Goal: Task Accomplishment & Management: Use online tool/utility

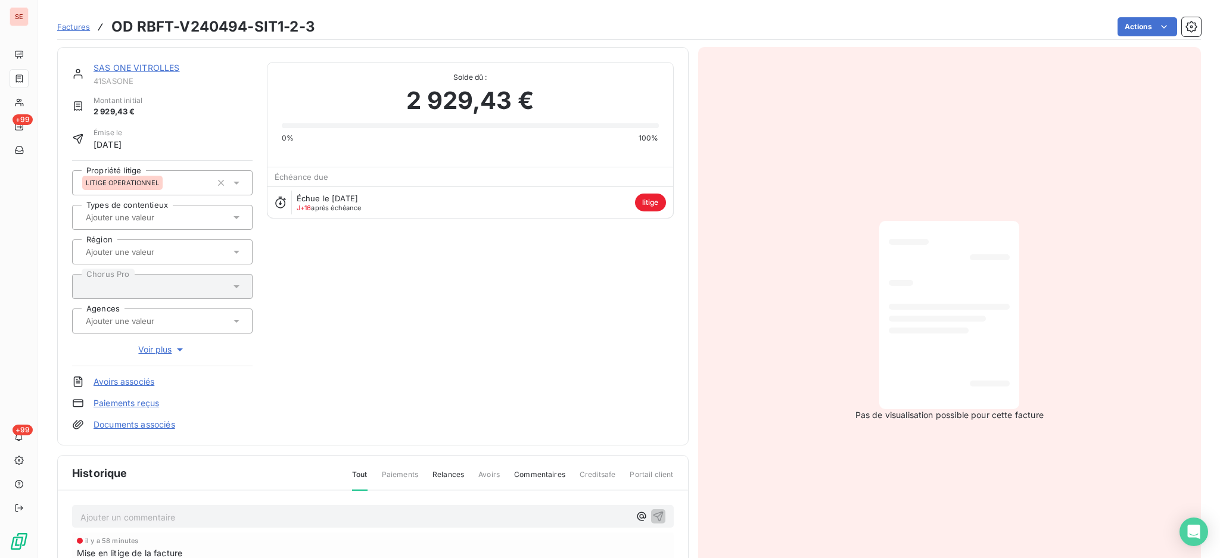
scroll to position [158, 0]
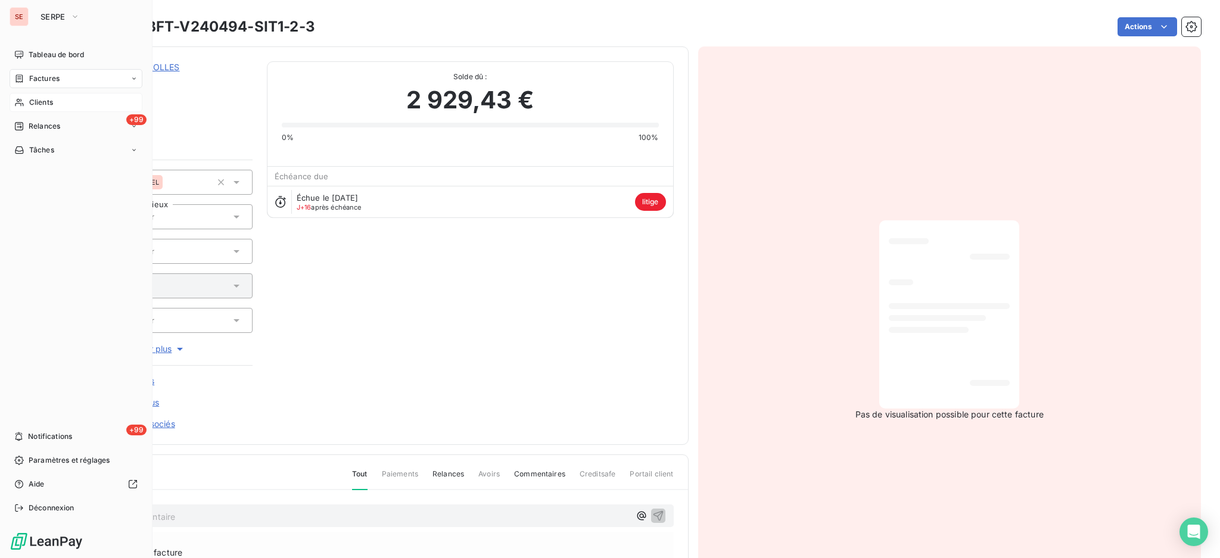
click at [35, 103] on span "Clients" at bounding box center [41, 102] width 24 height 11
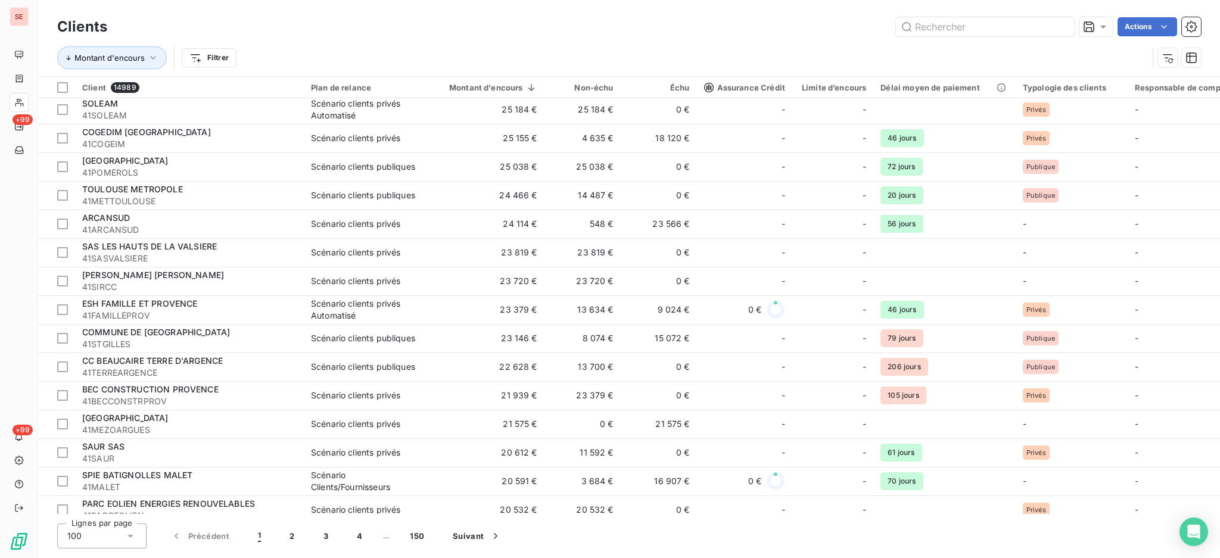
scroll to position [1509, 0]
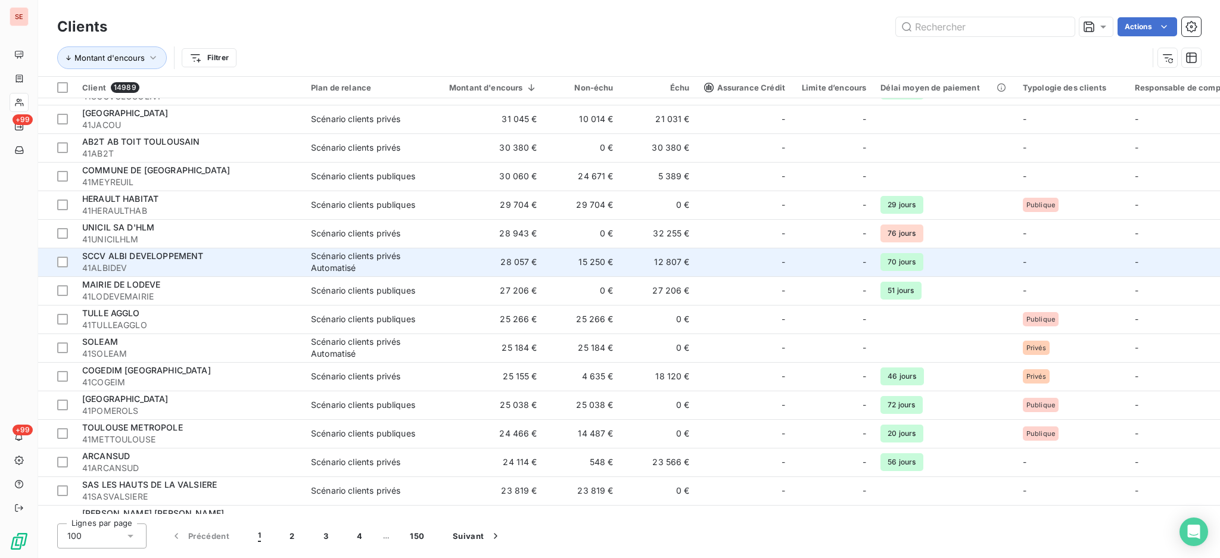
click at [112, 261] on span "SCCV ALBI DEVELOPPEMENT" at bounding box center [142, 256] width 121 height 10
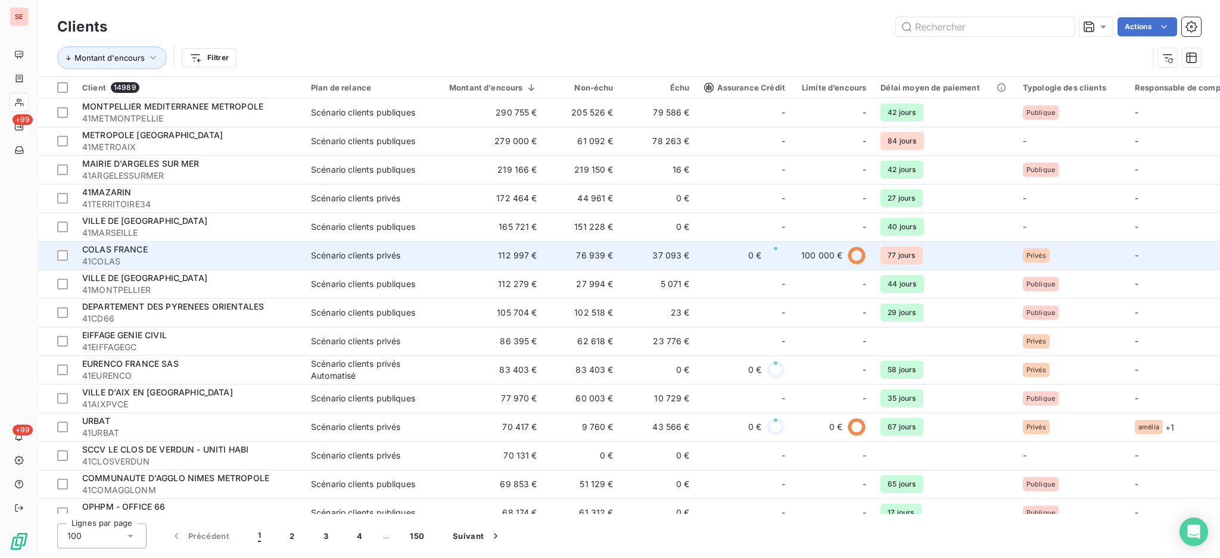
click at [164, 260] on span "41COLAS" at bounding box center [189, 262] width 214 height 12
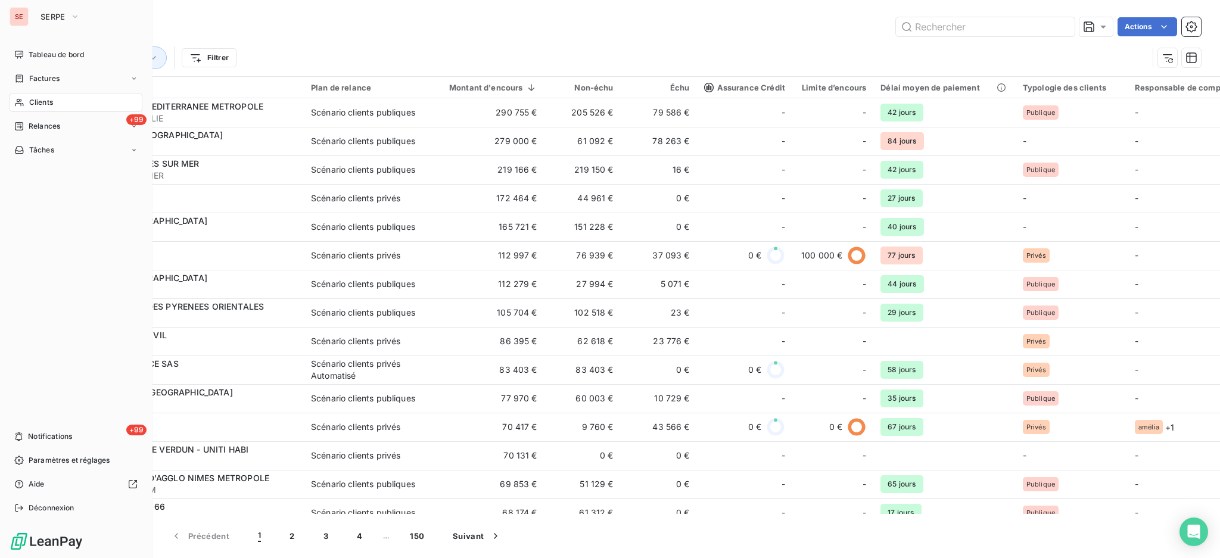
click at [45, 105] on span "Clients" at bounding box center [41, 102] width 24 height 11
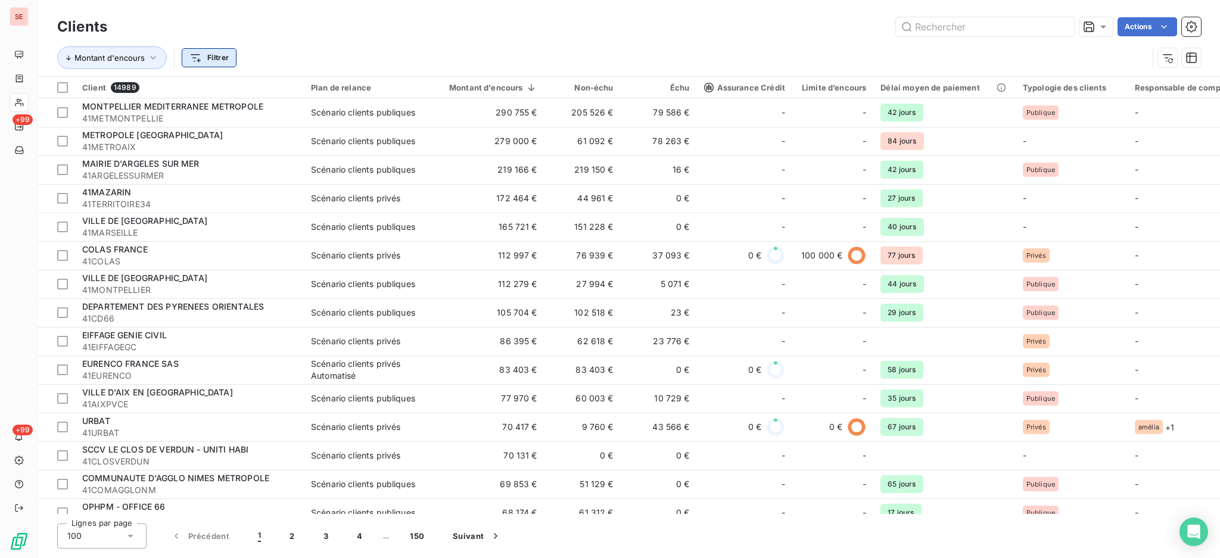
click at [210, 58] on html "SE +99 +99 Clients Actions Montant d'encours Filtrer Client 14989 Plan de relan…" at bounding box center [610, 279] width 1220 height 558
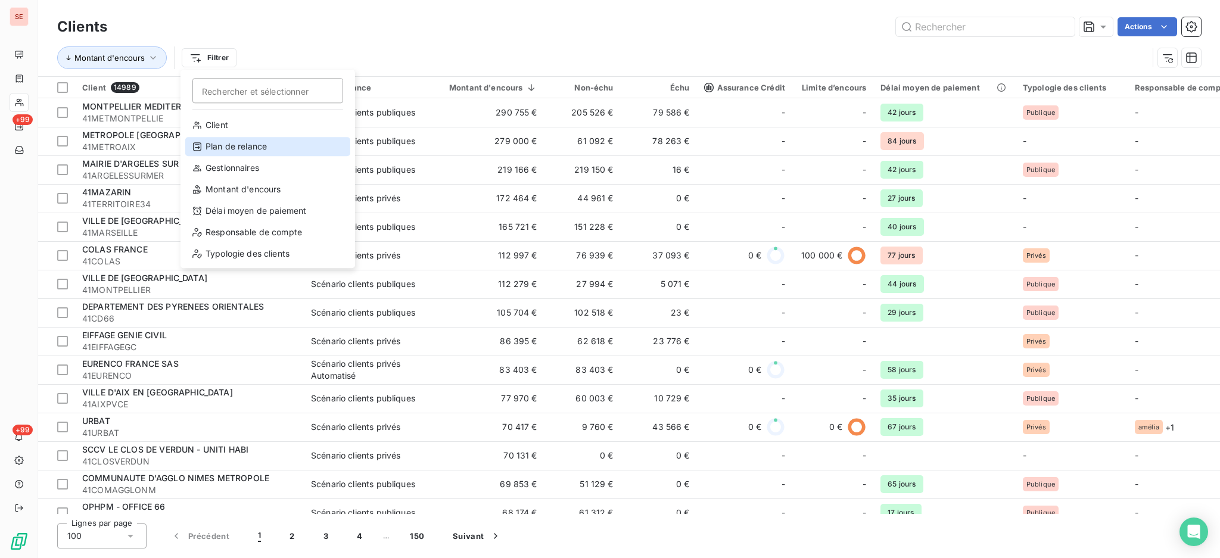
click at [245, 142] on div "Plan de relance" at bounding box center [267, 146] width 165 height 19
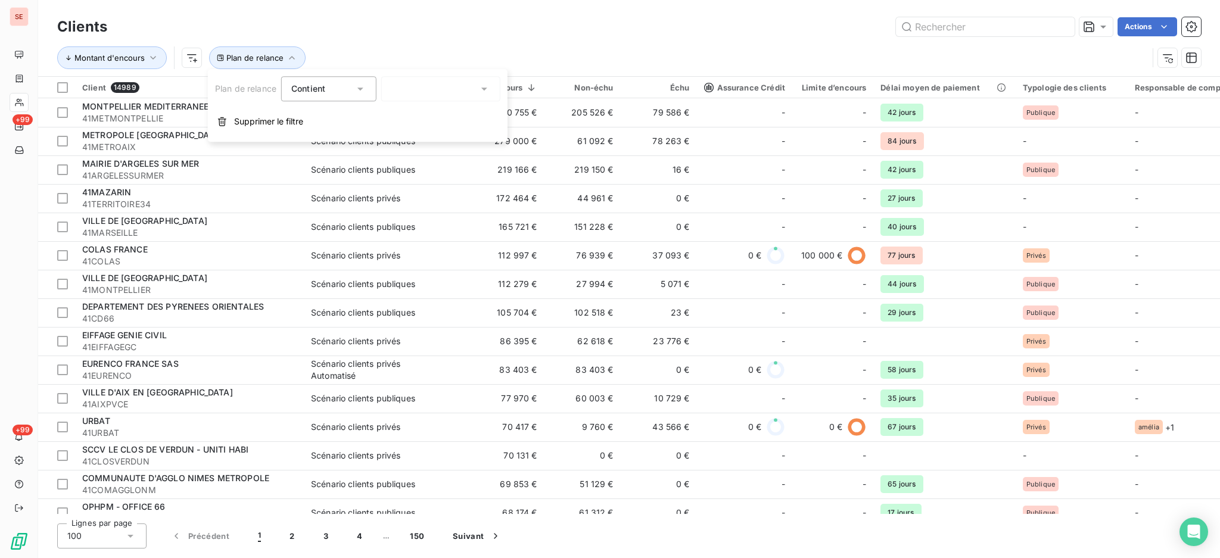
click at [488, 86] on icon at bounding box center [484, 89] width 12 height 12
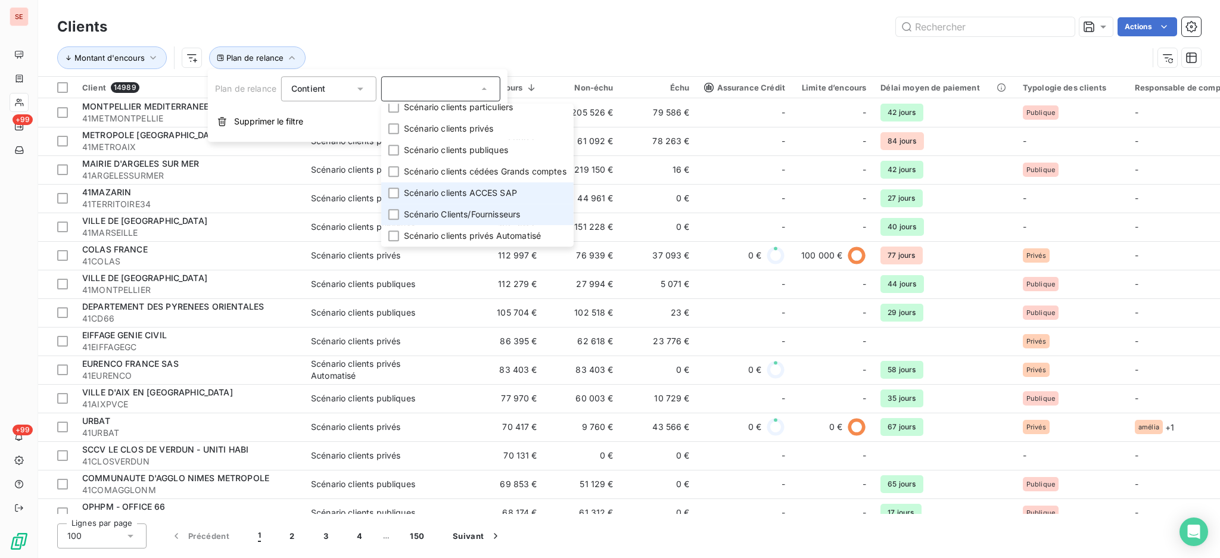
scroll to position [19, 0]
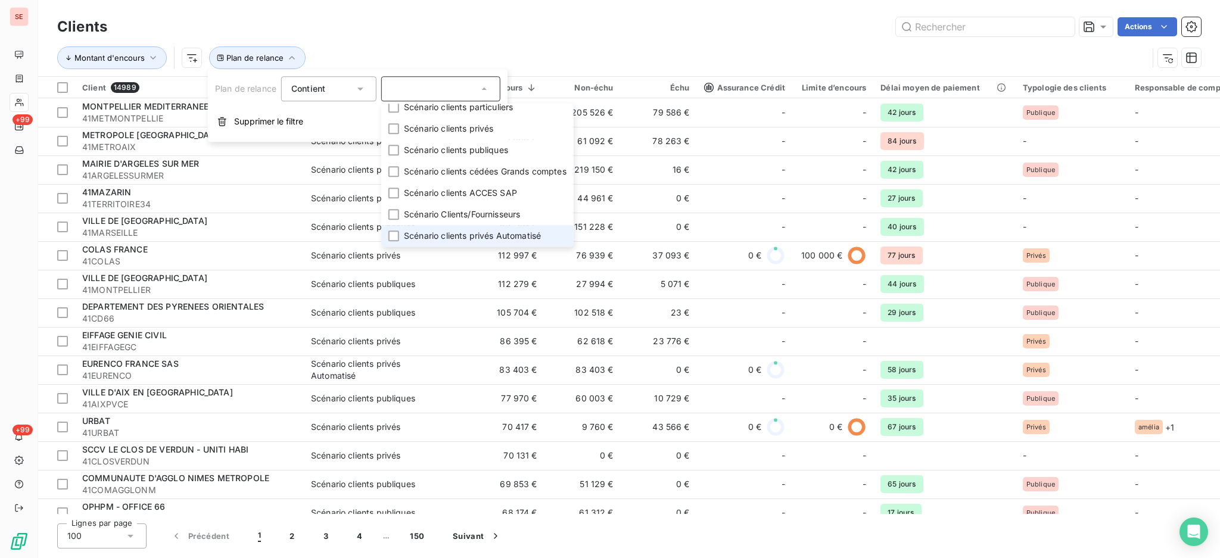
click at [452, 230] on span "Scénario clients privés Automatisé" at bounding box center [472, 236] width 137 height 12
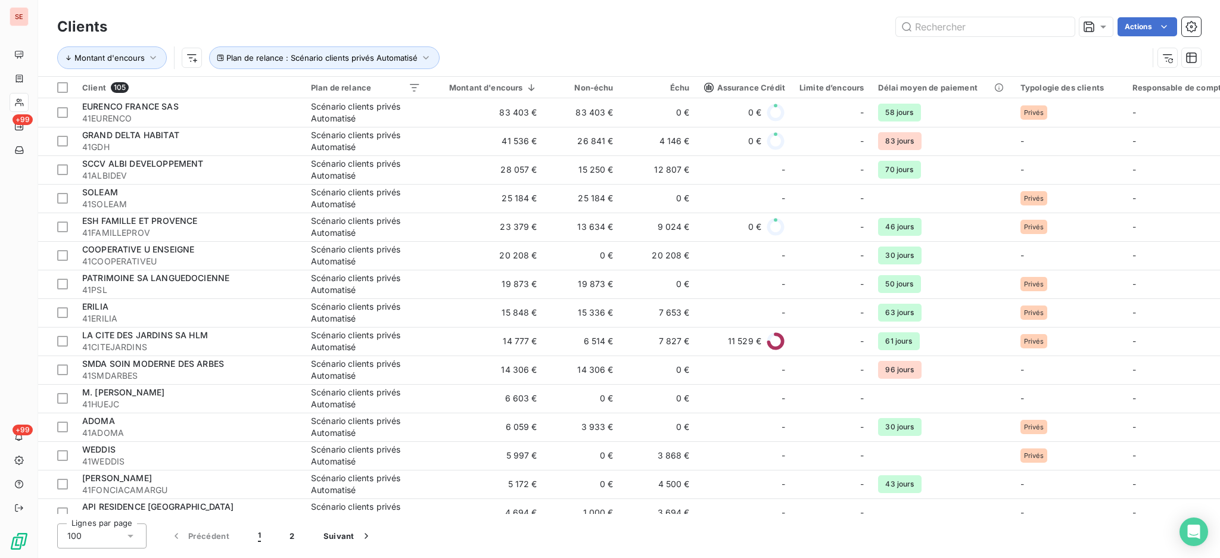
click at [542, 35] on div "Actions" at bounding box center [661, 26] width 1079 height 19
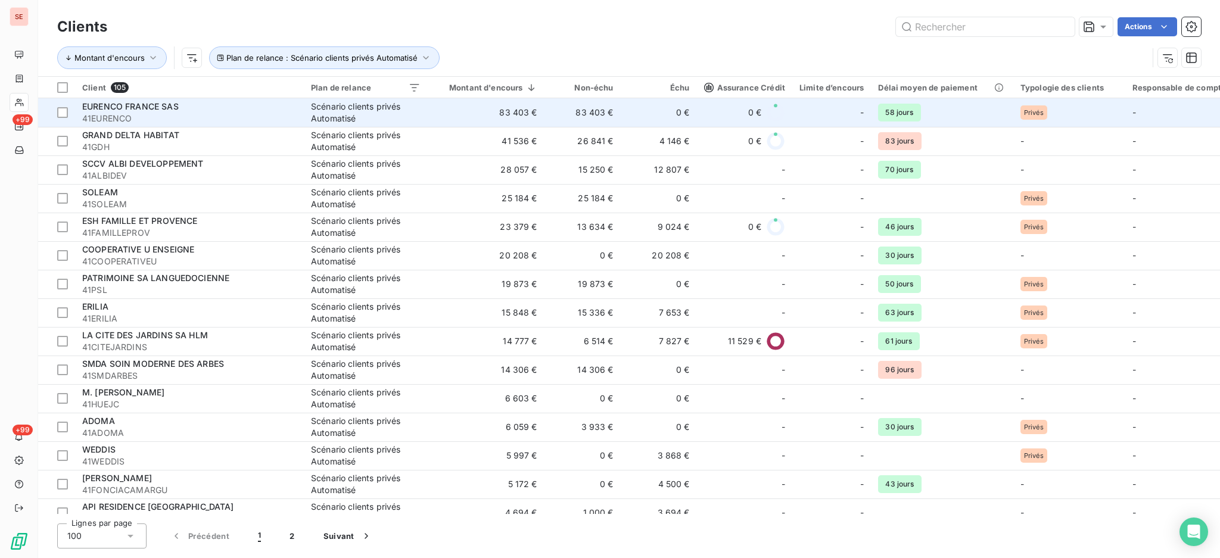
click at [195, 111] on div "EURENCO FRANCE SAS" at bounding box center [189, 107] width 214 height 12
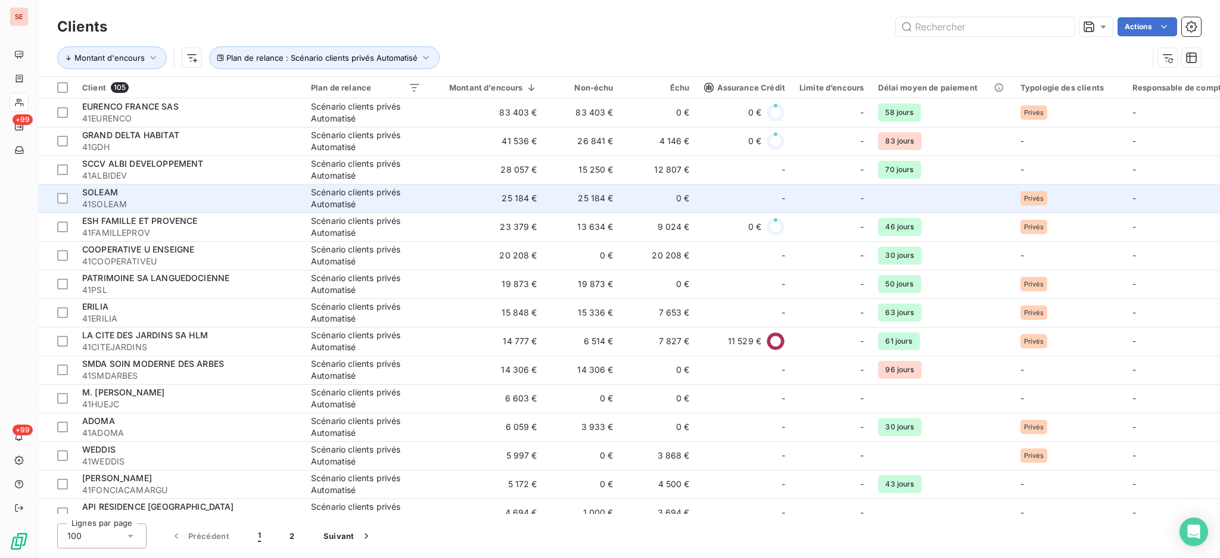
click at [108, 201] on span "41SOLEAM" at bounding box center [189, 204] width 214 height 12
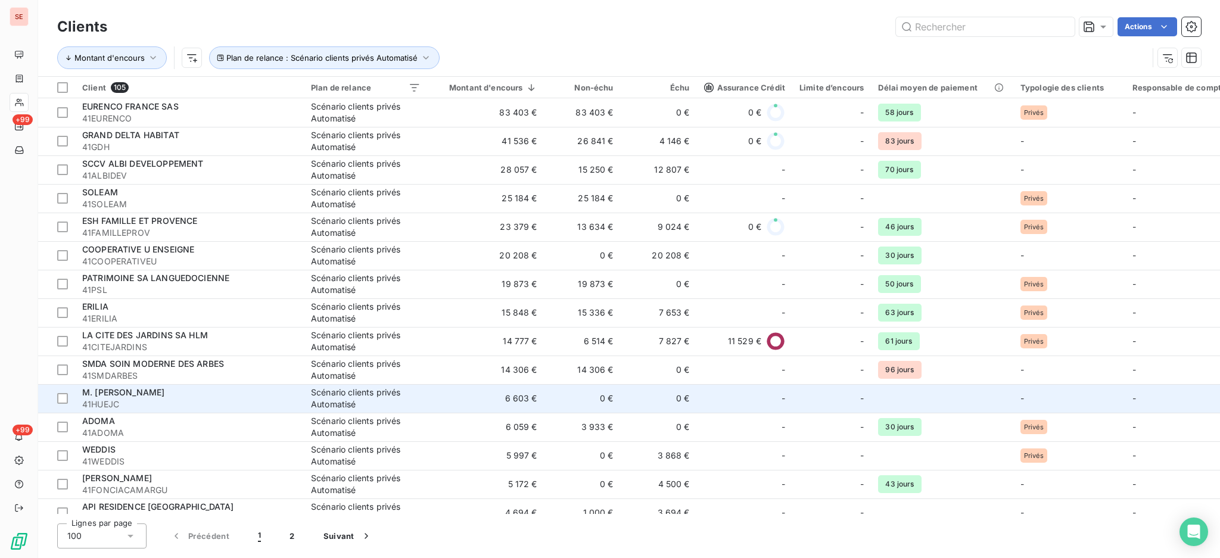
click at [201, 400] on span "41HUEJC" at bounding box center [189, 405] width 214 height 12
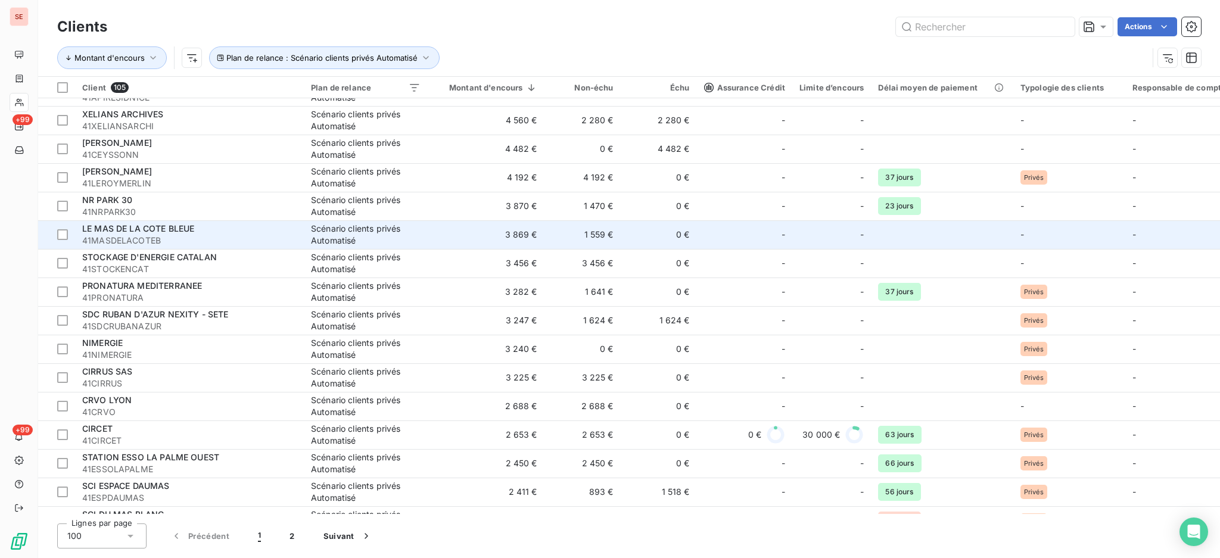
scroll to position [477, 0]
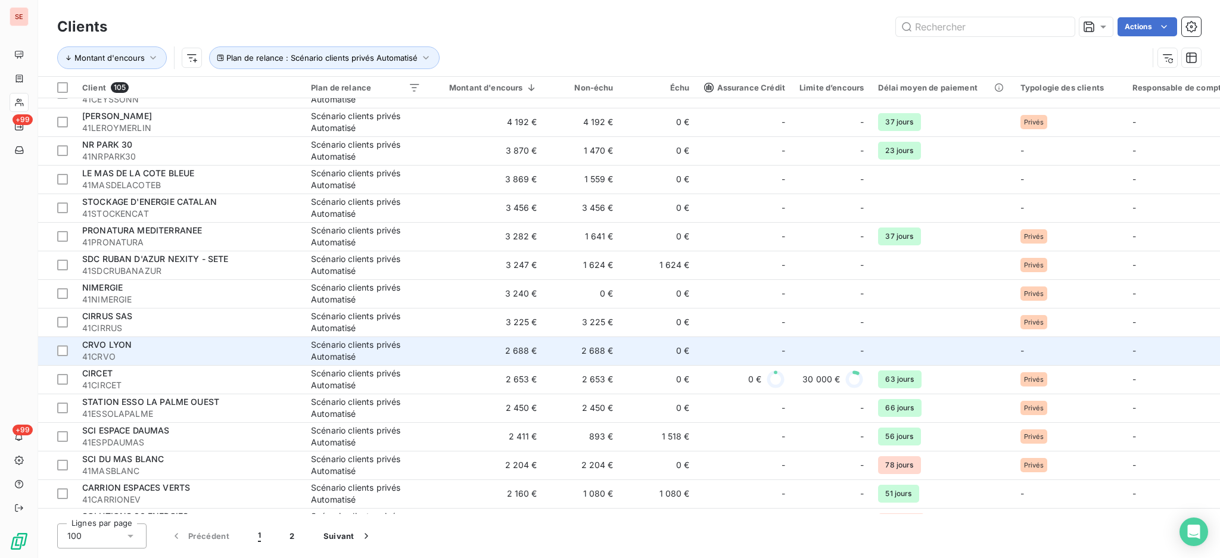
click at [188, 359] on span "41CRVO" at bounding box center [189, 357] width 214 height 12
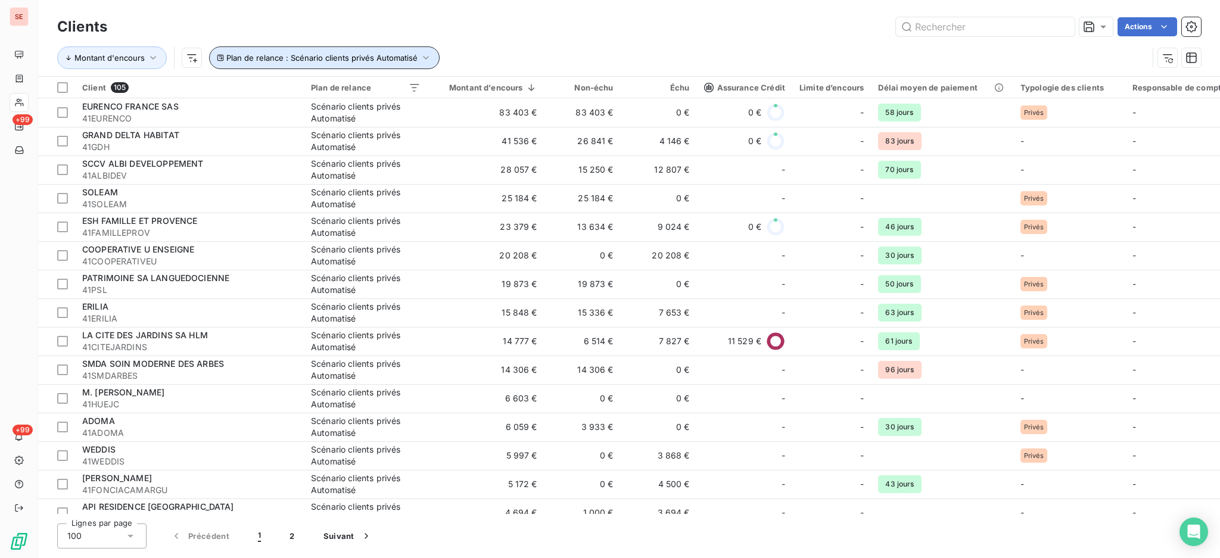
click at [425, 53] on icon "button" at bounding box center [426, 58] width 12 height 12
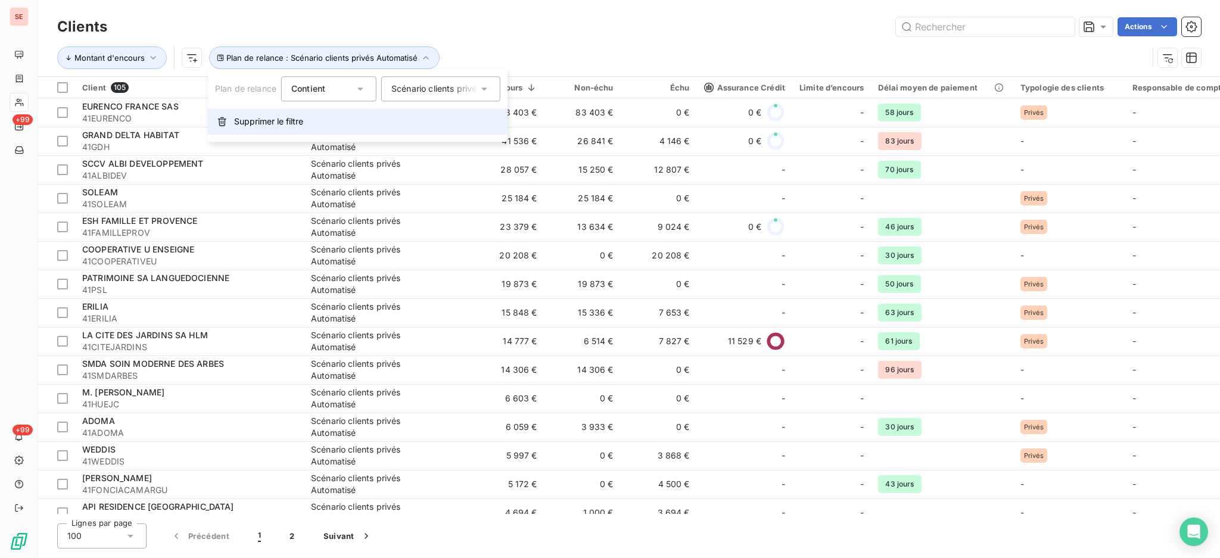
click at [267, 121] on span "Supprimer le filtre" at bounding box center [268, 122] width 69 height 12
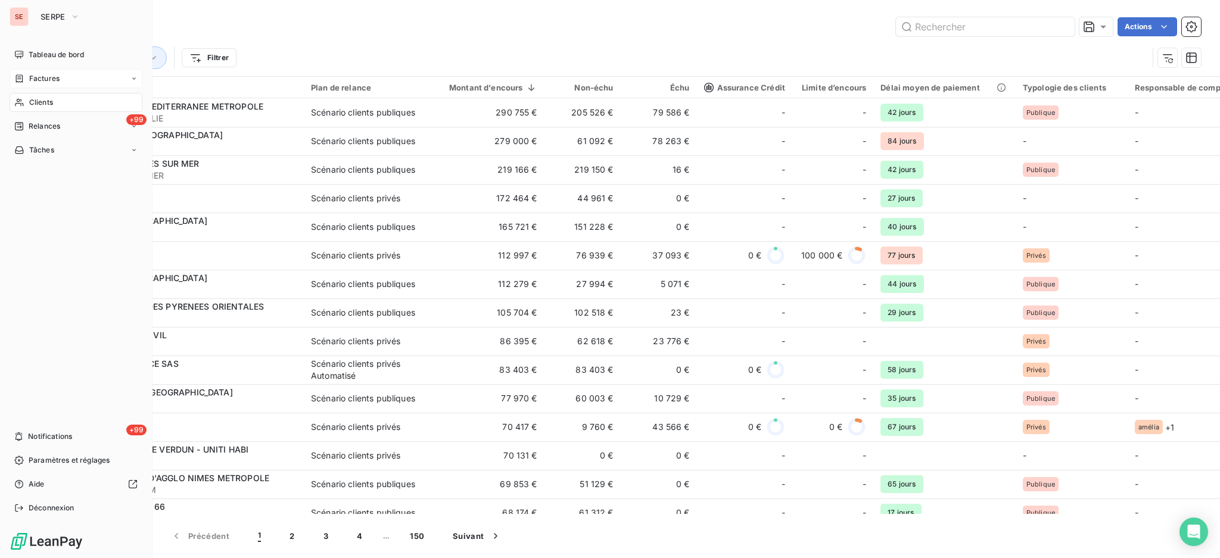
click at [49, 74] on span "Factures" at bounding box center [44, 78] width 30 height 11
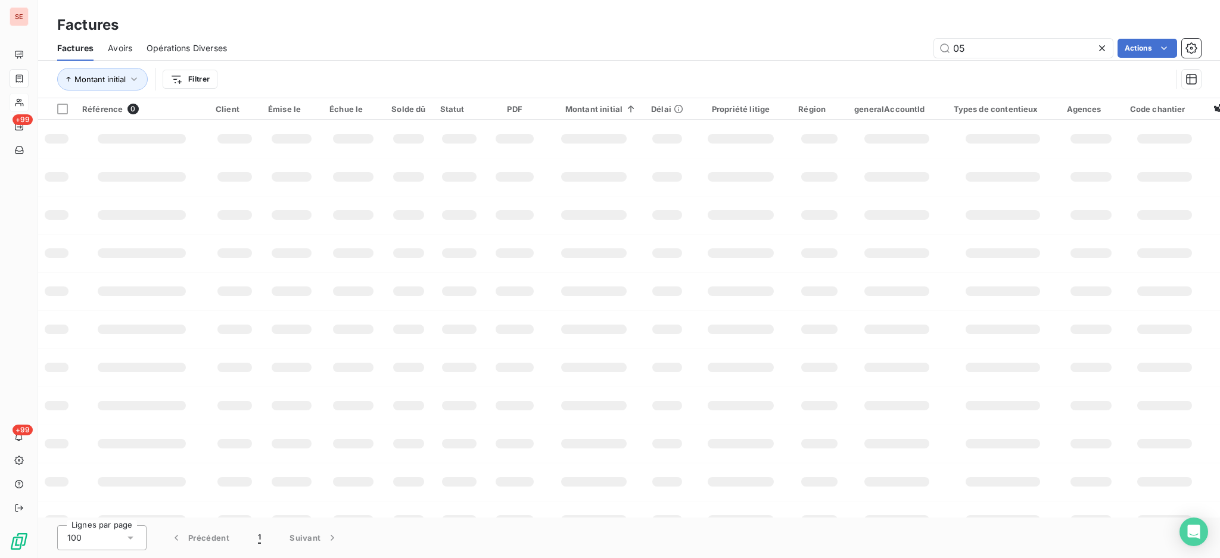
type input "0"
click at [207, 82] on html "SE +99 +99 Factures Factures Avoirs Opérations Diverses Actions Montant initial…" at bounding box center [610, 279] width 1220 height 558
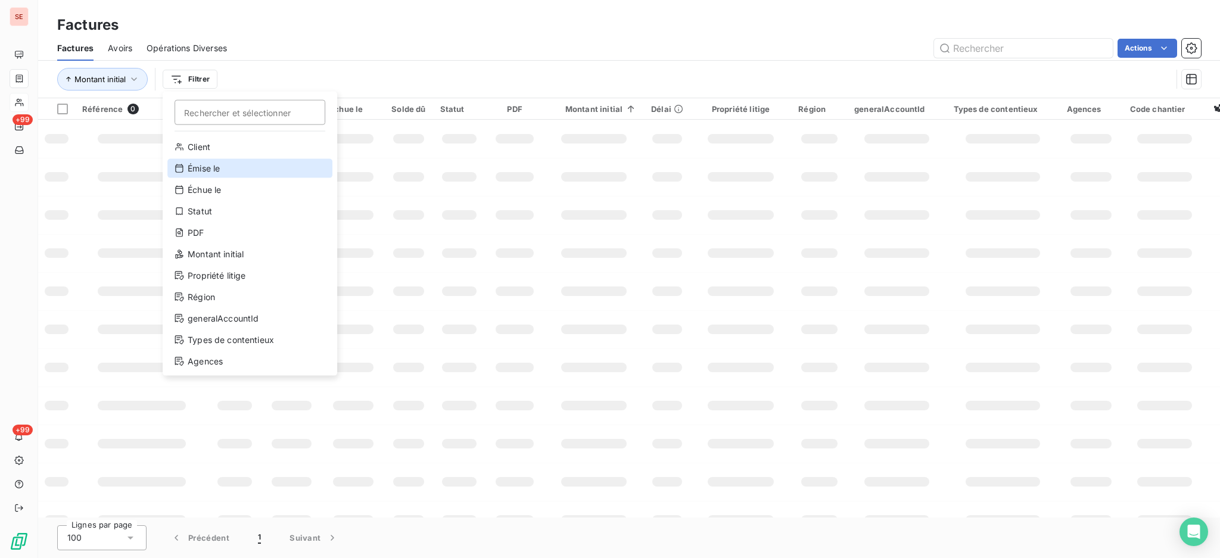
click at [217, 170] on div "Émise le" at bounding box center [249, 168] width 165 height 19
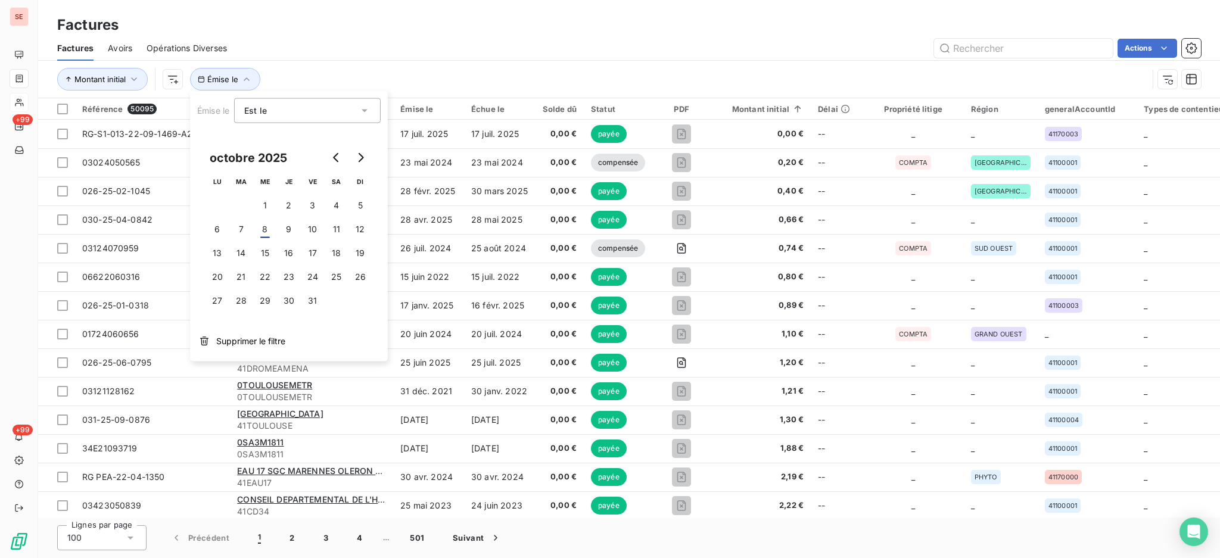
click at [360, 108] on icon at bounding box center [365, 111] width 12 height 12
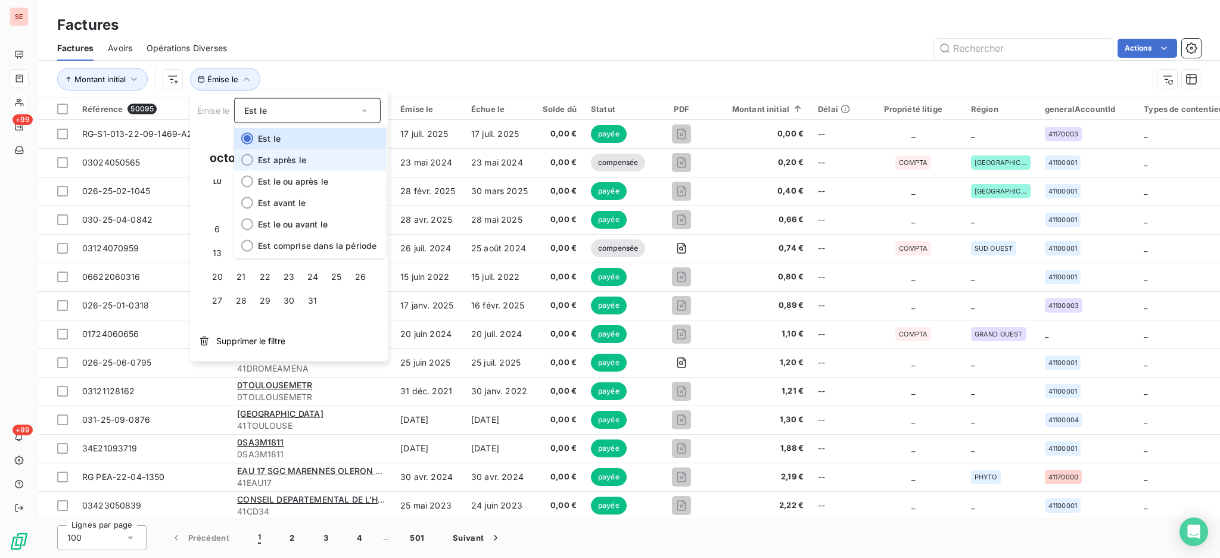
click at [276, 165] on li "Est après le" at bounding box center [310, 160] width 152 height 21
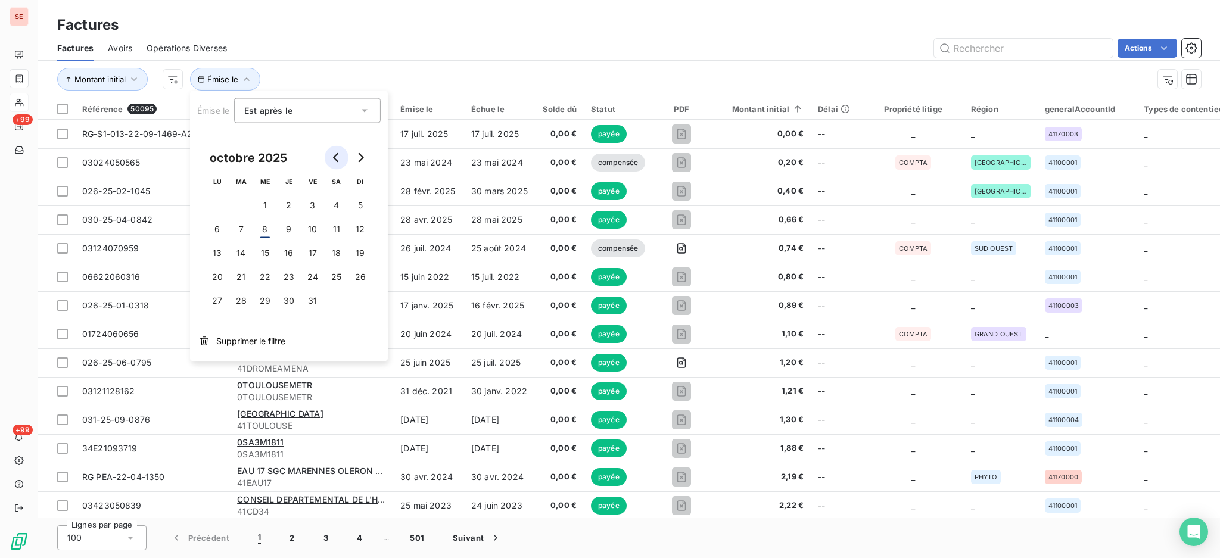
click at [336, 151] on button "Go to previous month" at bounding box center [337, 158] width 24 height 24
click at [217, 207] on button "1" at bounding box center [218, 206] width 24 height 24
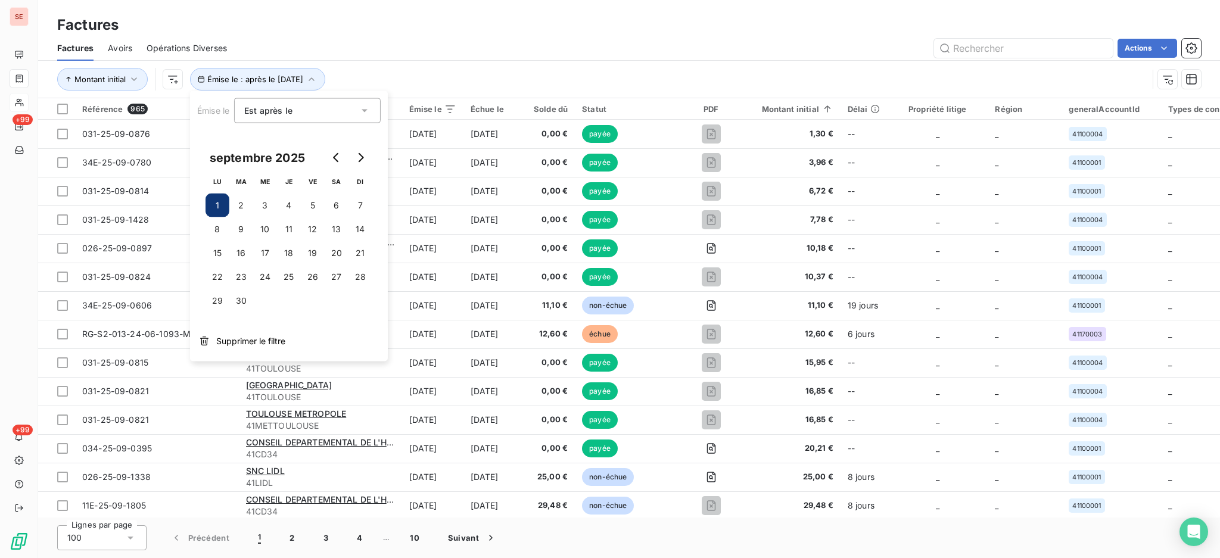
drag, startPoint x: 465, startPoint y: 25, endPoint x: 455, endPoint y: 31, distance: 11.7
click at [465, 24] on div "Factures" at bounding box center [629, 24] width 1182 height 21
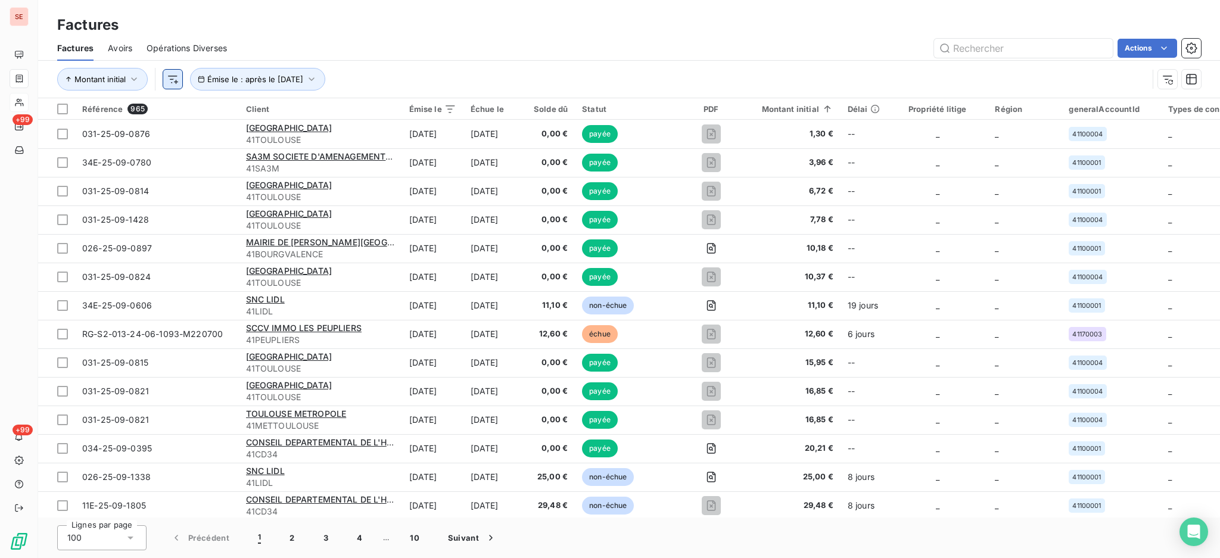
click at [170, 77] on html "SE +99 +99 Factures Factures Avoirs Opérations Diverses Actions Montant initial…" at bounding box center [610, 279] width 1220 height 558
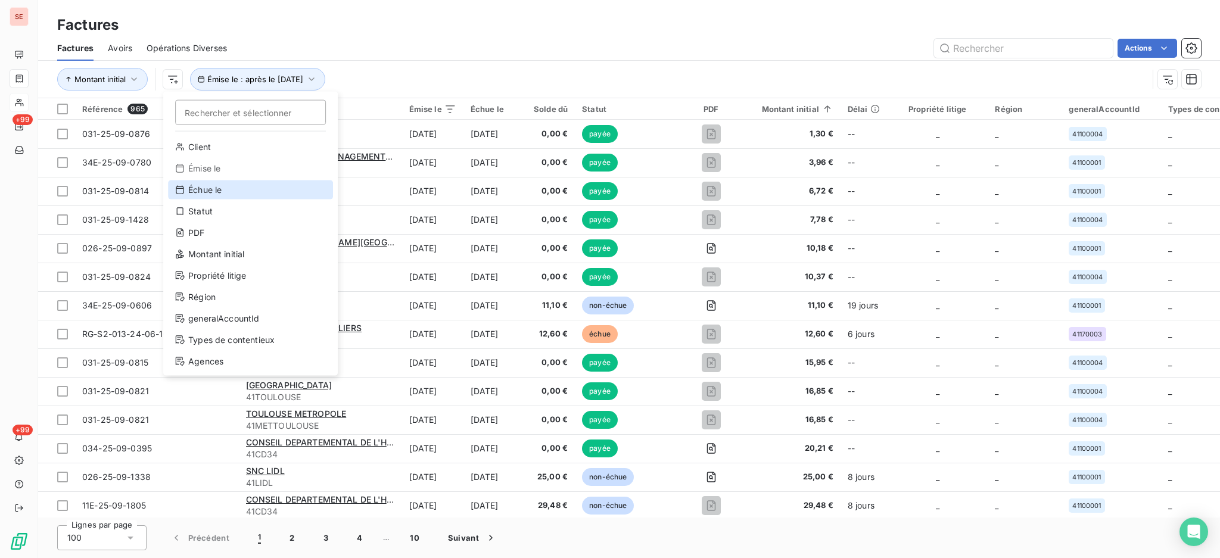
click at [201, 188] on div "Échue le" at bounding box center [250, 190] width 165 height 19
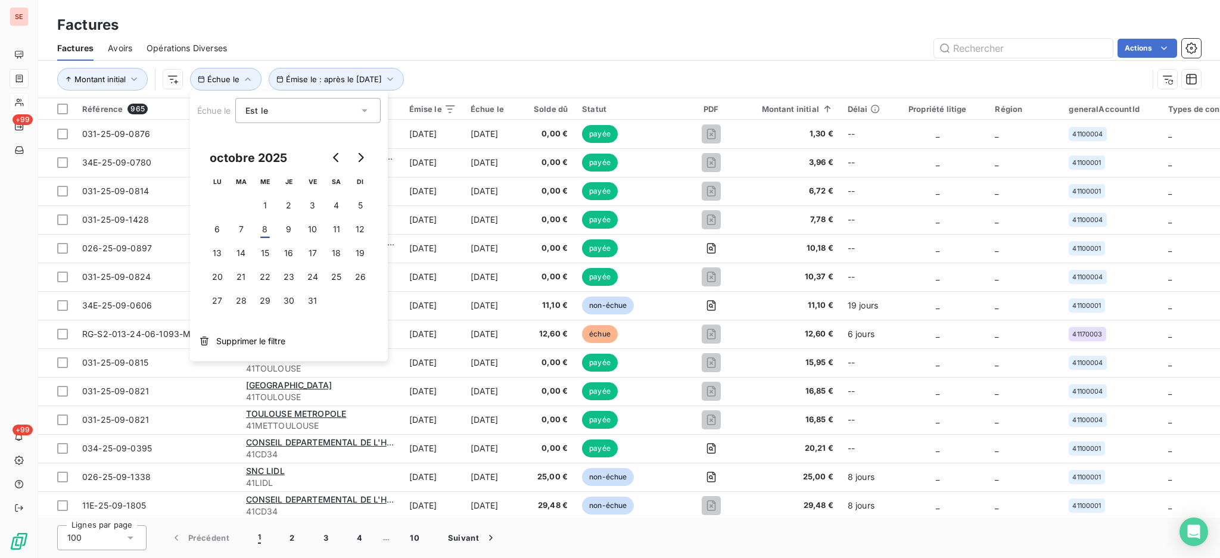
click at [365, 108] on icon at bounding box center [365, 111] width 12 height 12
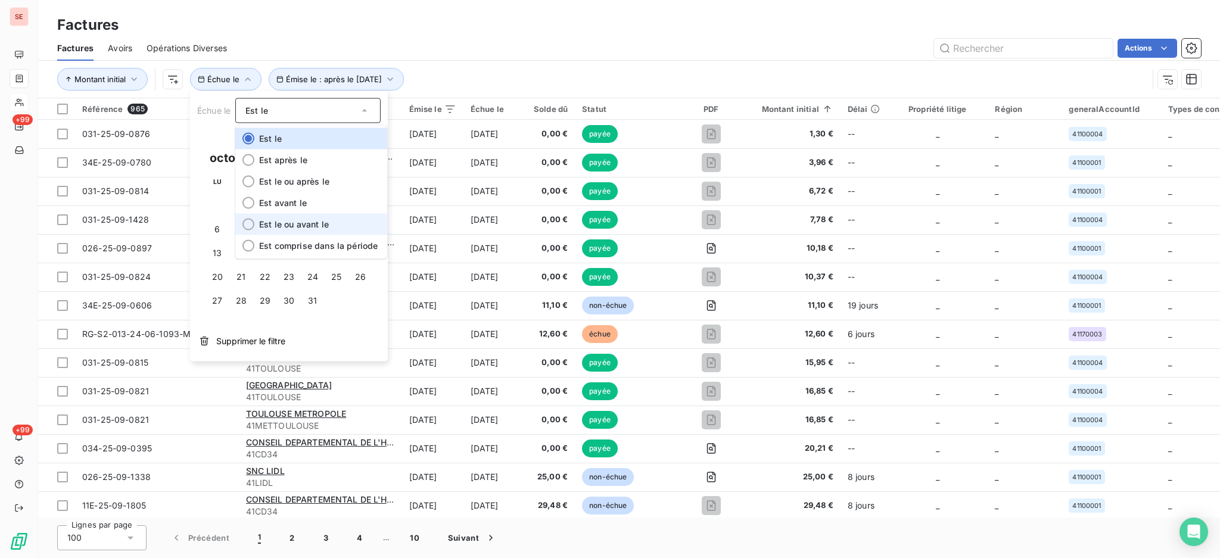
click at [305, 231] on li "Est le ou avant le" at bounding box center [311, 224] width 152 height 21
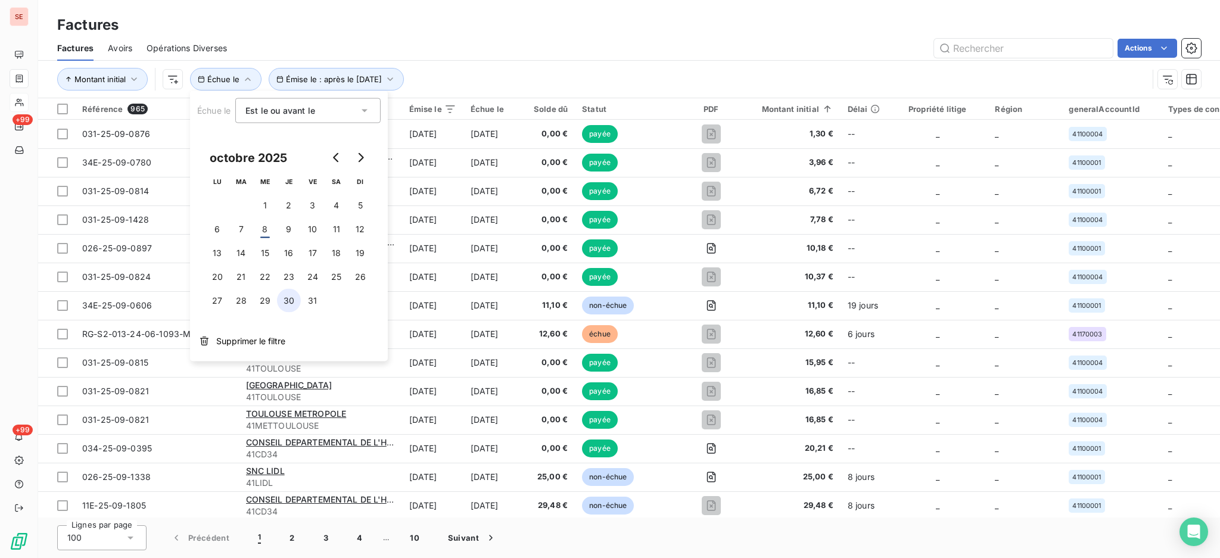
click at [290, 300] on button "30" at bounding box center [289, 301] width 24 height 24
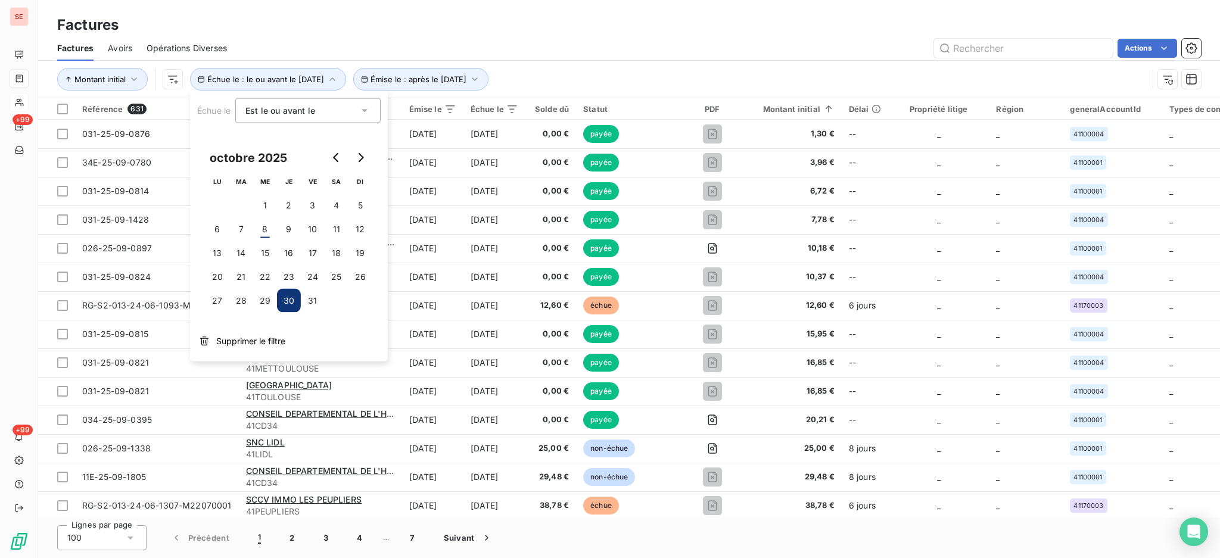
click at [357, 111] on div "Est le ou avant le" at bounding box center [301, 110] width 113 height 17
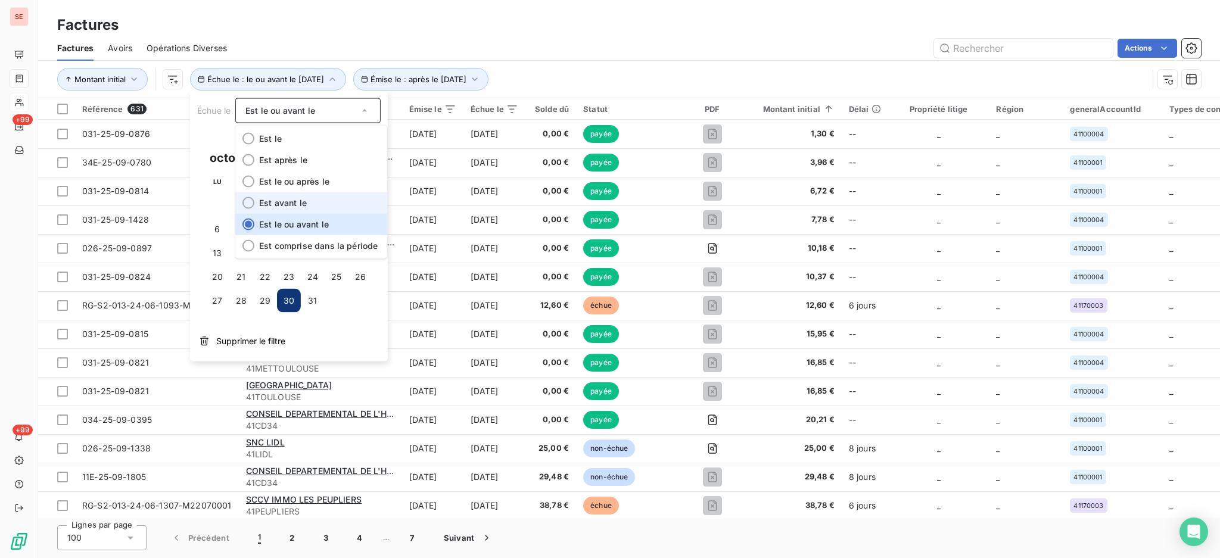
click at [247, 201] on div at bounding box center [248, 203] width 12 height 12
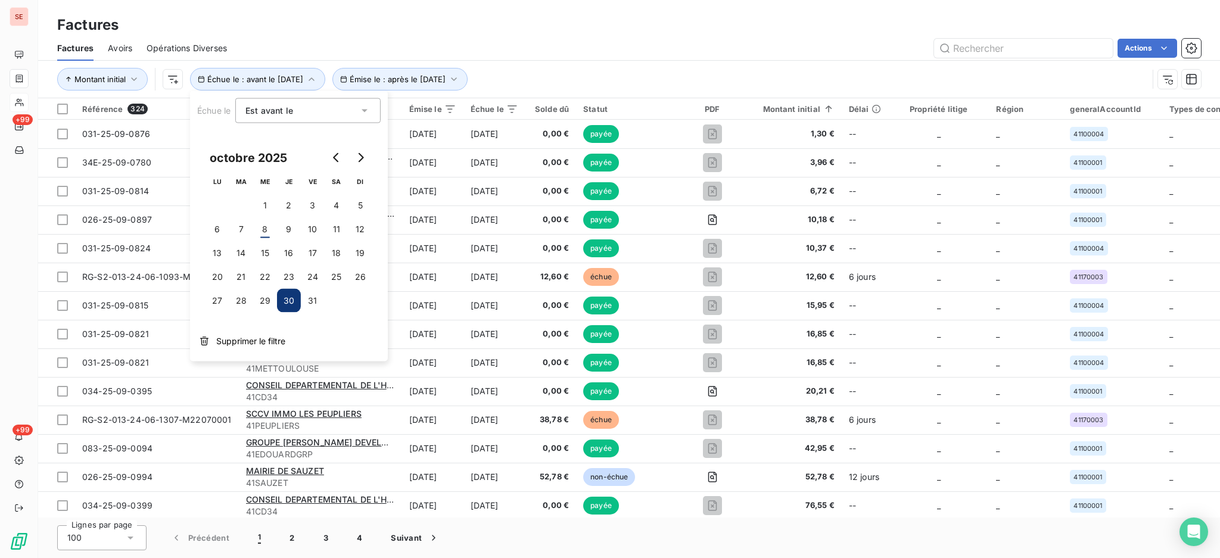
click at [370, 14] on div "Factures" at bounding box center [629, 24] width 1182 height 21
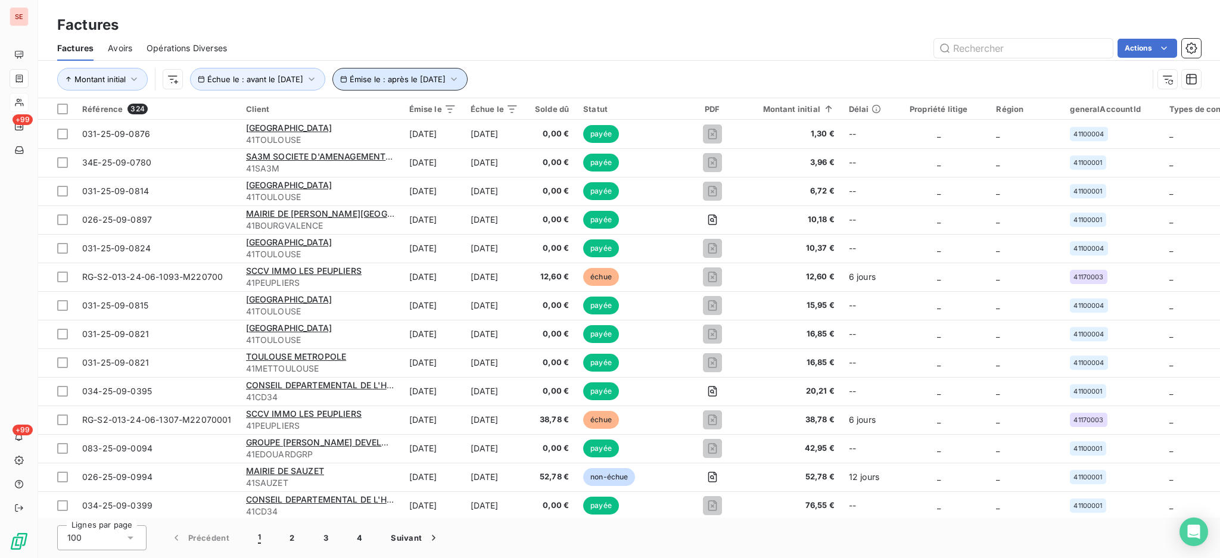
click at [460, 81] on icon "button" at bounding box center [454, 79] width 12 height 12
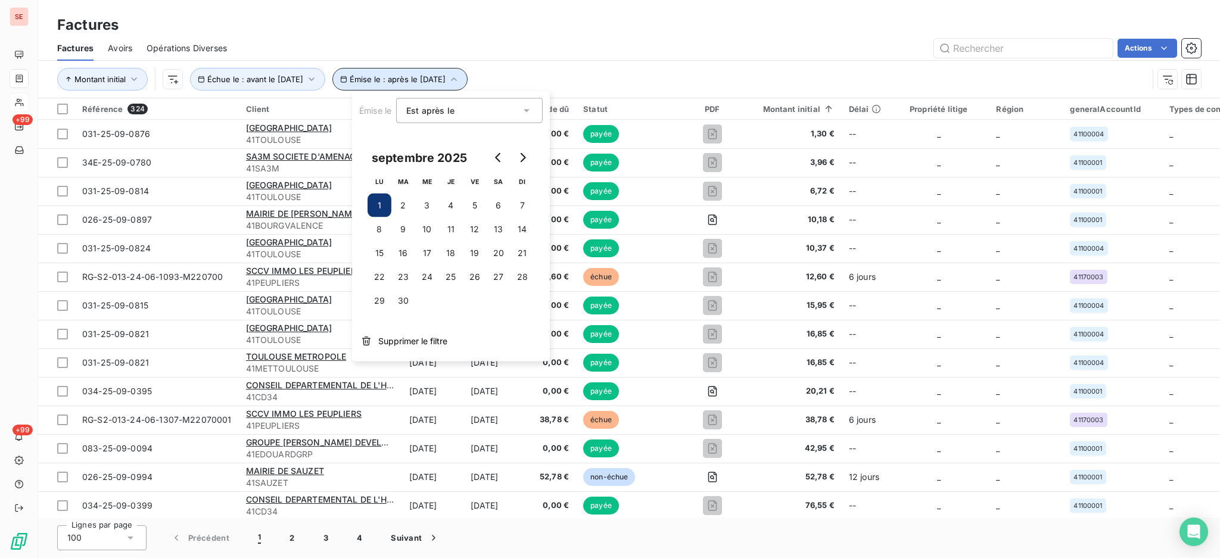
click at [460, 80] on icon "button" at bounding box center [454, 79] width 12 height 12
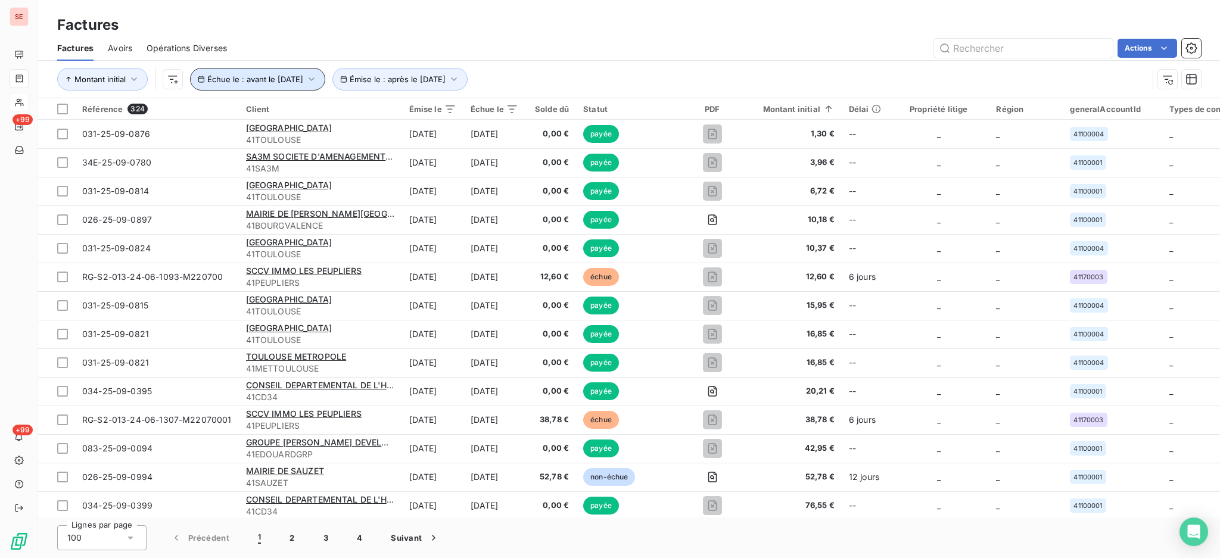
click at [318, 81] on icon "button" at bounding box center [312, 79] width 12 height 12
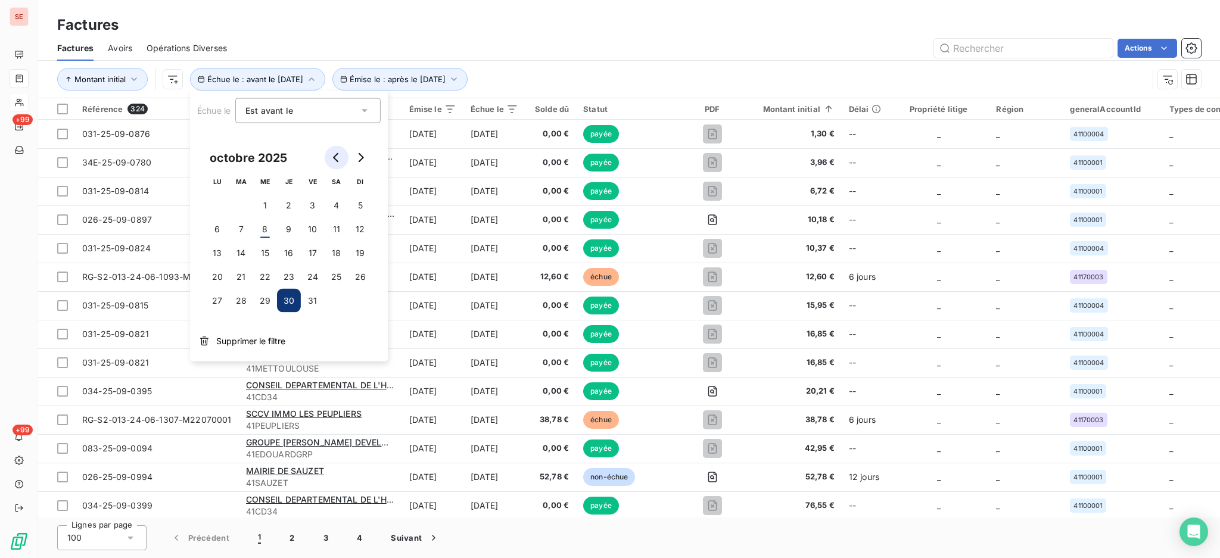
click at [332, 158] on icon "Go to previous month" at bounding box center [337, 158] width 10 height 10
click at [247, 301] on button "30" at bounding box center [241, 301] width 24 height 24
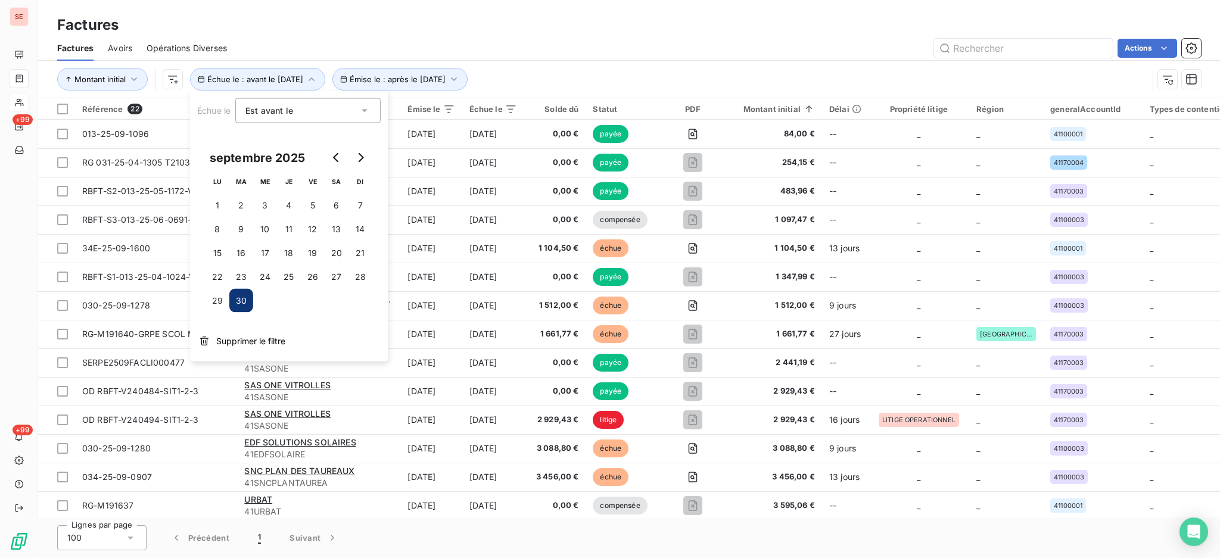
click at [634, 17] on div "Factures" at bounding box center [629, 24] width 1182 height 21
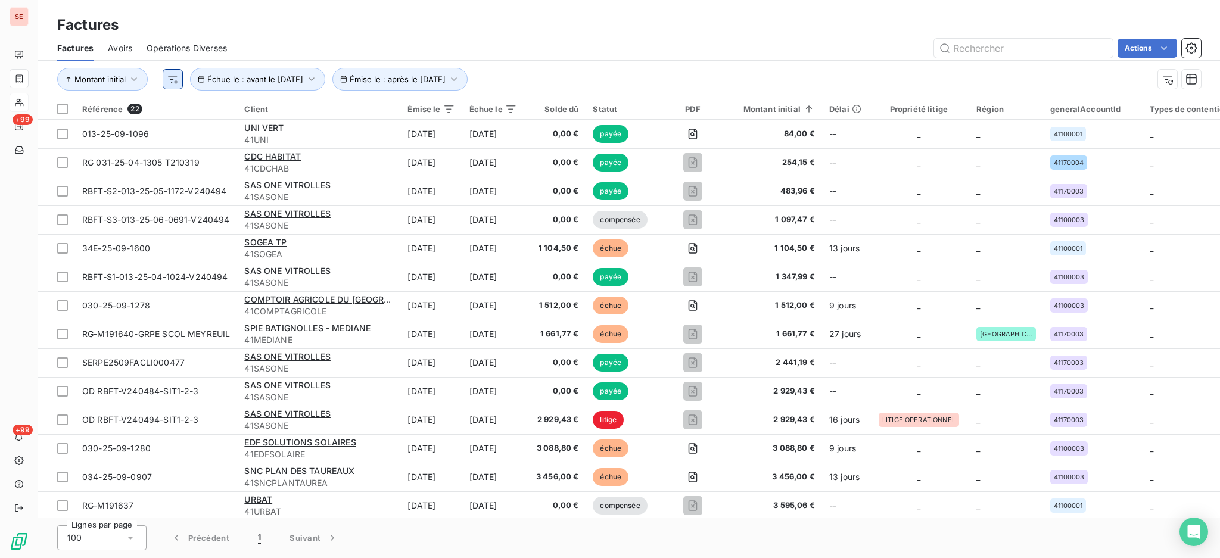
click at [173, 80] on html "SE +99 +99 Factures Factures Avoirs Opérations Diverses Actions Montant initial…" at bounding box center [610, 279] width 1220 height 558
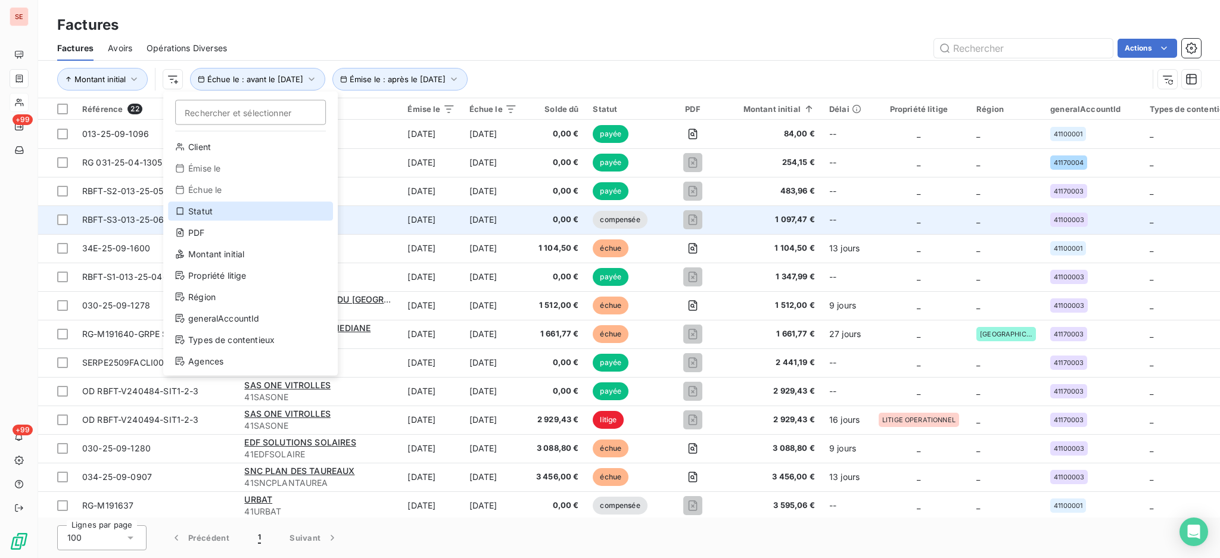
click at [186, 210] on div "Statut" at bounding box center [250, 211] width 165 height 19
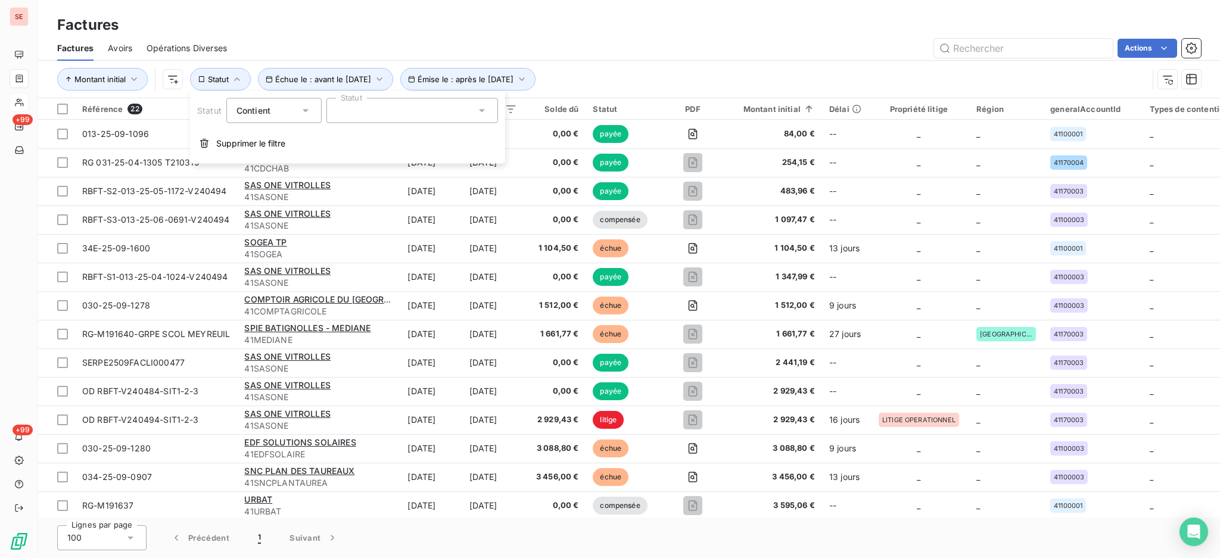
click at [305, 106] on icon at bounding box center [306, 111] width 12 height 12
click at [276, 166] on li "Ne contient pas" at bounding box center [275, 160] width 98 height 21
click at [474, 113] on div at bounding box center [412, 110] width 172 height 25
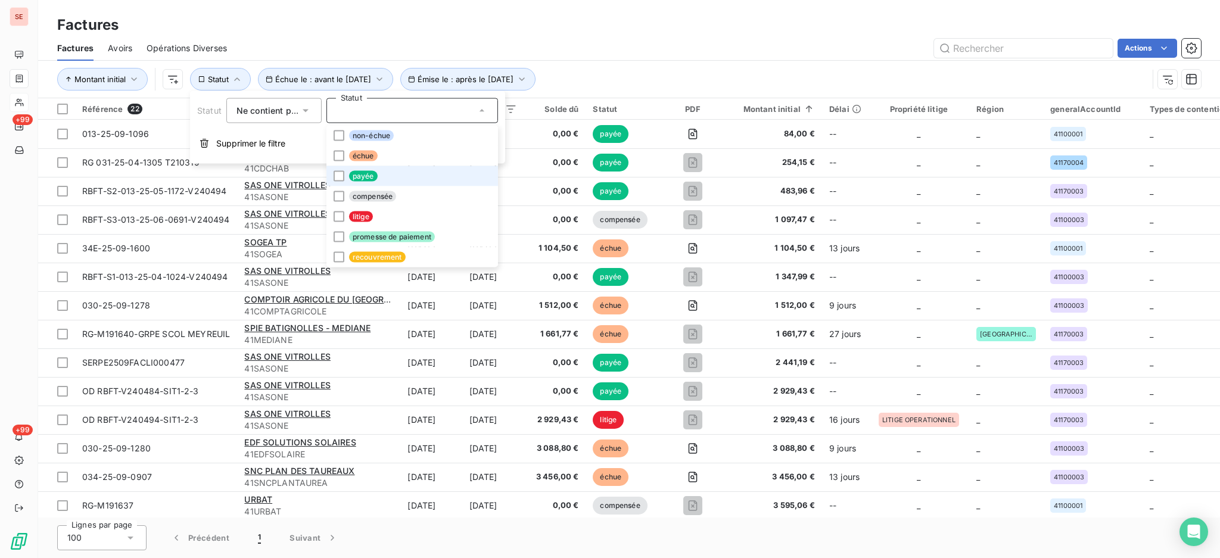
click at [374, 176] on span "payée" at bounding box center [363, 176] width 29 height 11
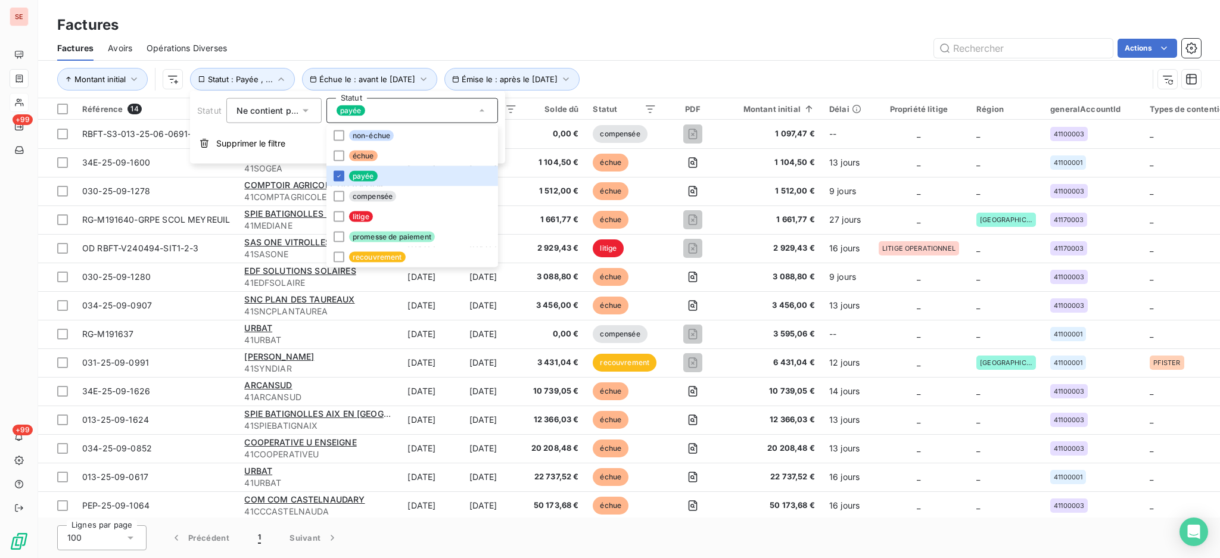
click at [555, 24] on div "Factures" at bounding box center [629, 24] width 1182 height 21
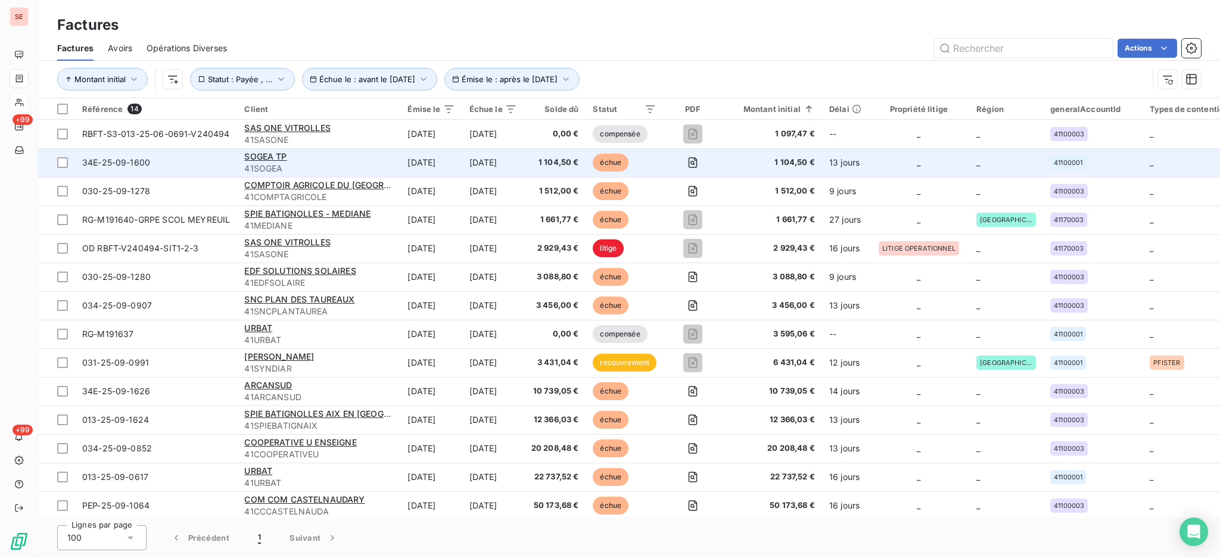
click at [435, 161] on td "[DATE]" at bounding box center [430, 162] width 61 height 29
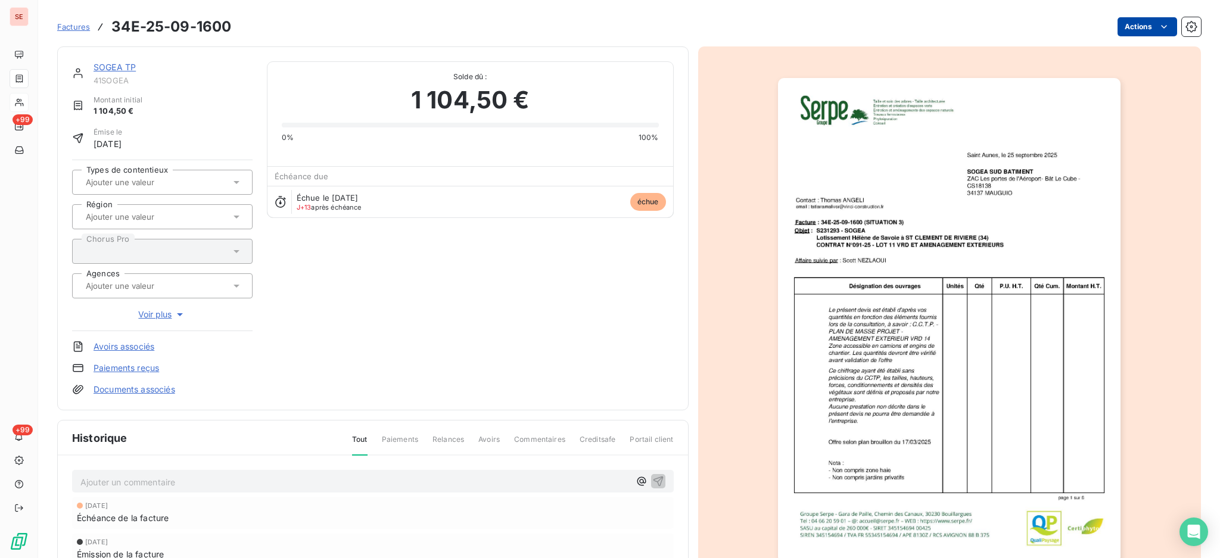
click at [1125, 23] on html "SE +99 +99 Factures 34E-25-09-1600 Actions SOGEA TP 41SOGEA Montant initial 1 1…" at bounding box center [610, 279] width 1220 height 558
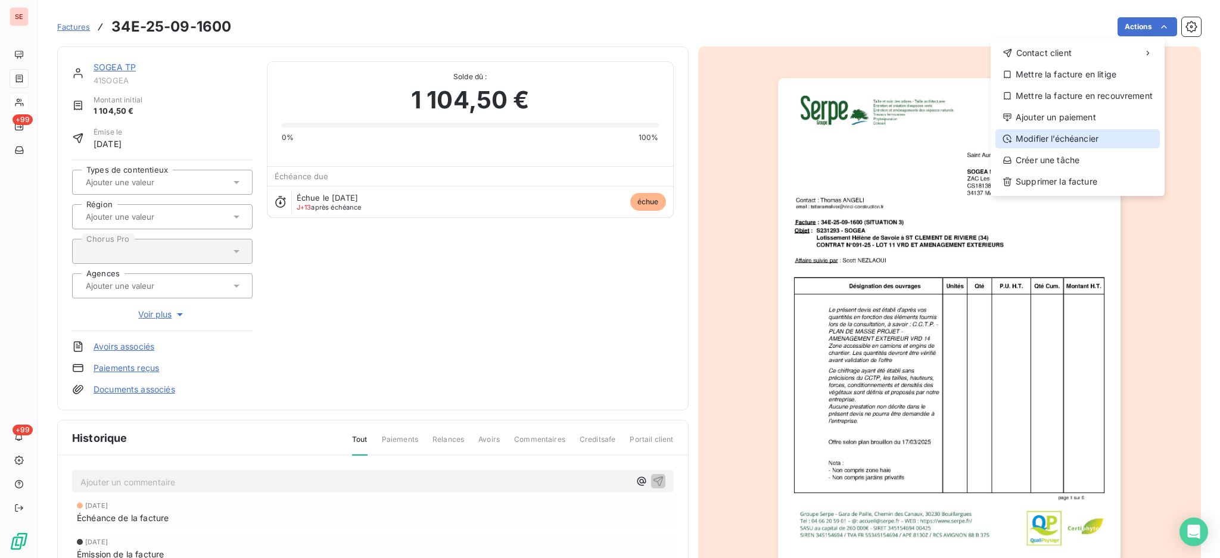
click at [1076, 148] on div "Modifier l’échéancier" at bounding box center [1077, 138] width 164 height 19
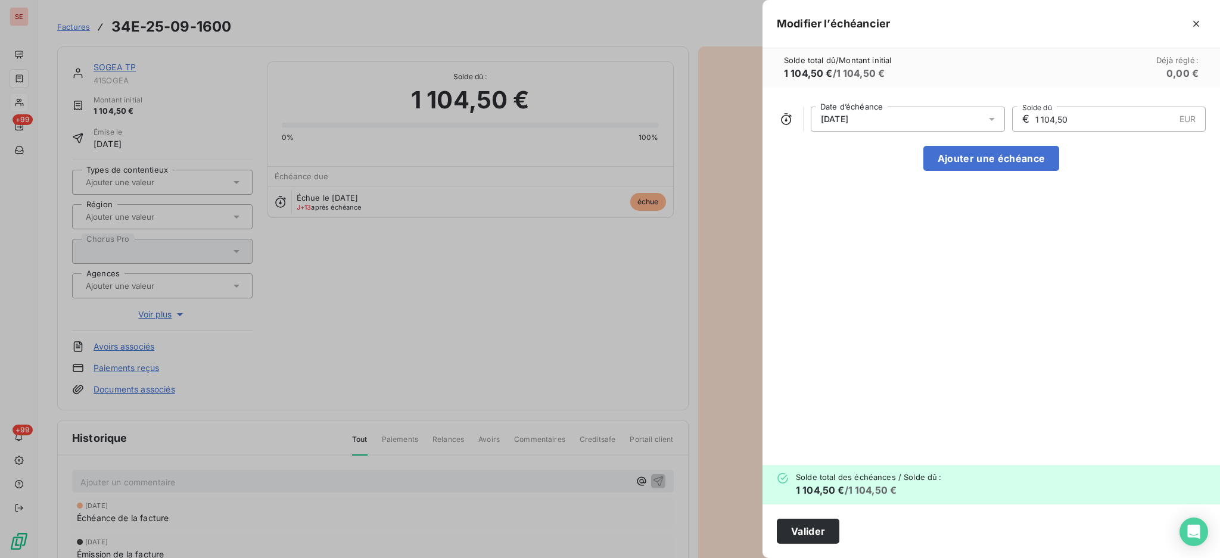
click at [992, 120] on icon at bounding box center [992, 119] width 12 height 12
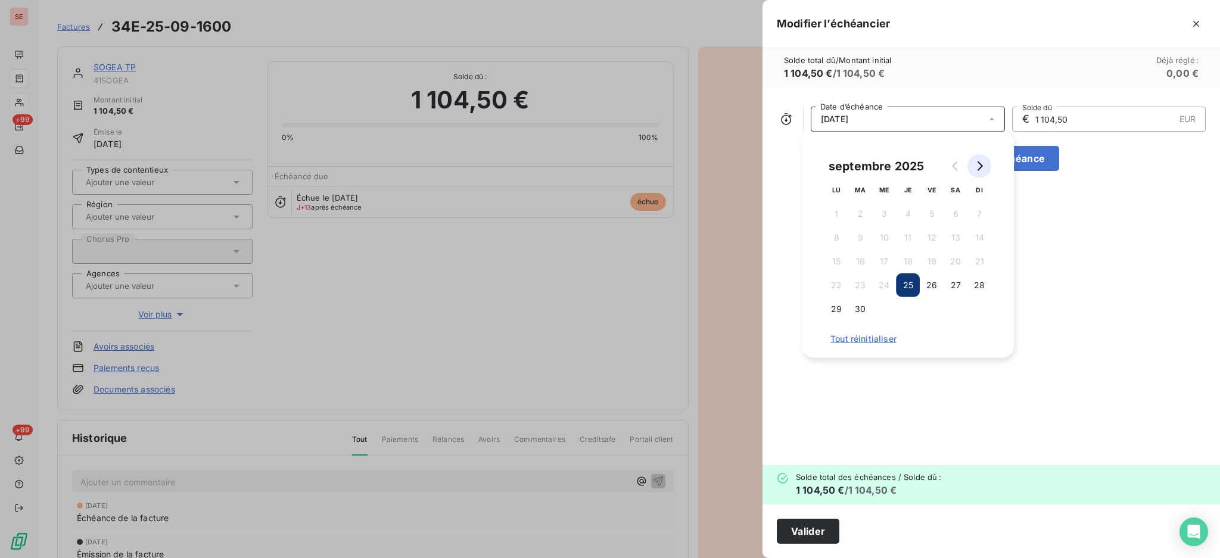
click at [982, 161] on icon "Go to next month" at bounding box center [980, 166] width 10 height 10
click at [951, 281] on button "25" at bounding box center [956, 285] width 24 height 24
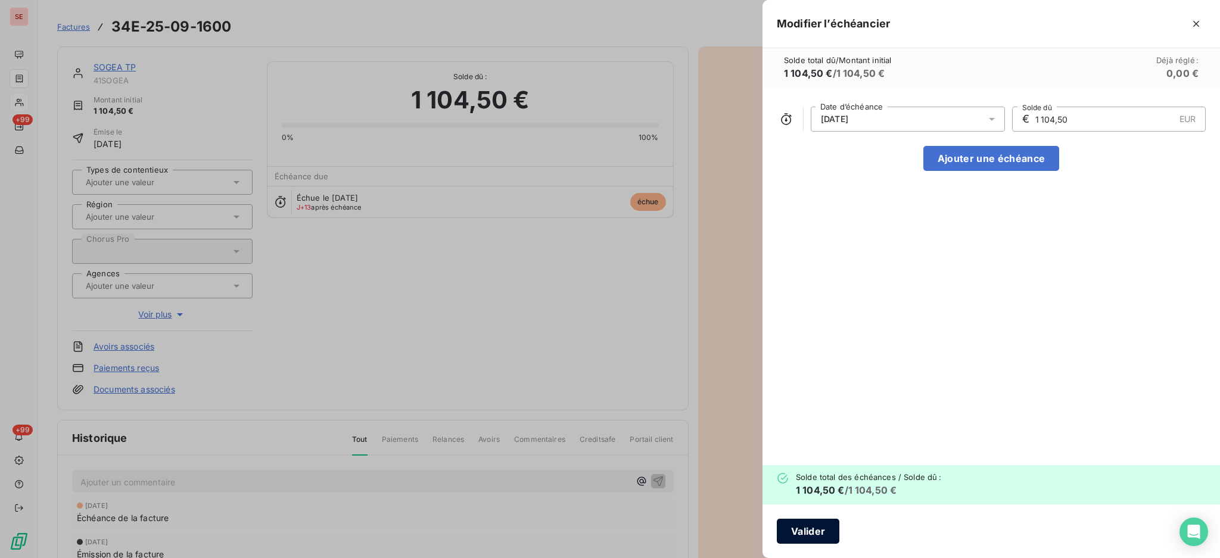
click at [802, 521] on button "Valider" at bounding box center [808, 531] width 63 height 25
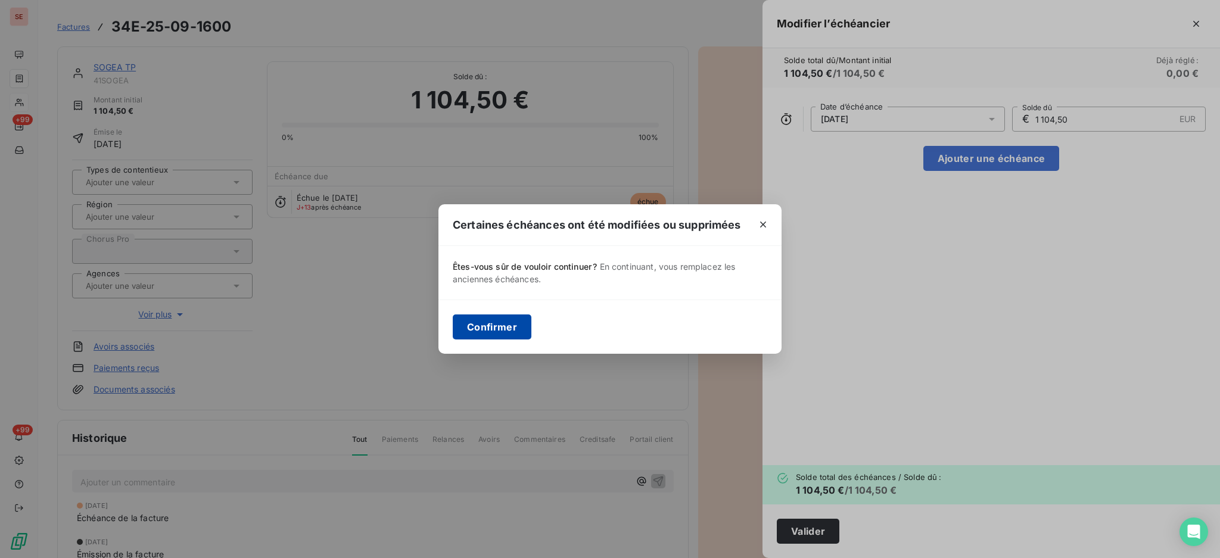
click at [501, 325] on button "Confirmer" at bounding box center [492, 327] width 79 height 25
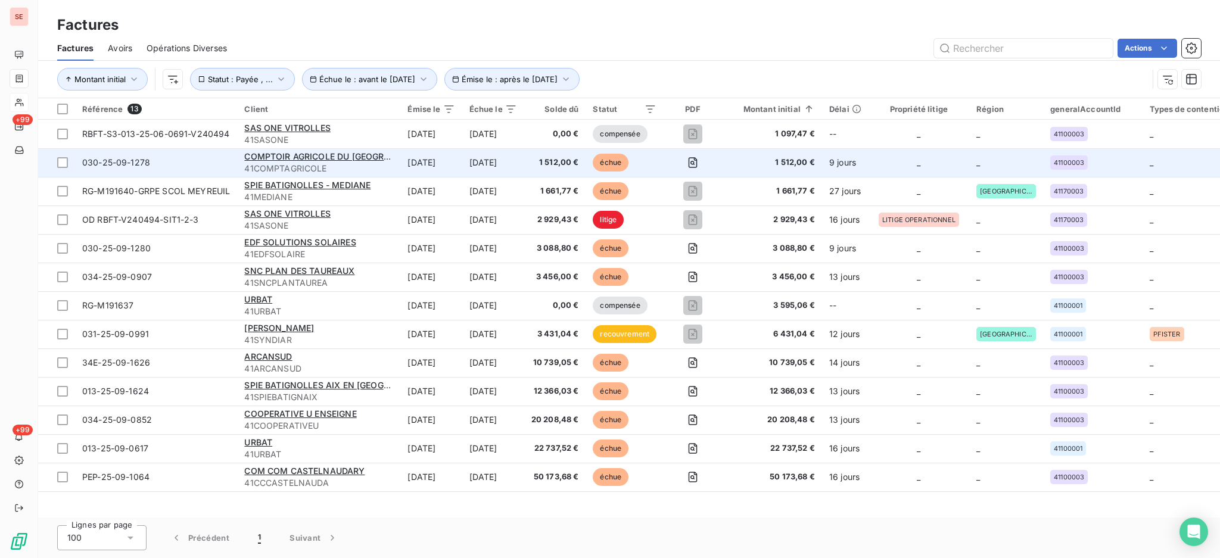
click at [474, 165] on td "[DATE]" at bounding box center [493, 162] width 62 height 29
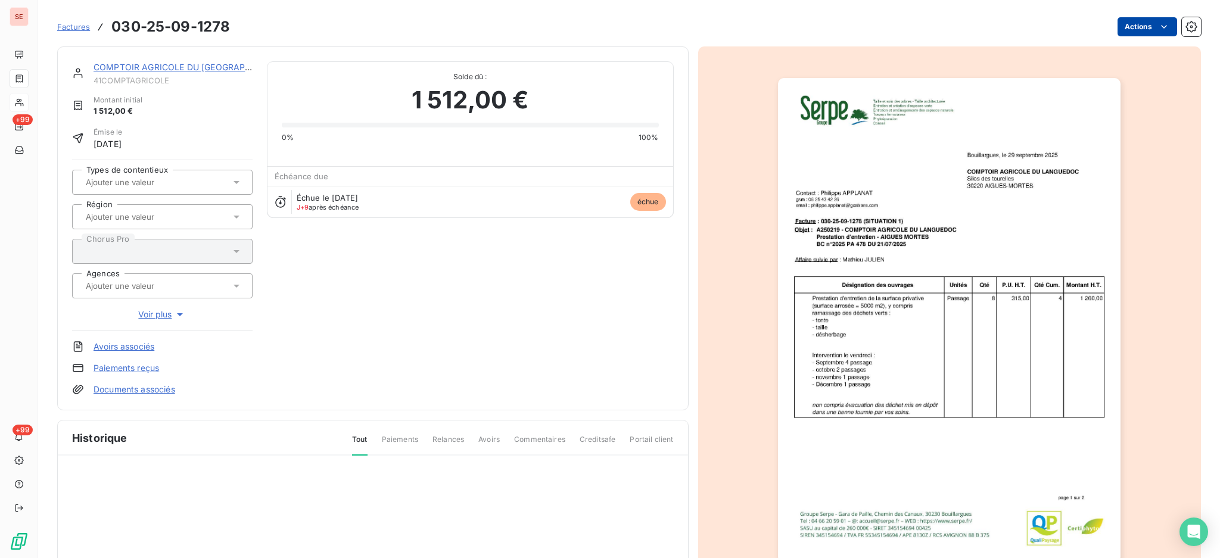
click at [1126, 23] on html "SE +99 +99 Factures 030-25-09-1278 Actions COMPTOIR AGRICOLE DU LANGUEDOC 41COM…" at bounding box center [610, 279] width 1220 height 558
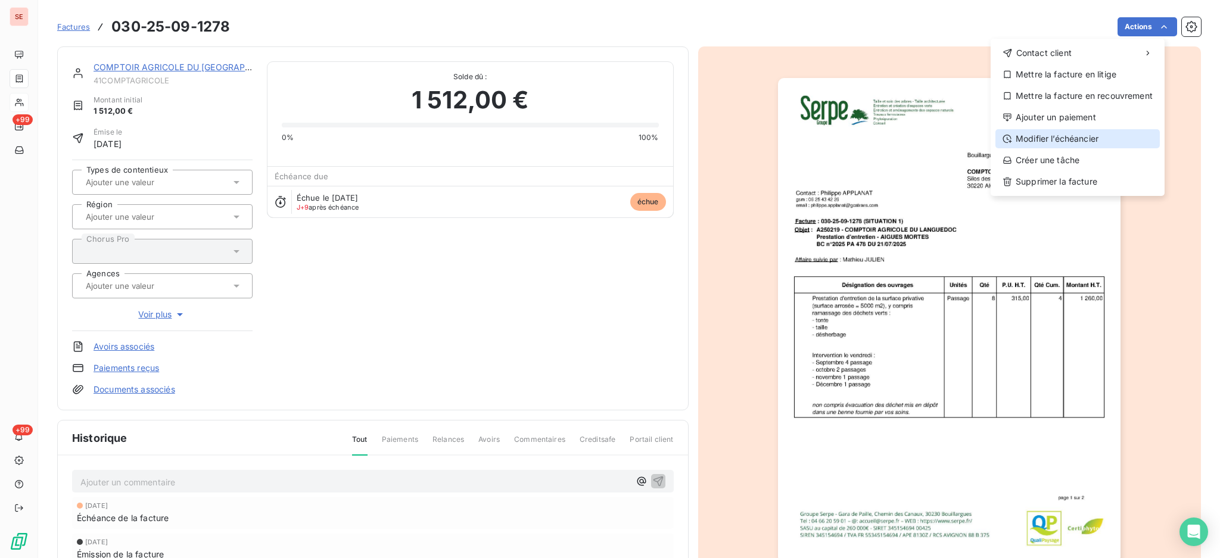
click at [1100, 136] on div "Modifier l’échéancier" at bounding box center [1077, 138] width 164 height 19
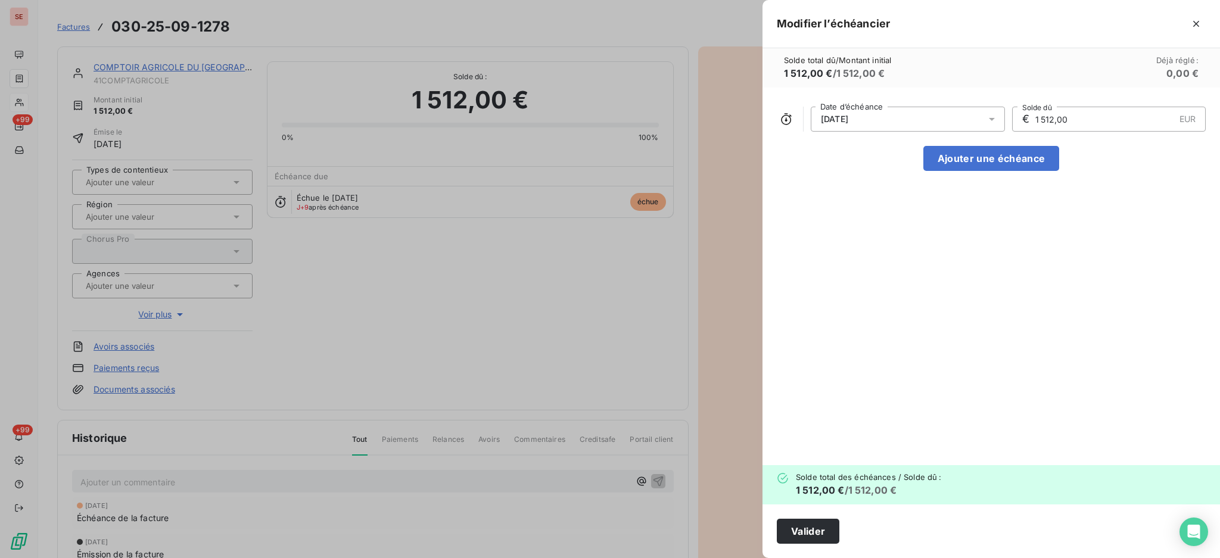
click at [996, 119] on icon at bounding box center [992, 119] width 12 height 12
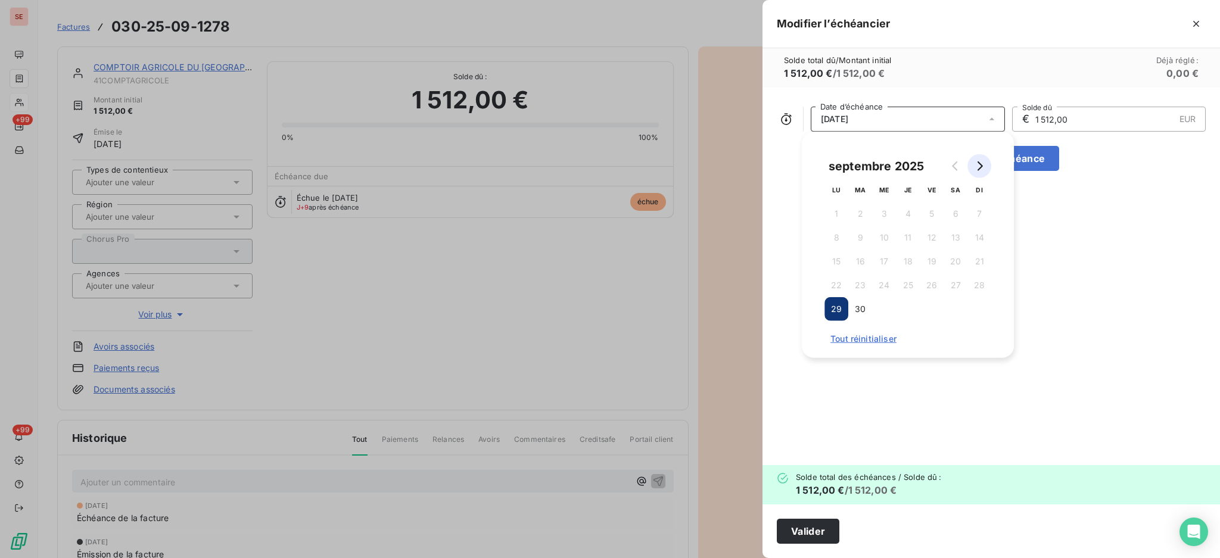
click at [982, 163] on icon "Go to next month" at bounding box center [980, 166] width 10 height 10
click at [885, 305] on button "29" at bounding box center [884, 309] width 24 height 24
click at [811, 527] on button "Valider" at bounding box center [808, 531] width 63 height 25
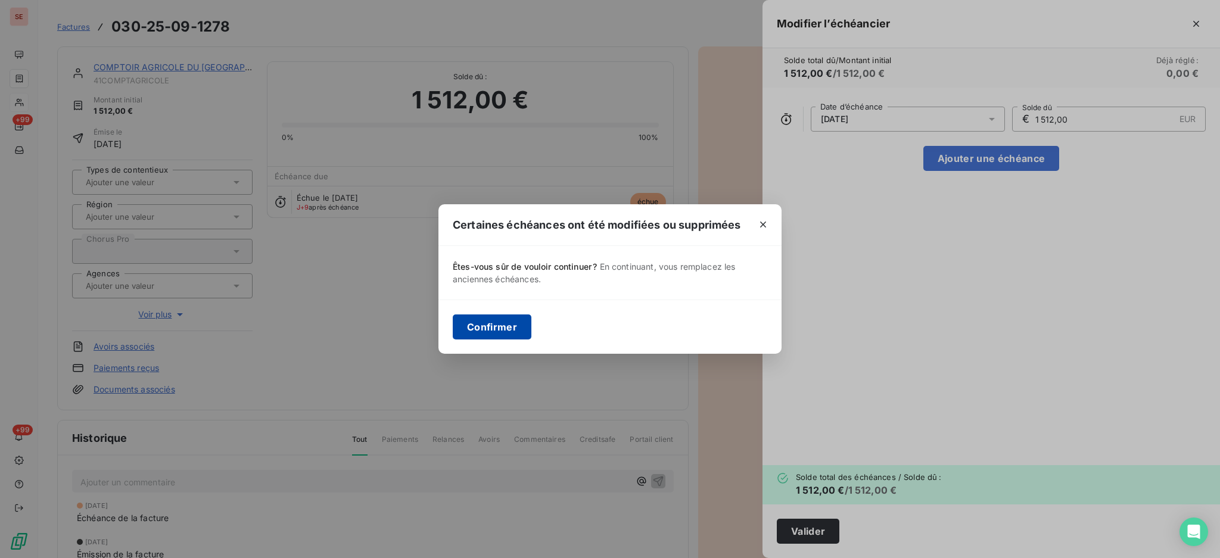
click at [514, 324] on button "Confirmer" at bounding box center [492, 327] width 79 height 25
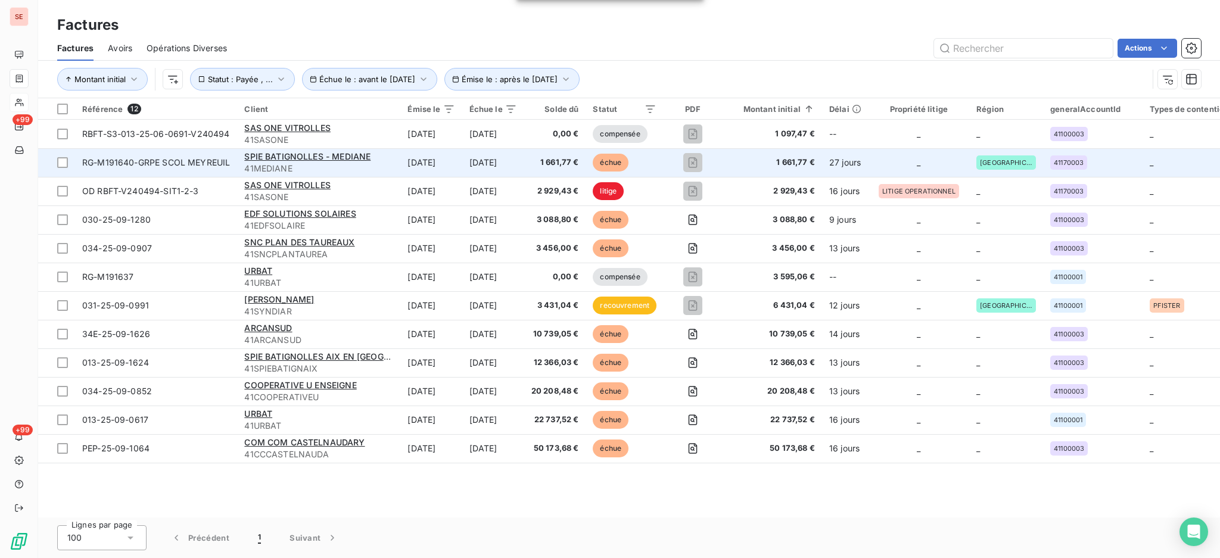
click at [403, 163] on td "[DATE]" at bounding box center [430, 162] width 61 height 29
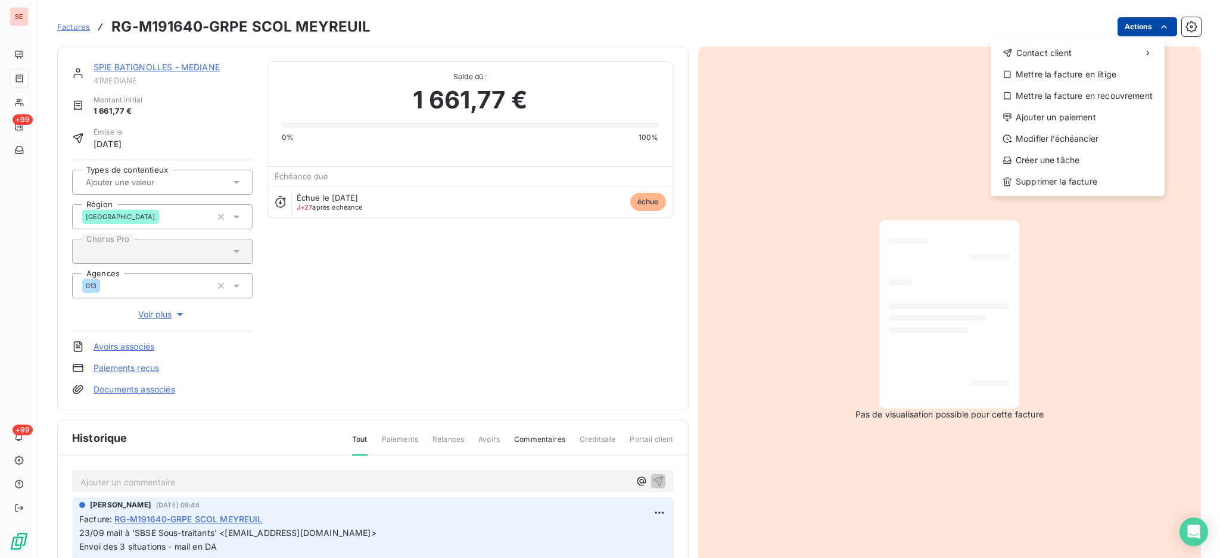
click at [1126, 24] on html "SE +99 +99 Factures RG-M191640-GRPE SCOL MEYREUIL Actions Contact client Mettre…" at bounding box center [610, 279] width 1220 height 558
click at [1101, 132] on div "Modifier l’échéancier" at bounding box center [1077, 138] width 164 height 19
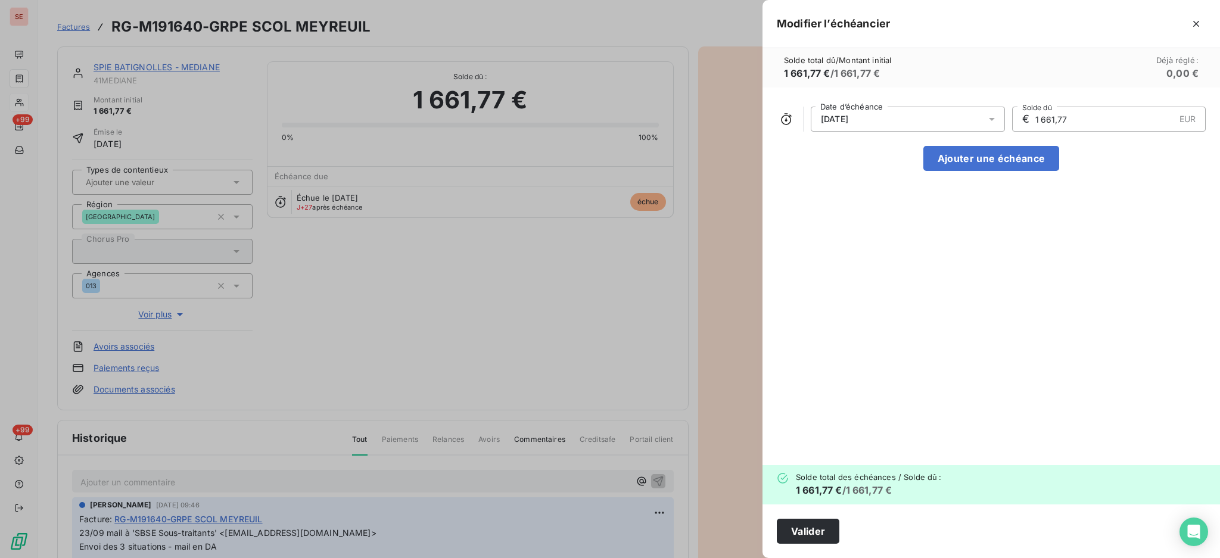
click at [989, 118] on icon at bounding box center [992, 119] width 6 height 3
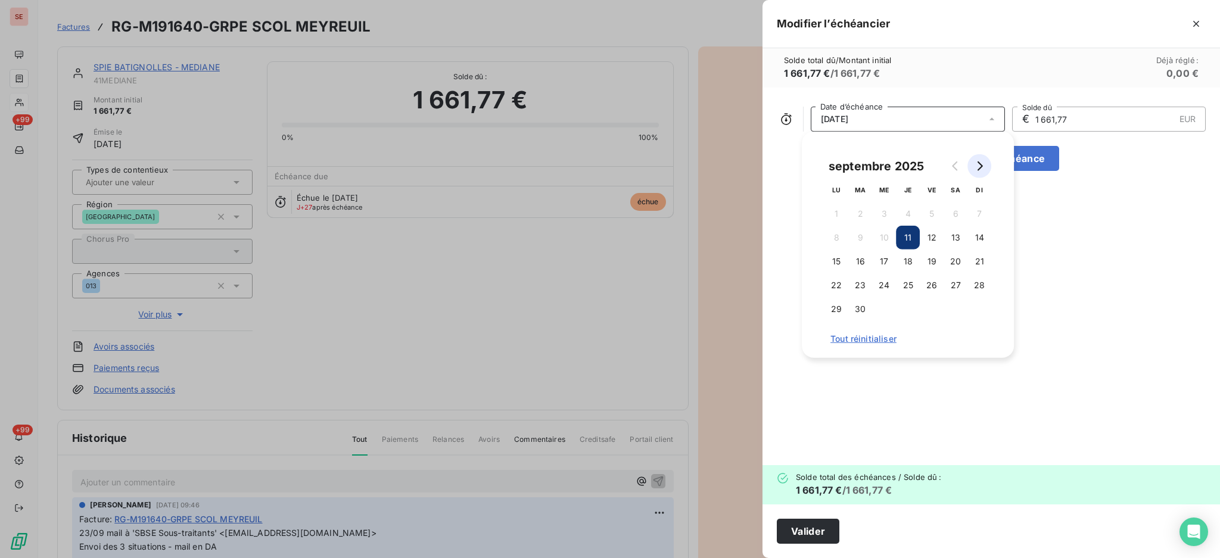
drag, startPoint x: 984, startPoint y: 163, endPoint x: 975, endPoint y: 174, distance: 14.1
click at [984, 162] on icon "Go to next month" at bounding box center [980, 166] width 10 height 10
click at [952, 238] on button "11" at bounding box center [956, 238] width 24 height 24
click at [813, 528] on button "Valider" at bounding box center [808, 531] width 63 height 25
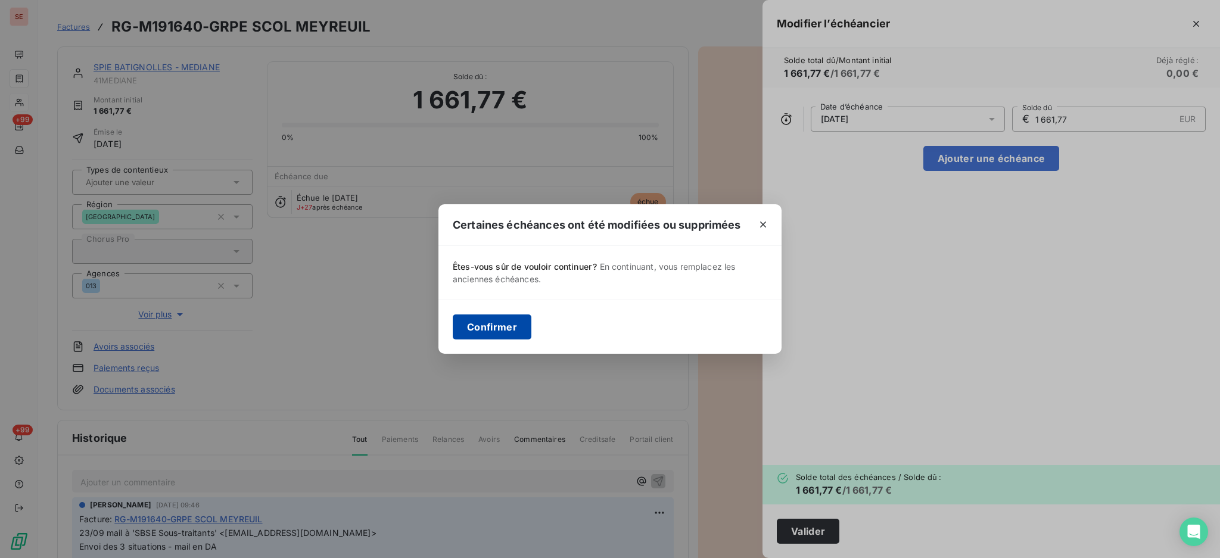
click at [490, 336] on button "Confirmer" at bounding box center [492, 327] width 79 height 25
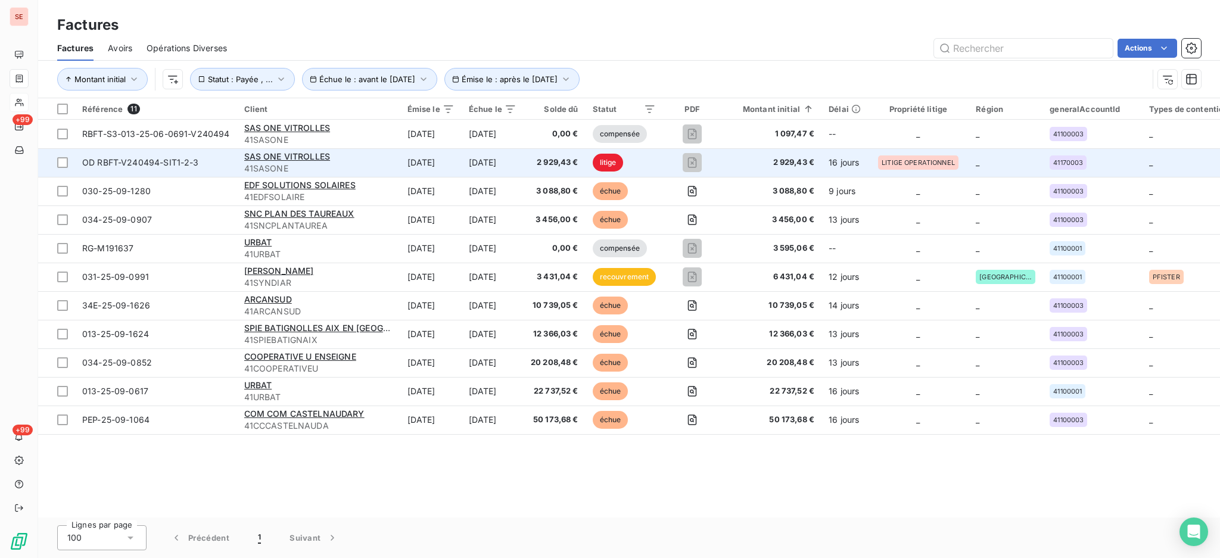
click at [497, 167] on td "[DATE]" at bounding box center [493, 162] width 62 height 29
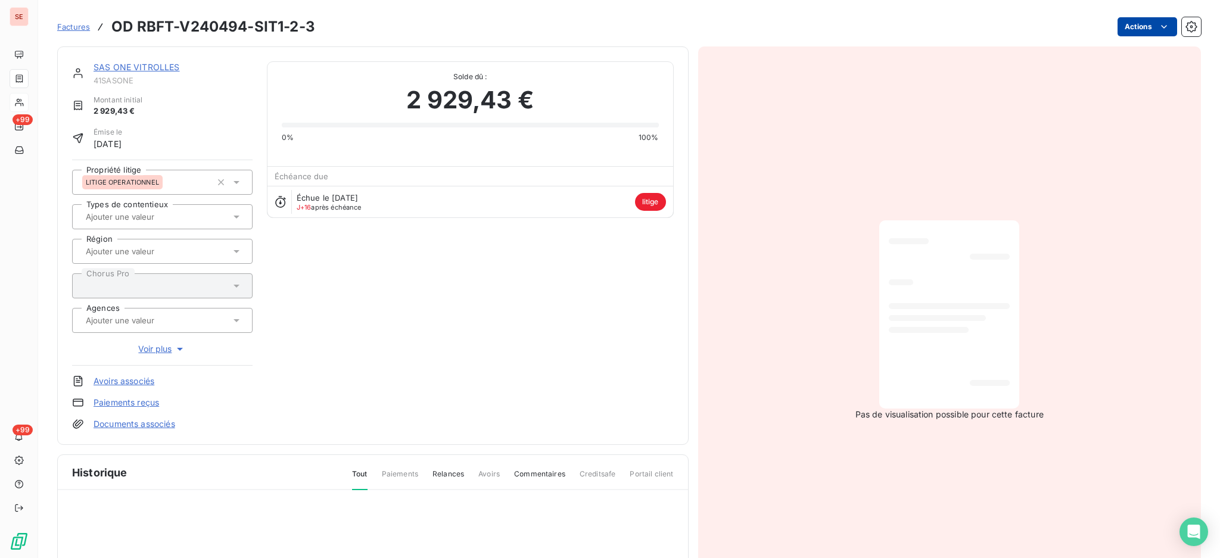
click at [1131, 24] on html "SE +99 +99 Factures OD RBFT-V240494-SIT1-2-3 Actions SAS ONE VITROLLES 41SASONE…" at bounding box center [610, 279] width 1220 height 558
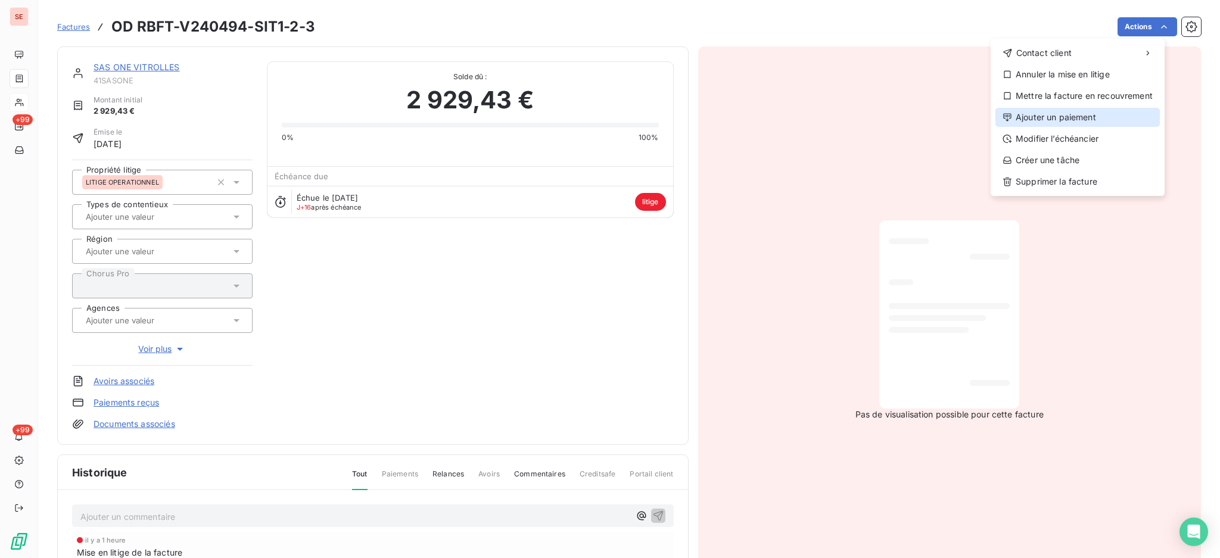
click at [1103, 120] on div "Ajouter un paiement" at bounding box center [1077, 117] width 164 height 19
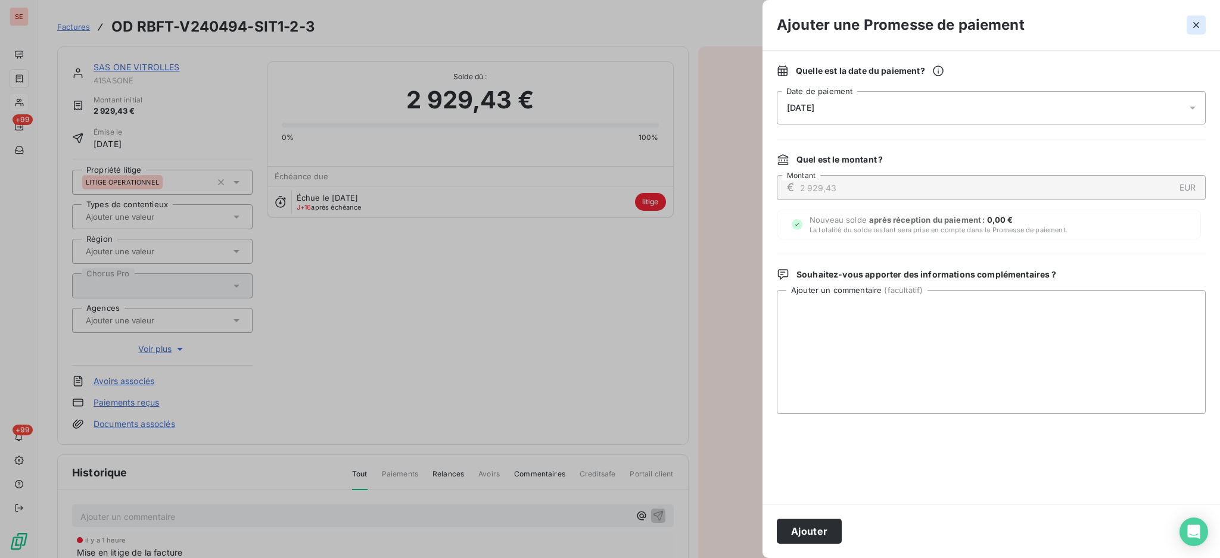
click at [1197, 23] on icon "button" at bounding box center [1196, 25] width 12 height 12
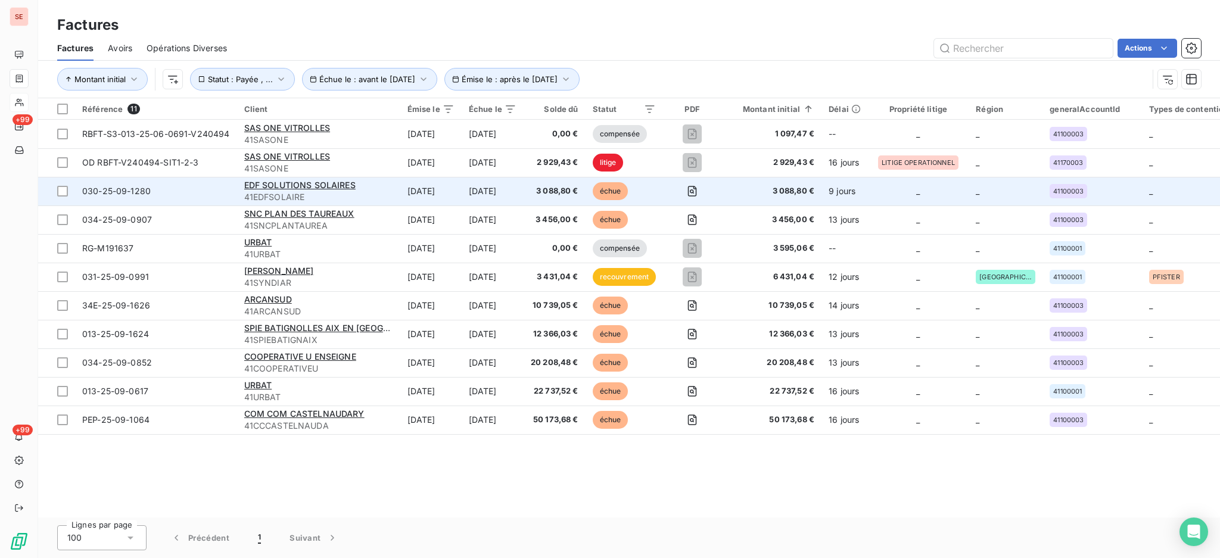
click at [378, 184] on div "EDF SOLUTIONS SOLAIRES" at bounding box center [318, 185] width 149 height 12
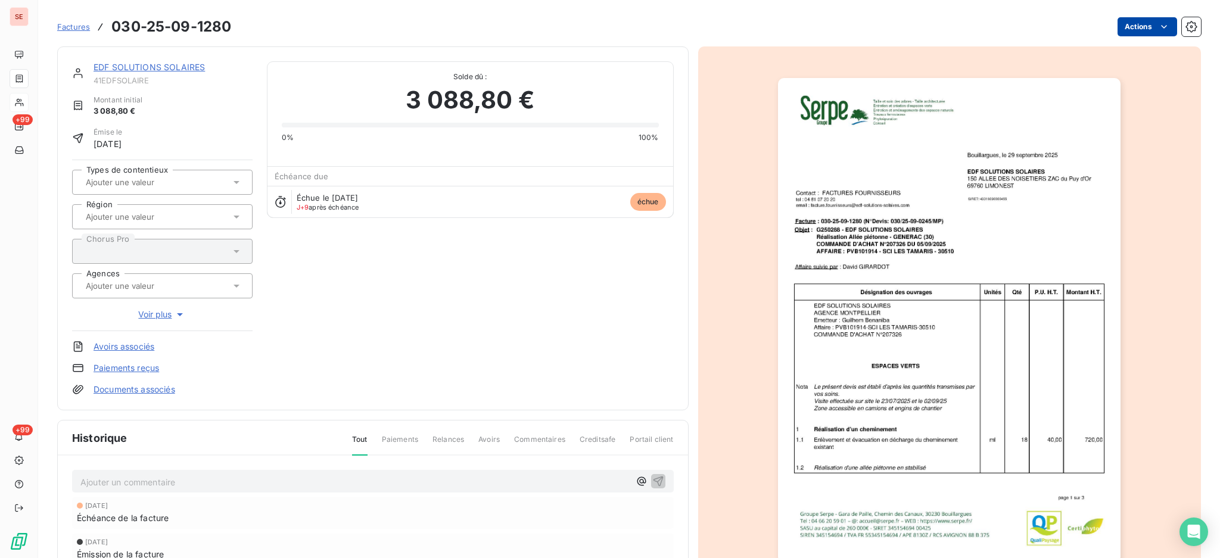
click at [1125, 18] on html "SE +99 +99 Factures 030-25-09-1280 Actions EDF SOLUTIONS SOLAIRES 41EDFSOLAIRE …" at bounding box center [610, 279] width 1220 height 558
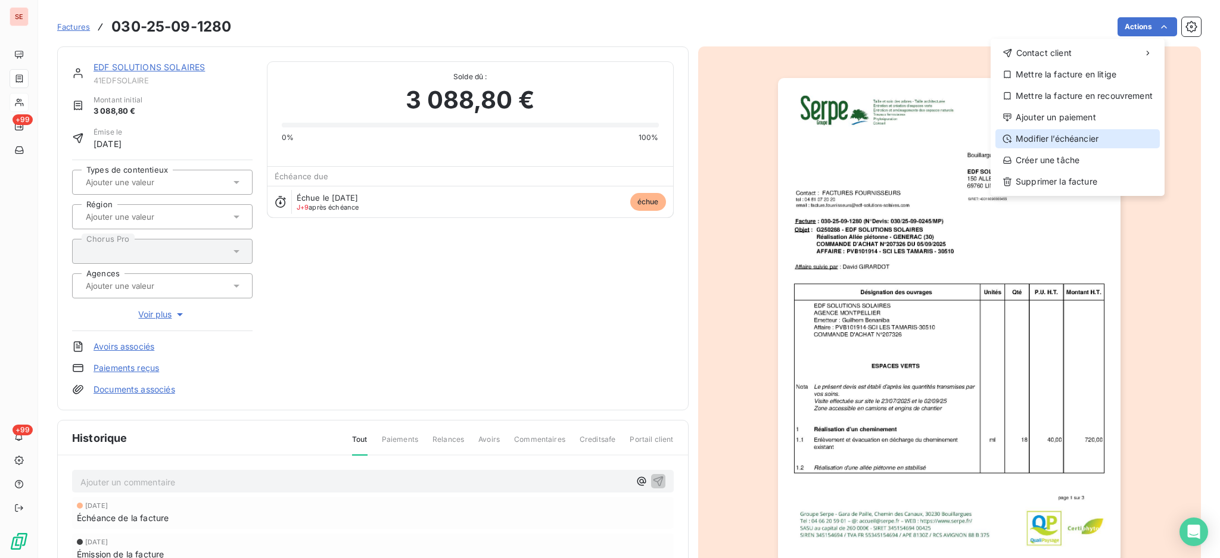
click at [1101, 141] on div "Modifier l’échéancier" at bounding box center [1077, 138] width 164 height 19
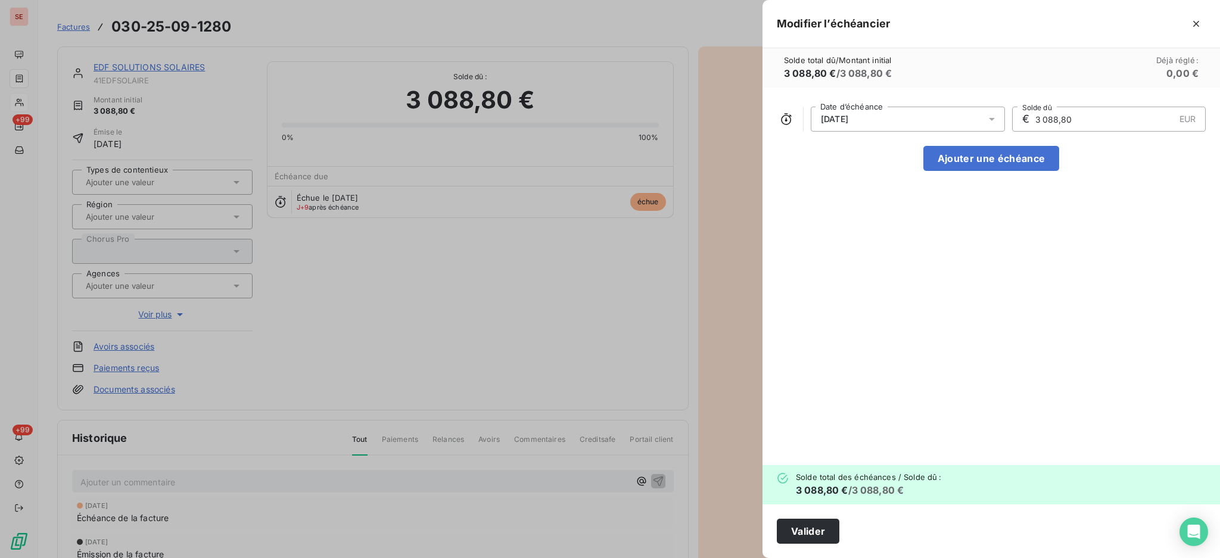
click at [994, 114] on icon at bounding box center [992, 119] width 12 height 12
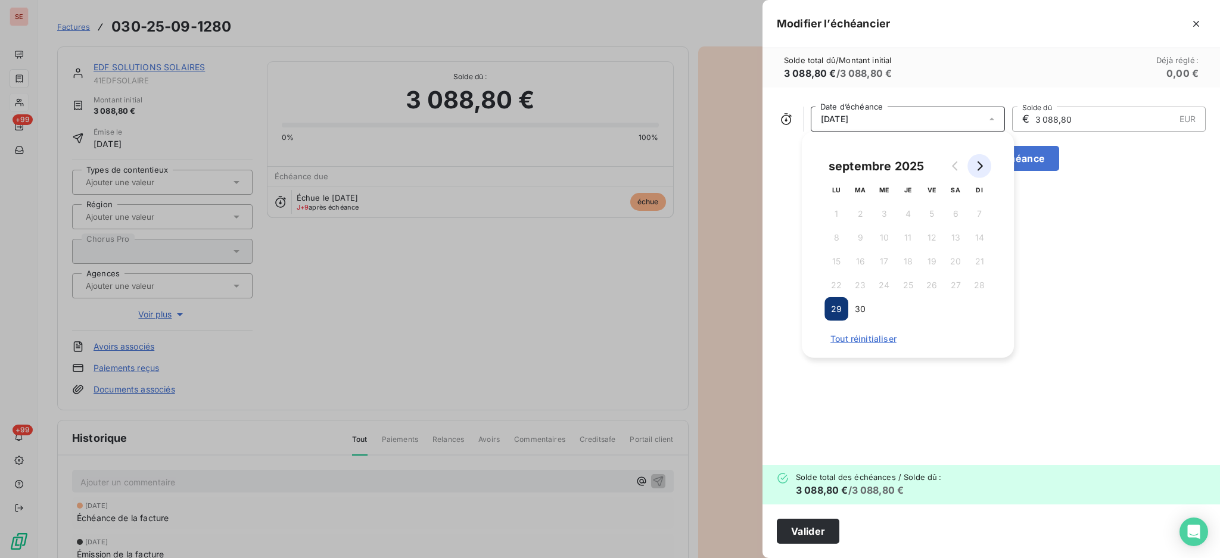
click at [980, 172] on button "Go to next month" at bounding box center [979, 166] width 24 height 24
drag, startPoint x: 883, startPoint y: 309, endPoint x: 872, endPoint y: 331, distance: 24.2
click at [883, 309] on button "29" at bounding box center [884, 309] width 24 height 24
click at [831, 530] on button "Valider" at bounding box center [808, 531] width 63 height 25
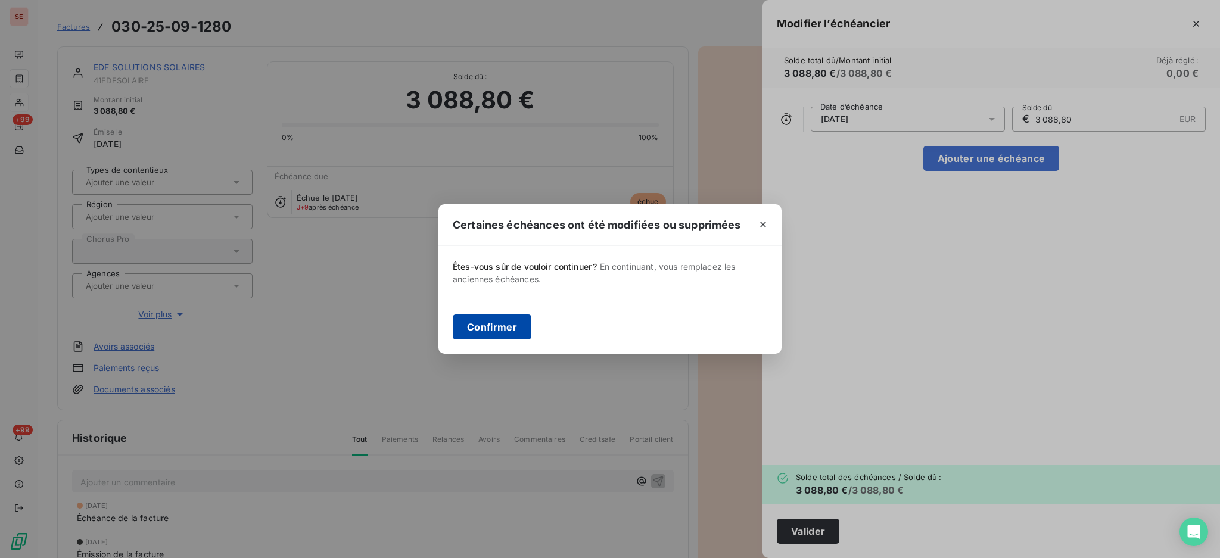
click at [512, 328] on button "Confirmer" at bounding box center [492, 327] width 79 height 25
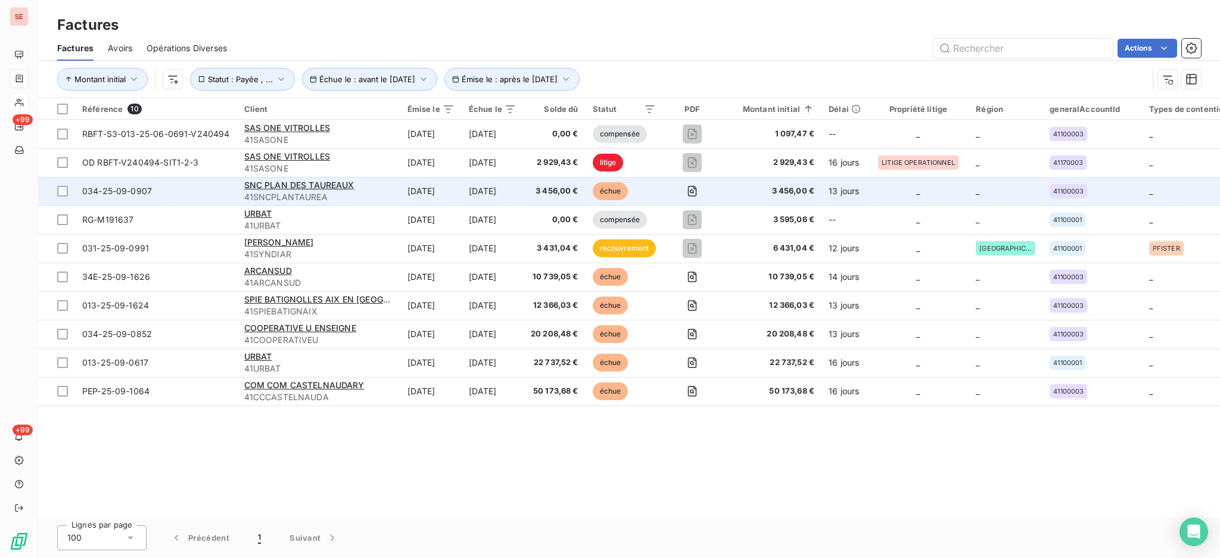
click at [300, 198] on span "41SNCPLANTAUREA" at bounding box center [318, 197] width 149 height 12
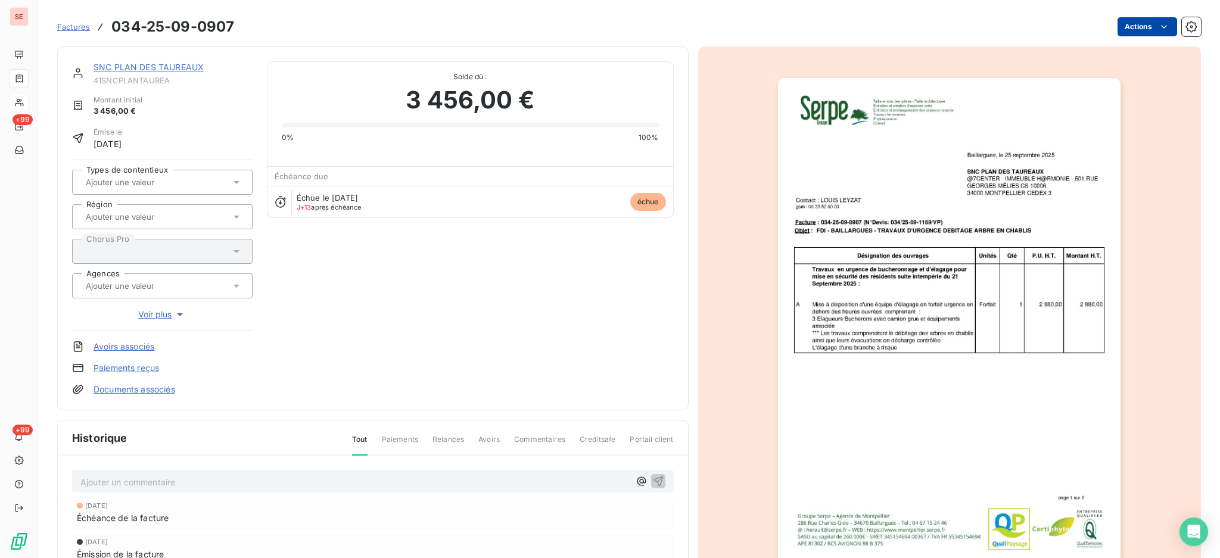
click at [1137, 20] on html "SE +99 +99 Factures 034-25-09-0907 Actions SNC PLAN DES TAUREAUX 41SNCPLANTAURE…" at bounding box center [610, 279] width 1220 height 558
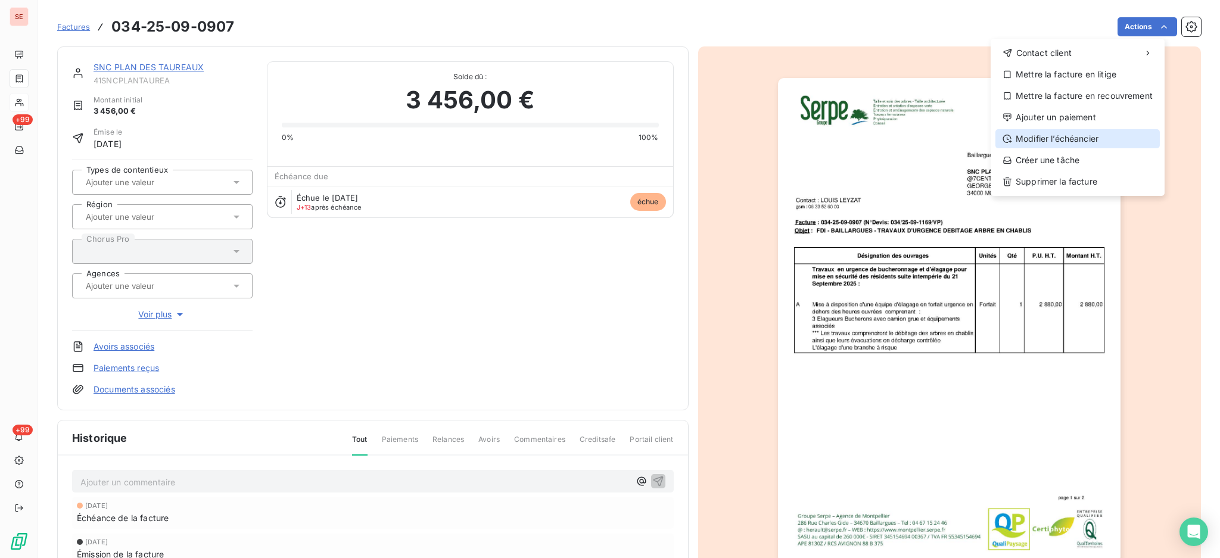
click at [1084, 135] on div "Modifier l’échéancier" at bounding box center [1077, 138] width 164 height 19
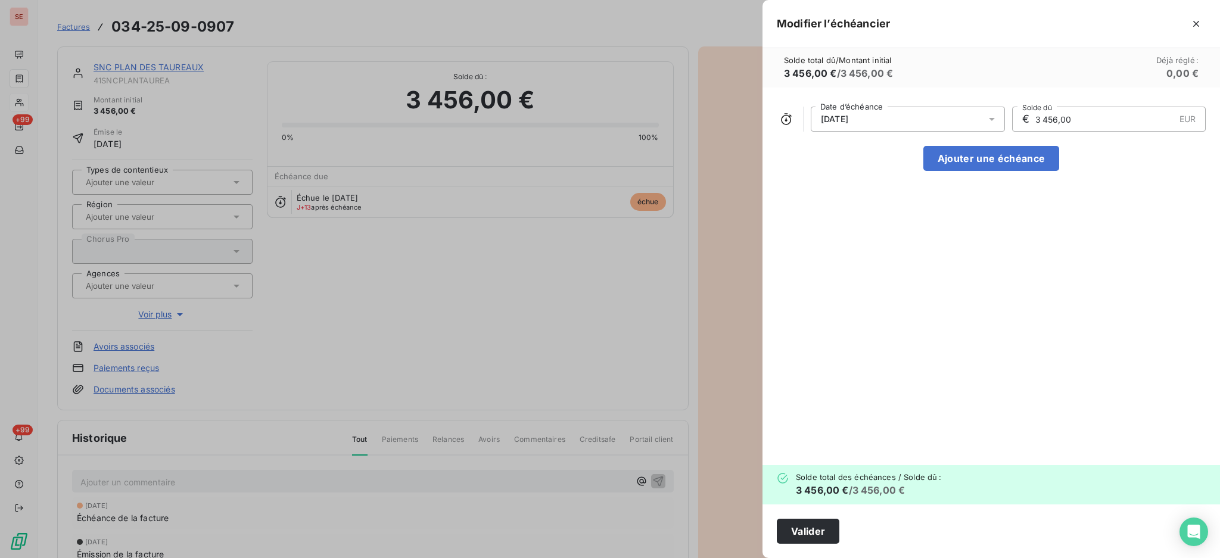
click at [998, 119] on div at bounding box center [995, 119] width 19 height 25
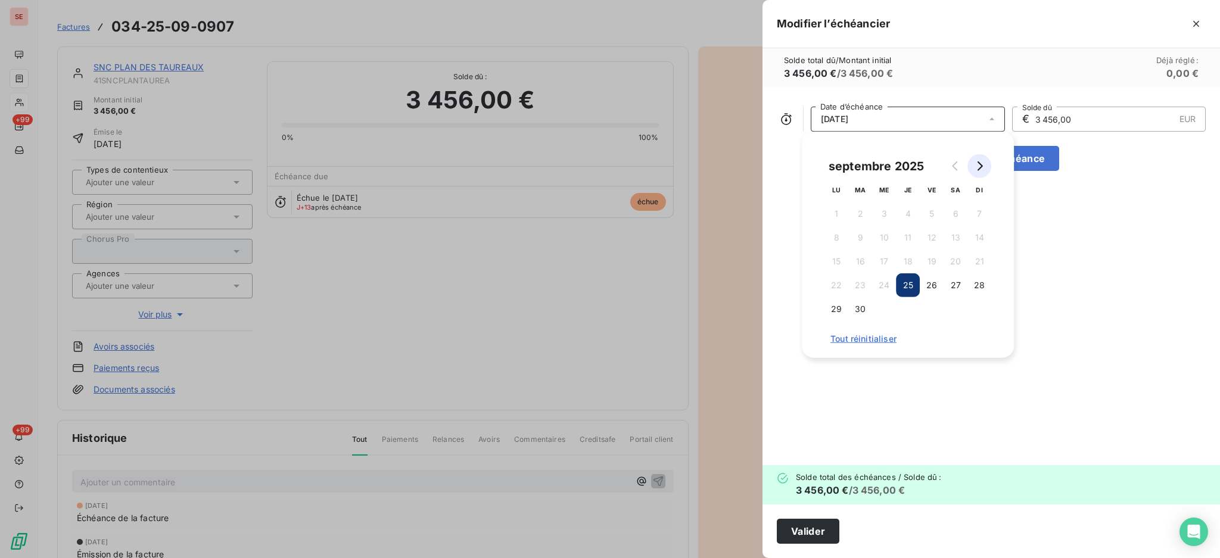
drag, startPoint x: 979, startPoint y: 160, endPoint x: 975, endPoint y: 171, distance: 11.7
click at [979, 160] on button "Go to next month" at bounding box center [979, 166] width 24 height 24
click at [961, 288] on button "25" at bounding box center [956, 285] width 24 height 24
click at [807, 531] on button "Valider" at bounding box center [808, 531] width 63 height 25
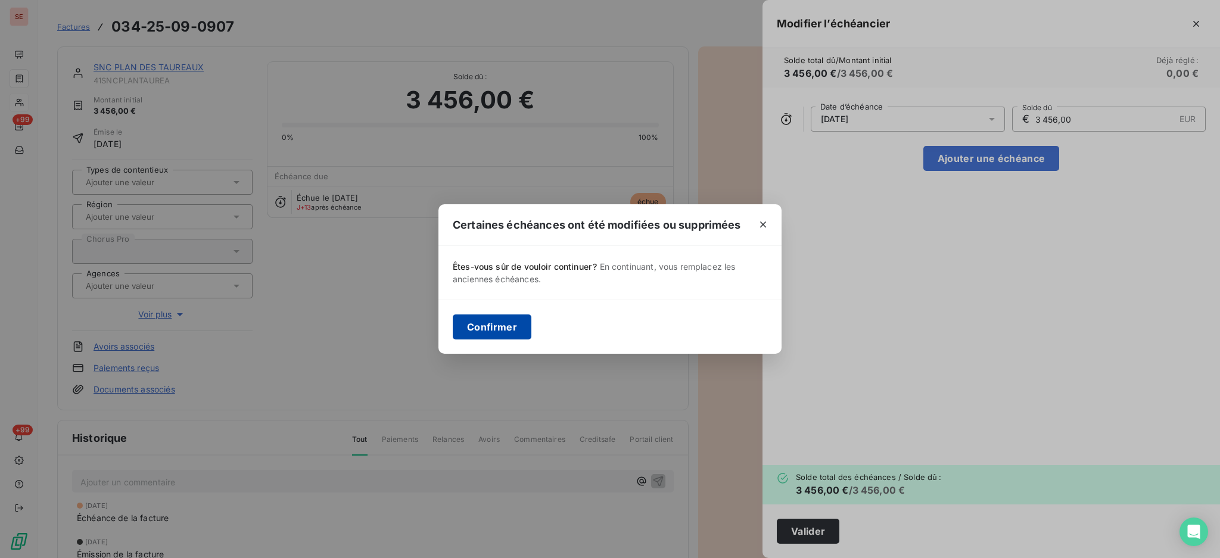
click at [503, 323] on button "Confirmer" at bounding box center [492, 327] width 79 height 25
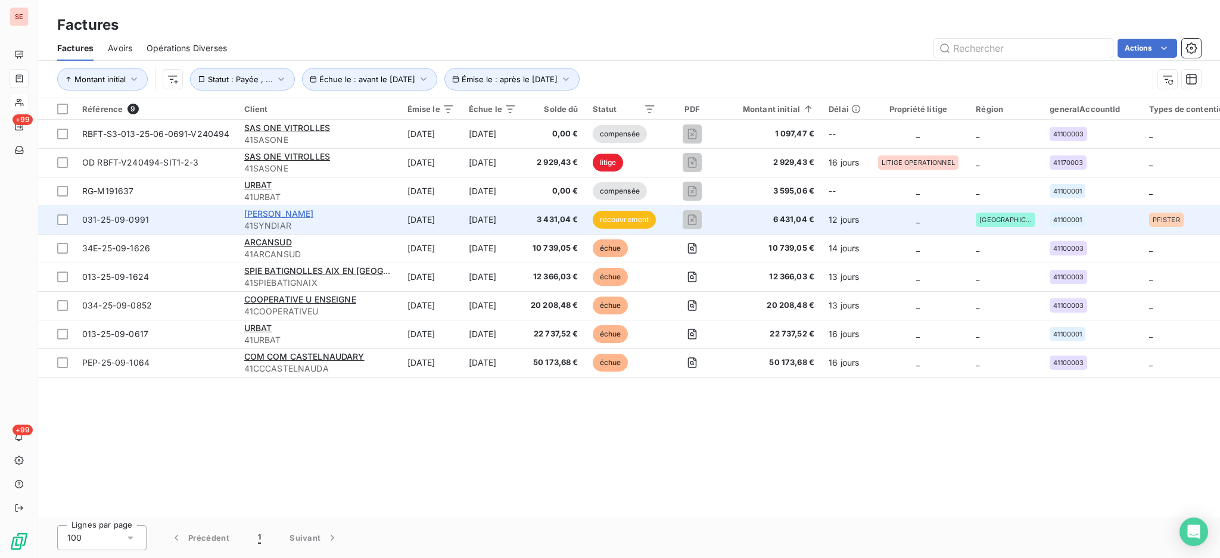
click at [267, 216] on span "[PERSON_NAME]" at bounding box center [279, 213] width 70 height 10
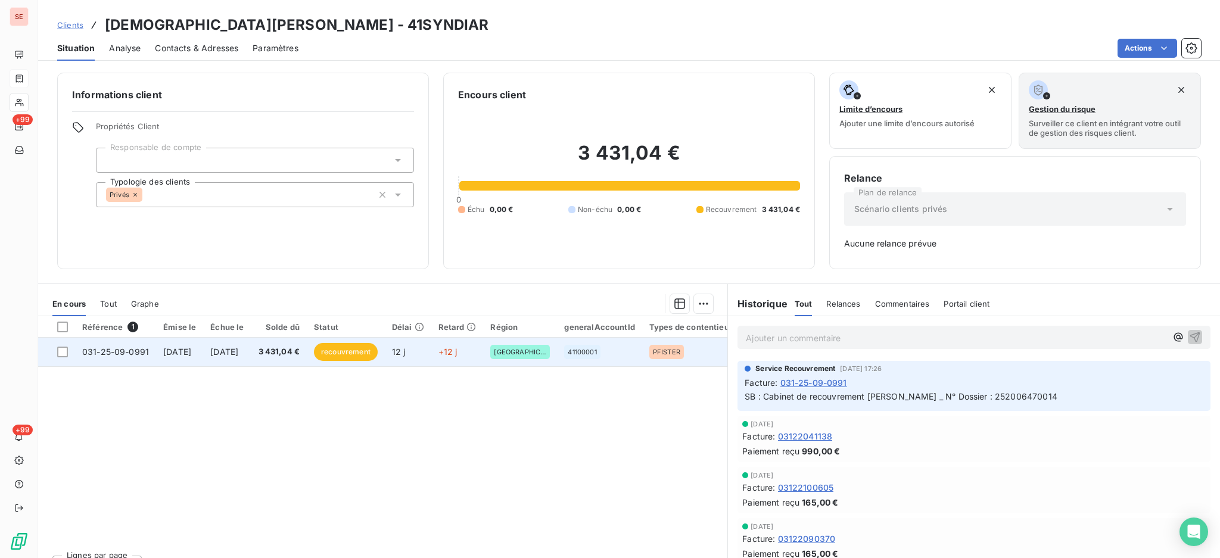
click at [238, 353] on span "[DATE]" at bounding box center [224, 352] width 28 height 10
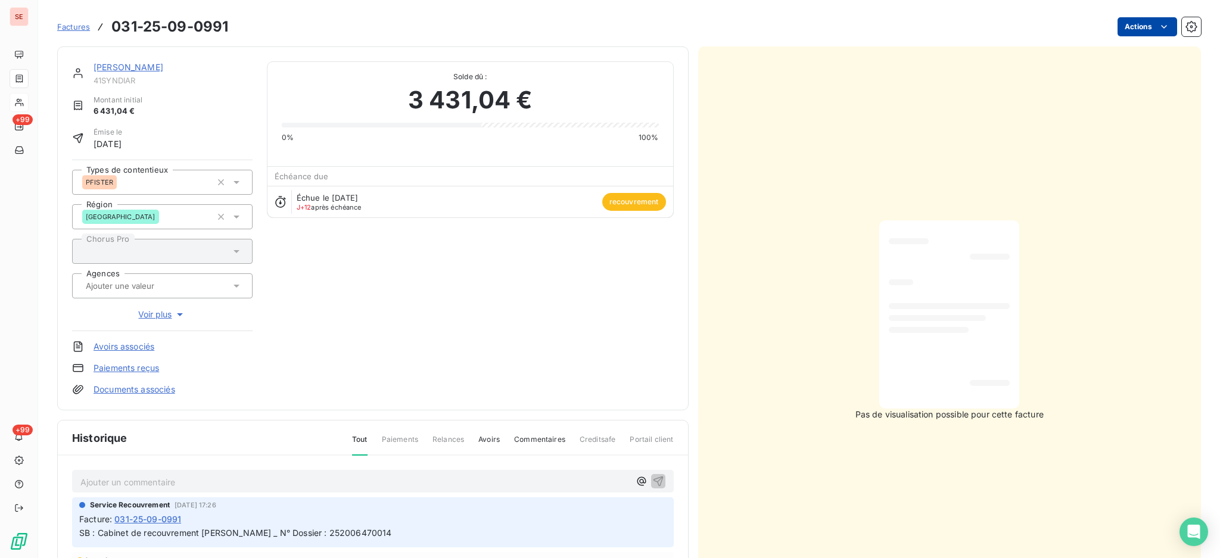
click at [1141, 23] on html "SE +99 +99 Factures 031-25-09-0991 Actions [PERSON_NAME] 41SYNDIAR Montant init…" at bounding box center [610, 279] width 1220 height 558
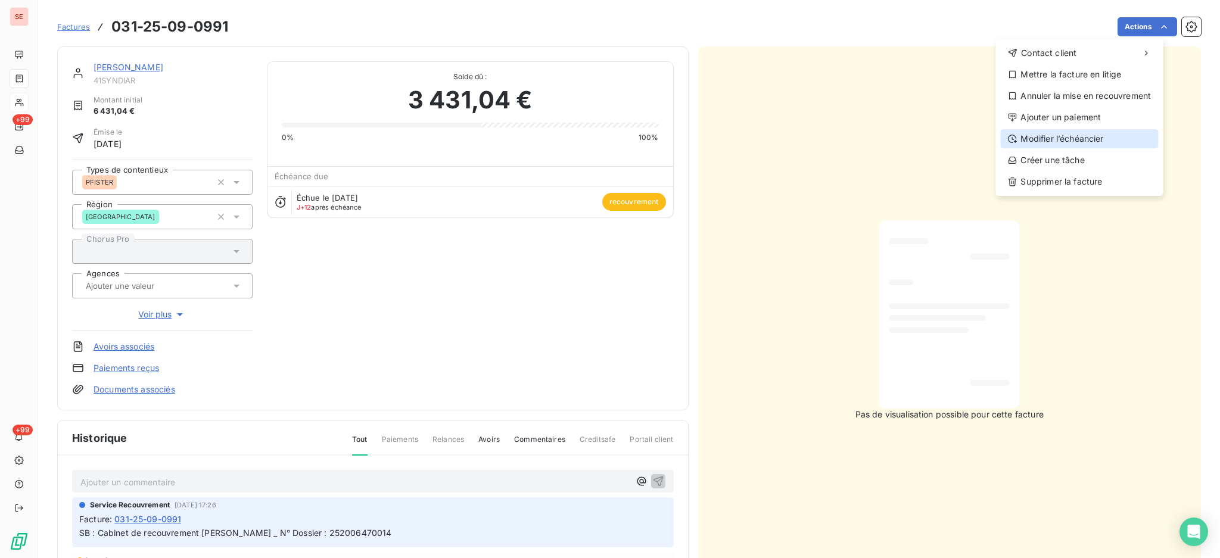
click at [1075, 137] on div "Modifier l’échéancier" at bounding box center [1079, 138] width 158 height 19
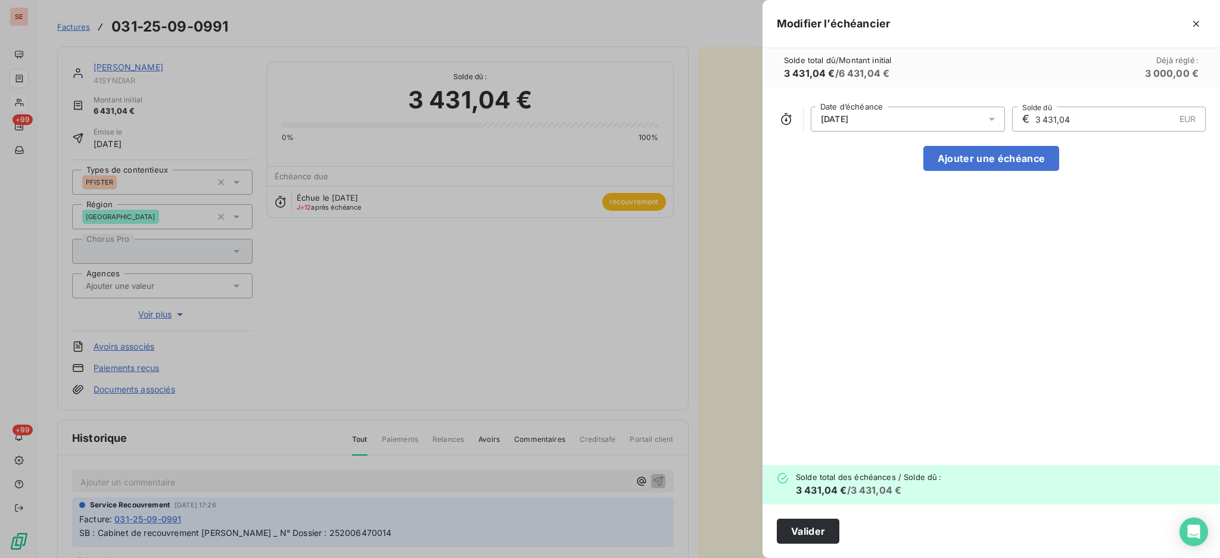
click at [989, 116] on icon at bounding box center [992, 119] width 12 height 12
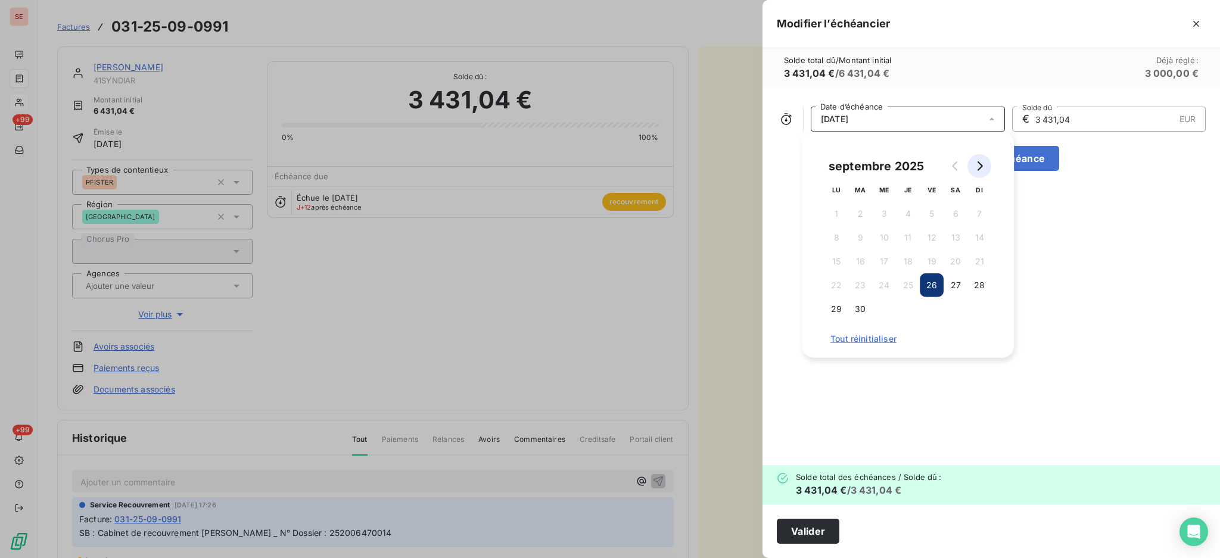
click at [982, 167] on icon "Go to next month" at bounding box center [980, 166] width 10 height 10
click at [979, 283] on button "26" at bounding box center [979, 285] width 24 height 24
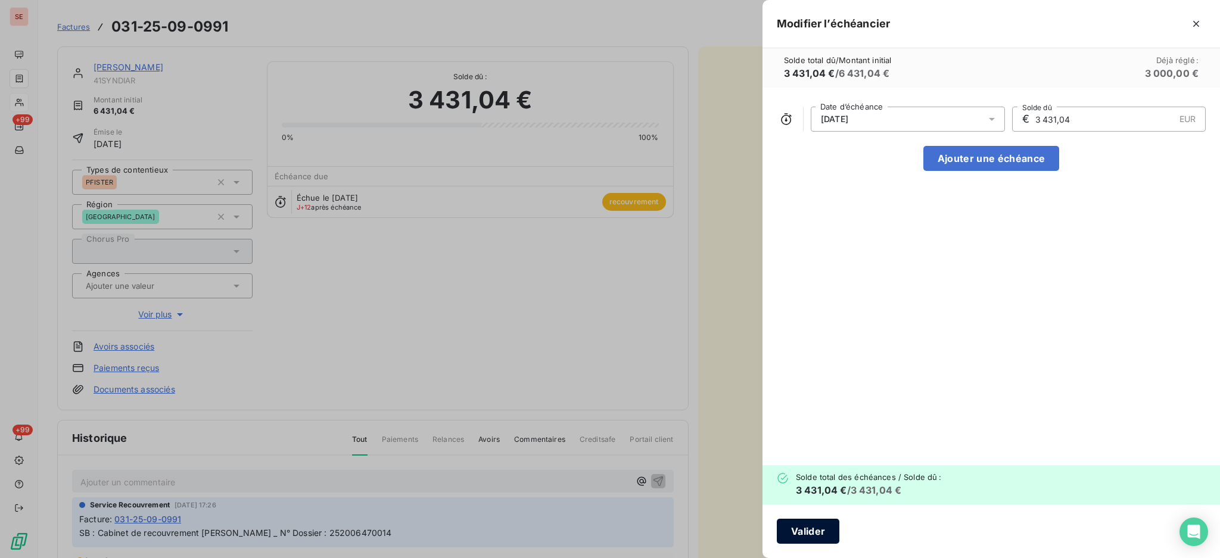
click at [801, 520] on button "Valider" at bounding box center [808, 531] width 63 height 25
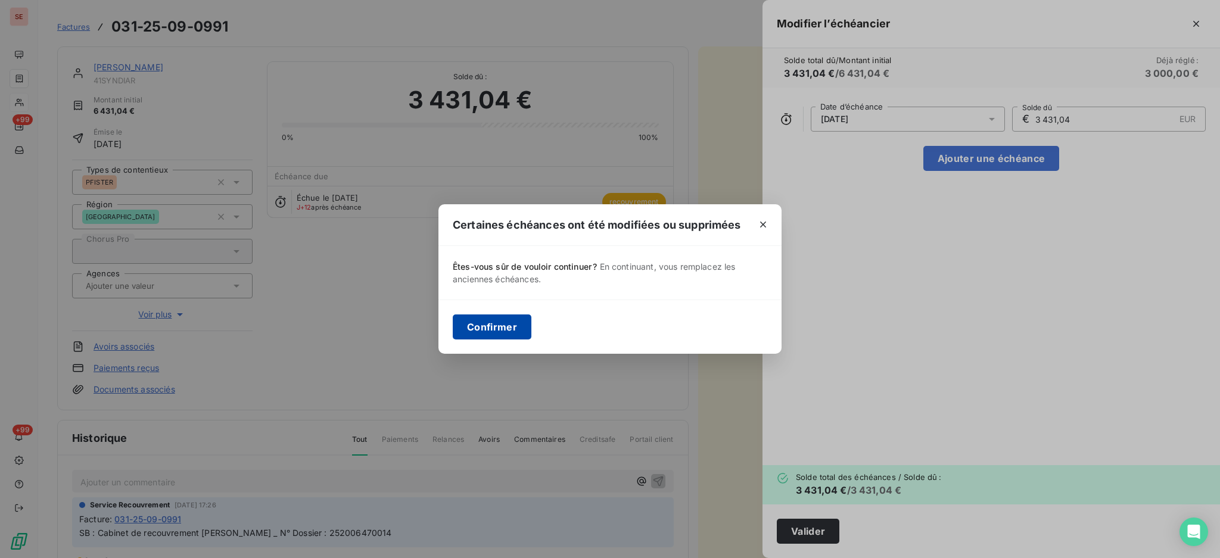
click at [490, 319] on button "Confirmer" at bounding box center [492, 327] width 79 height 25
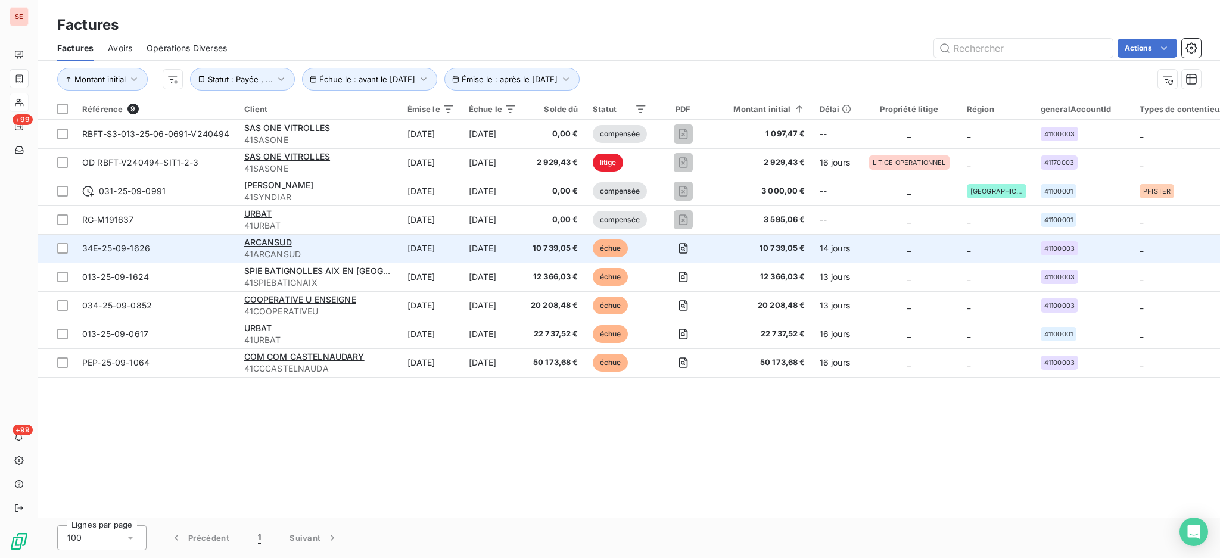
click at [300, 247] on div "ARCANSUD" at bounding box center [318, 242] width 149 height 12
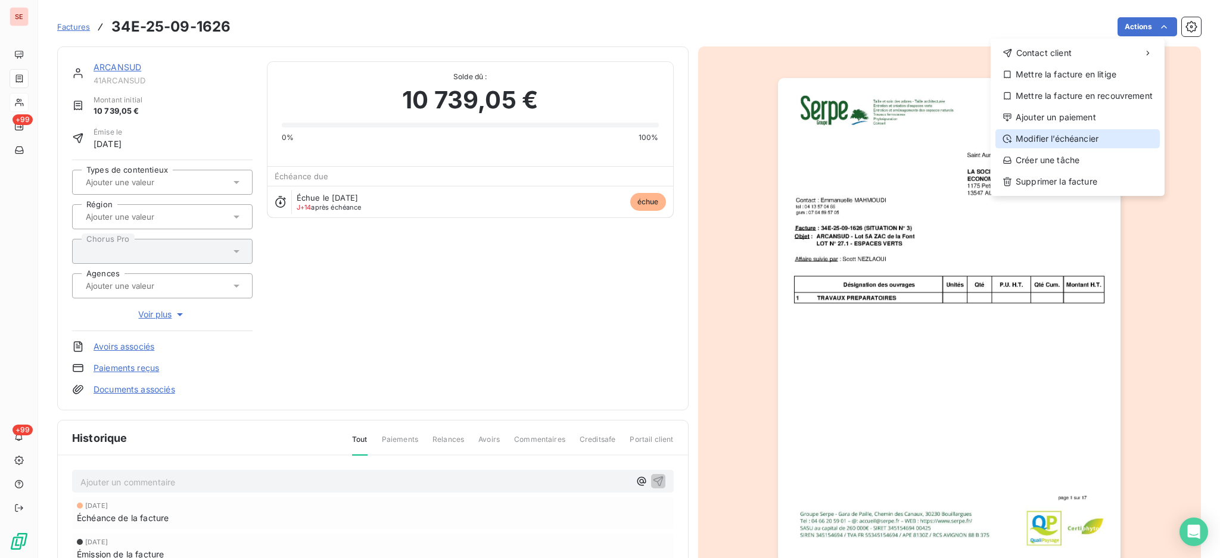
click at [1110, 140] on div "Modifier l’échéancier" at bounding box center [1077, 138] width 164 height 19
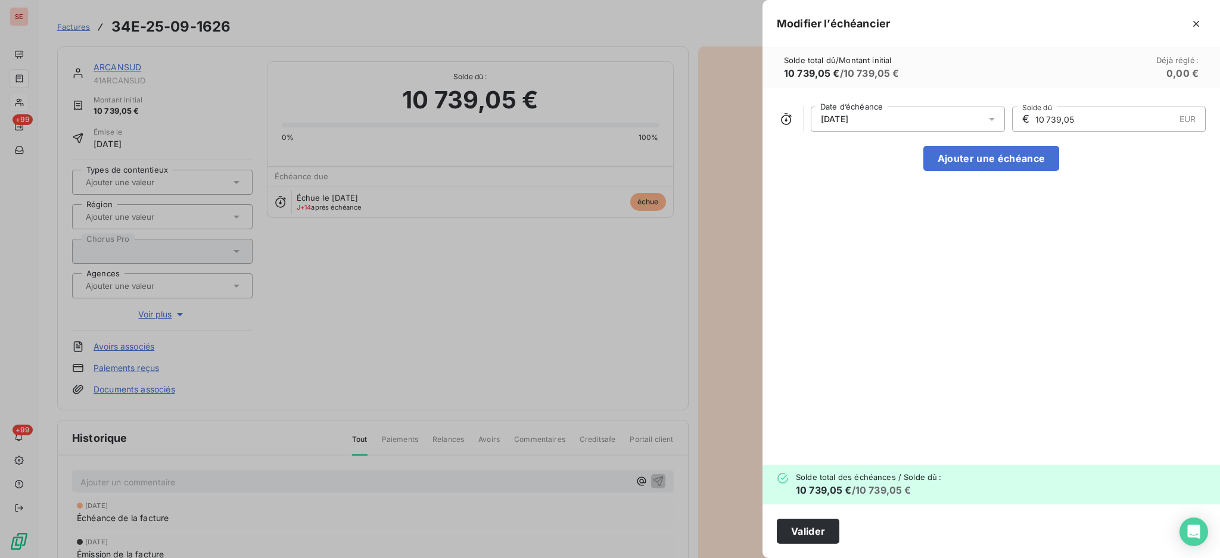
click at [991, 116] on icon at bounding box center [992, 119] width 12 height 12
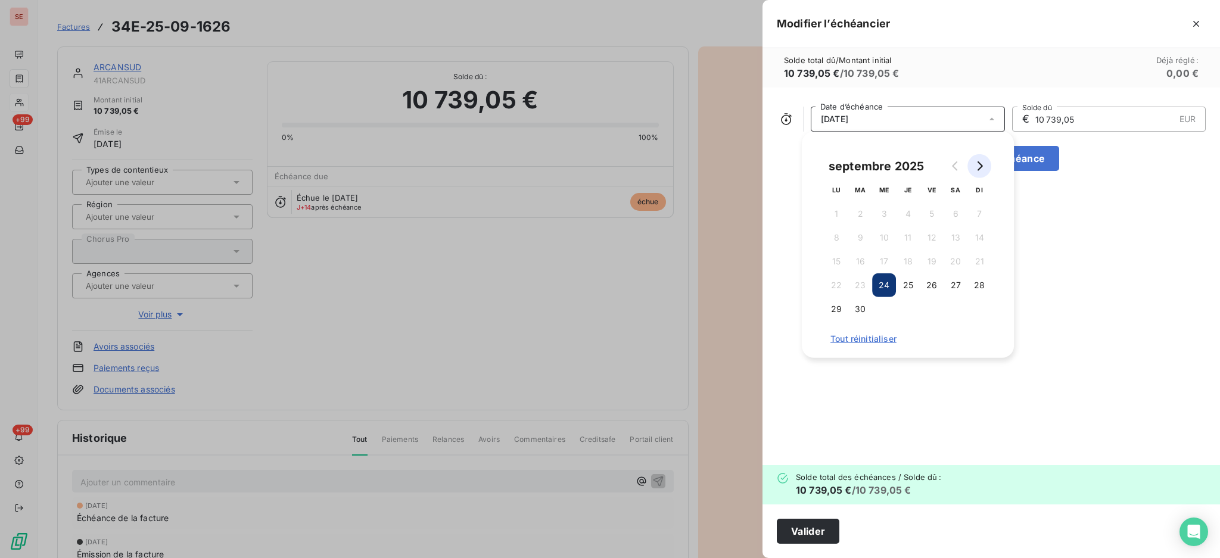
click at [982, 163] on icon "Go to next month" at bounding box center [980, 166] width 10 height 10
click at [934, 291] on button "24" at bounding box center [932, 285] width 24 height 24
click at [830, 523] on button "Valider" at bounding box center [808, 531] width 63 height 25
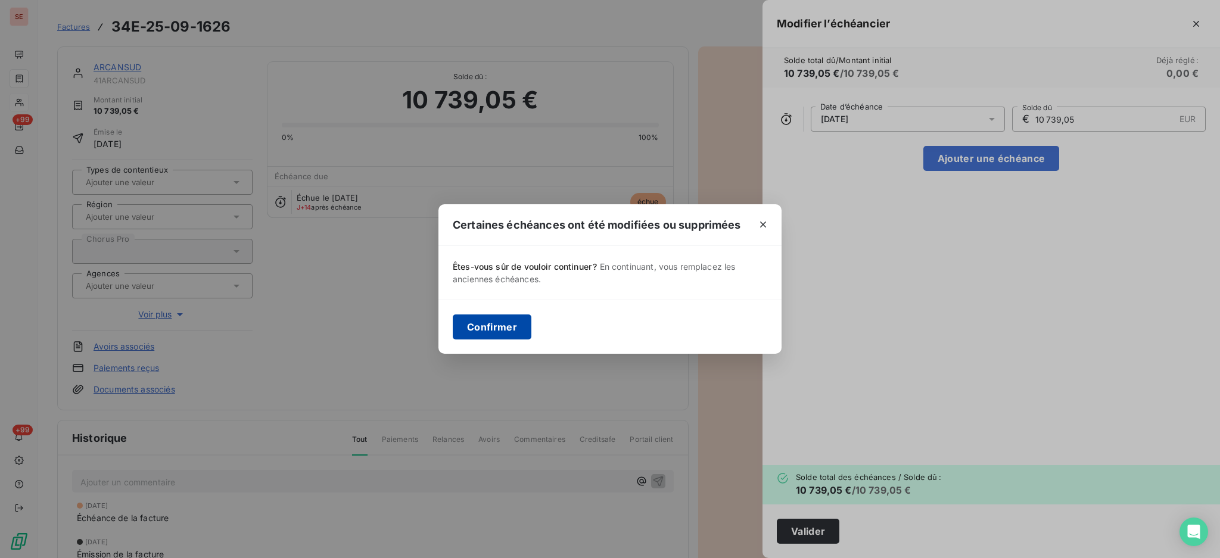
click at [470, 331] on button "Confirmer" at bounding box center [492, 327] width 79 height 25
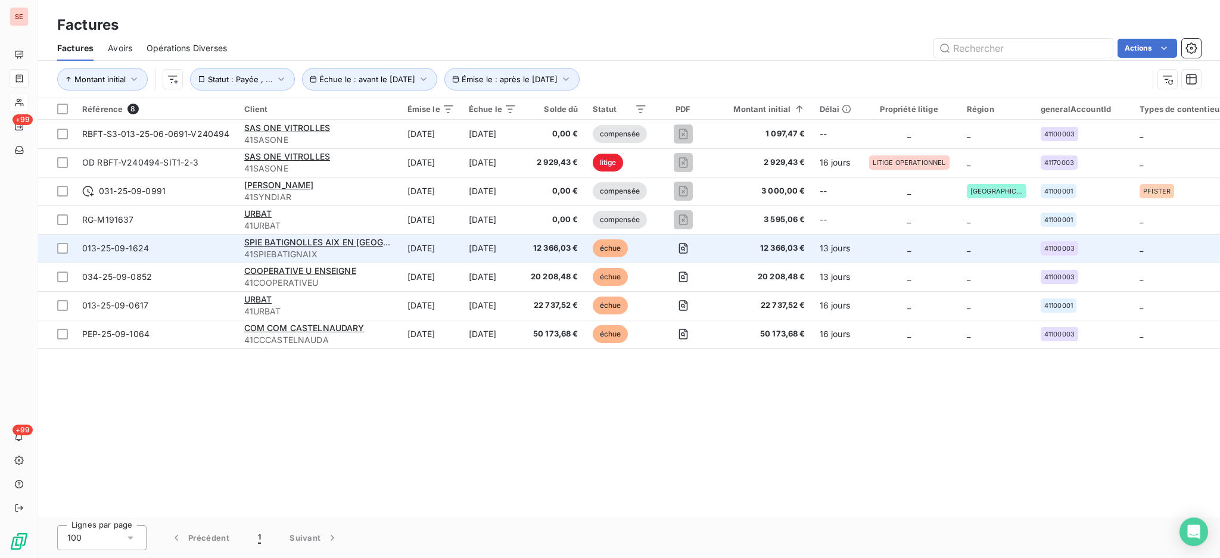
click at [250, 253] on span "41SPIEBATIGNAIX" at bounding box center [318, 254] width 149 height 12
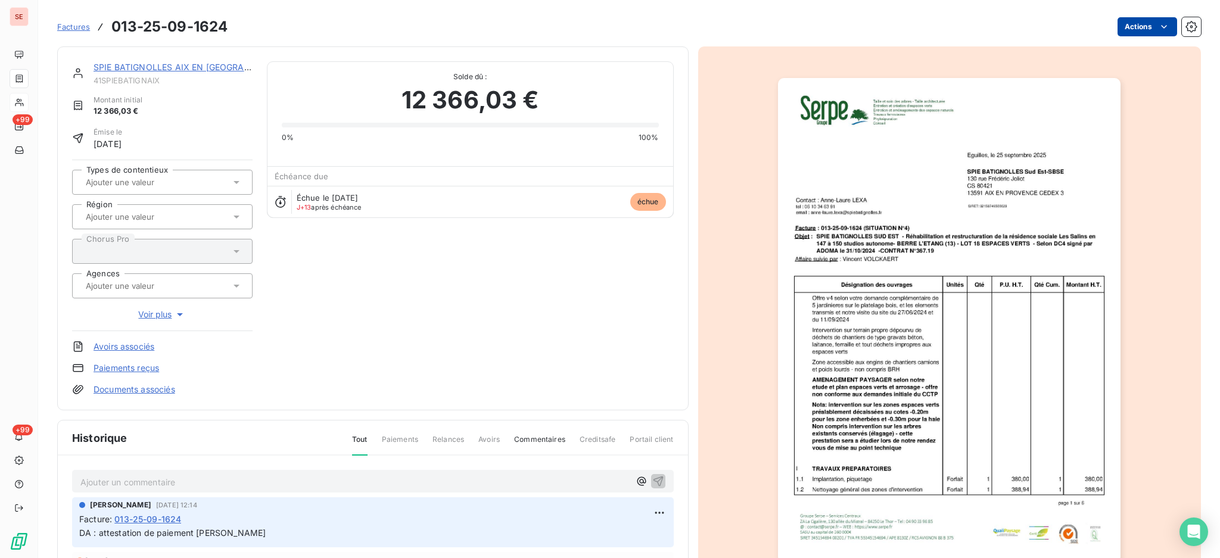
click at [1131, 26] on html "SE +99 +99 Factures 013-25-09-1624 Actions SPIE BATIGNOLLES AIX EN [GEOGRAPHIC_…" at bounding box center [610, 279] width 1220 height 558
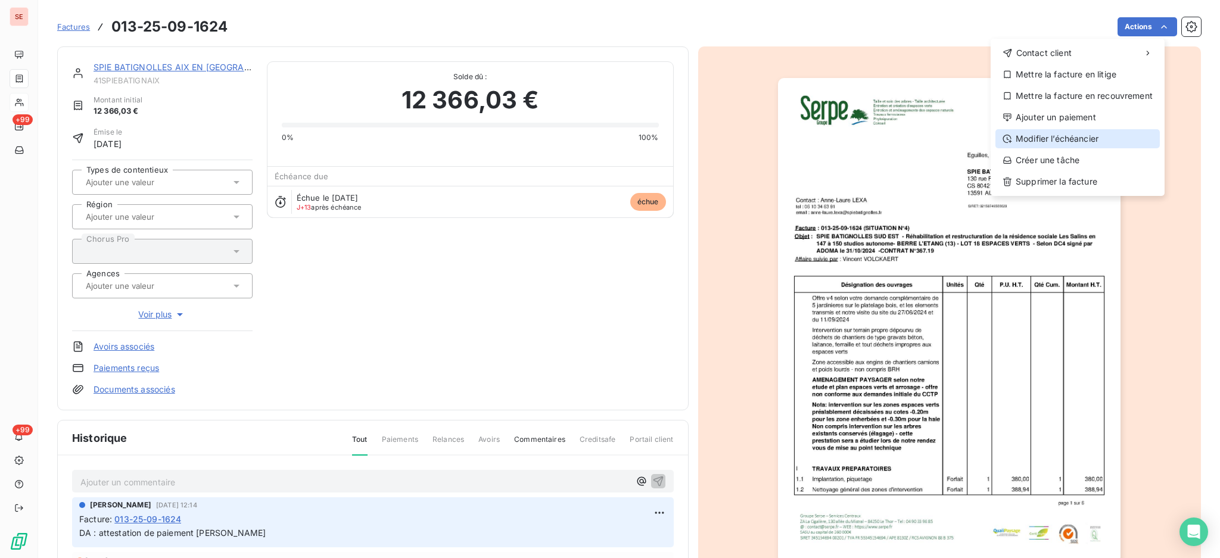
click at [1075, 133] on div "Modifier l’échéancier" at bounding box center [1077, 138] width 164 height 19
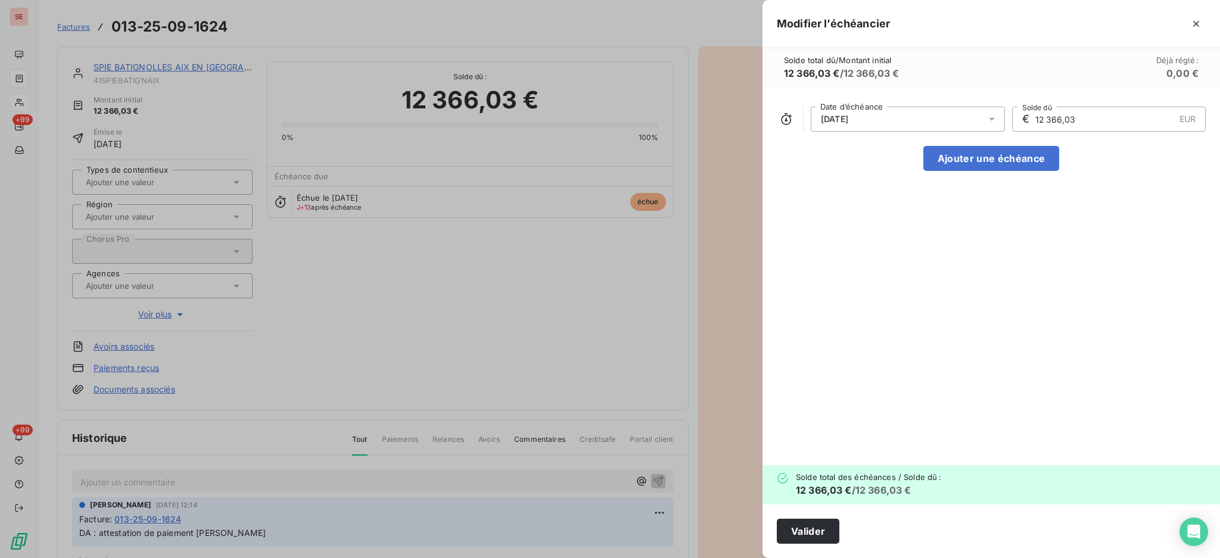
click at [997, 114] on div at bounding box center [995, 119] width 19 height 25
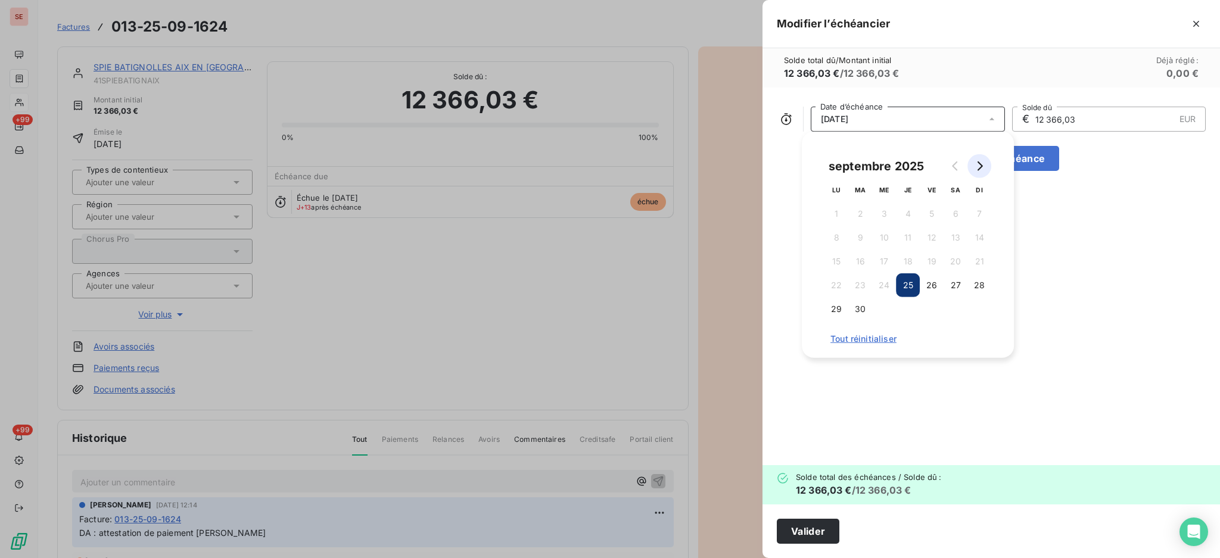
click at [982, 169] on icon "Go to next month" at bounding box center [980, 166] width 10 height 10
click at [964, 282] on button "25" at bounding box center [956, 285] width 24 height 24
click at [789, 530] on button "Valider" at bounding box center [808, 531] width 63 height 25
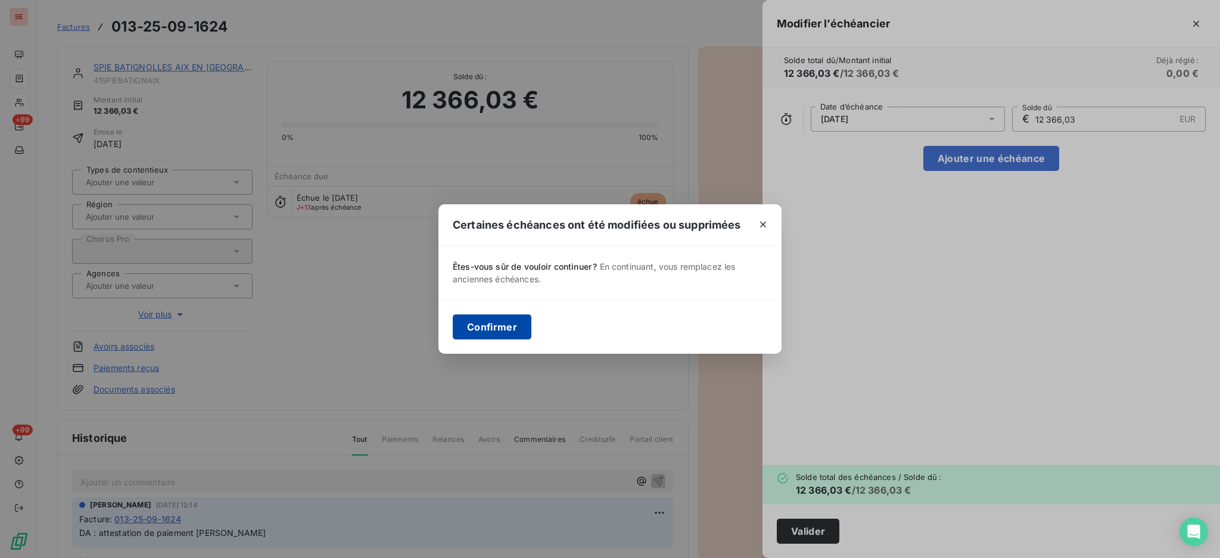
click at [474, 318] on button "Confirmer" at bounding box center [492, 327] width 79 height 25
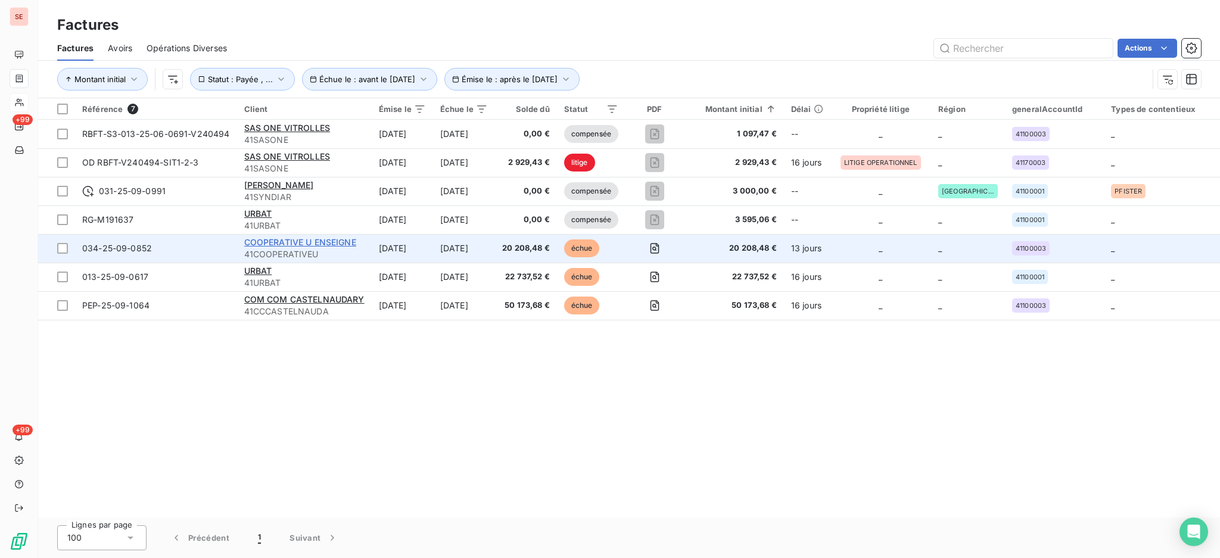
click at [302, 246] on span "COOPERATIVE U ENSEIGNE" at bounding box center [300, 242] width 112 height 10
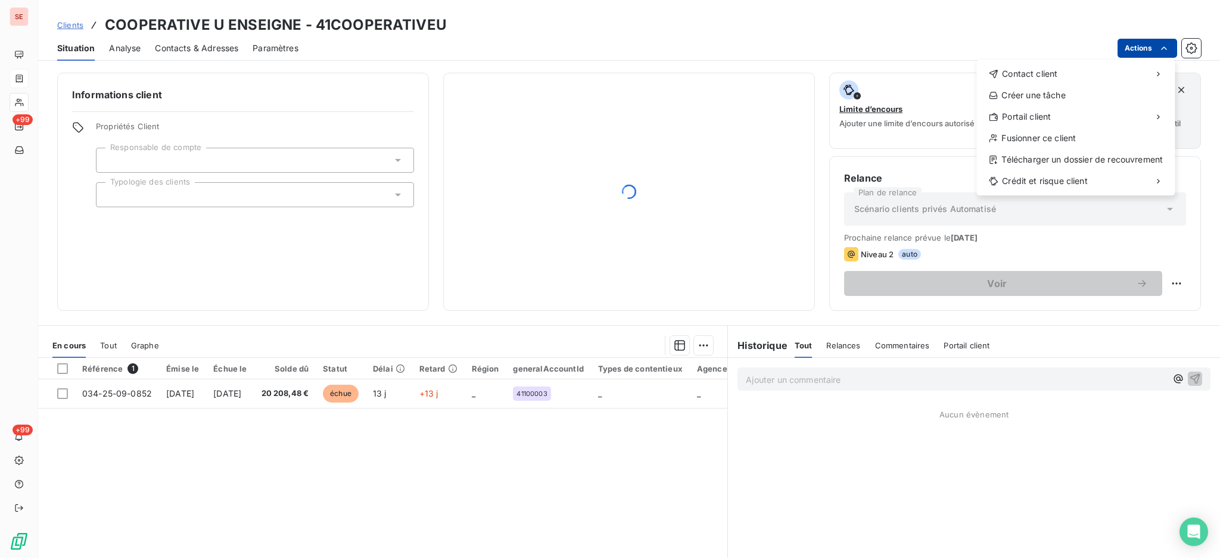
click at [1129, 41] on html "SE +99 +99 Clients COOPERATIVE U ENSEIGNE - 41COOPERATIVEU Situation Analyse Co…" at bounding box center [610, 279] width 1220 height 558
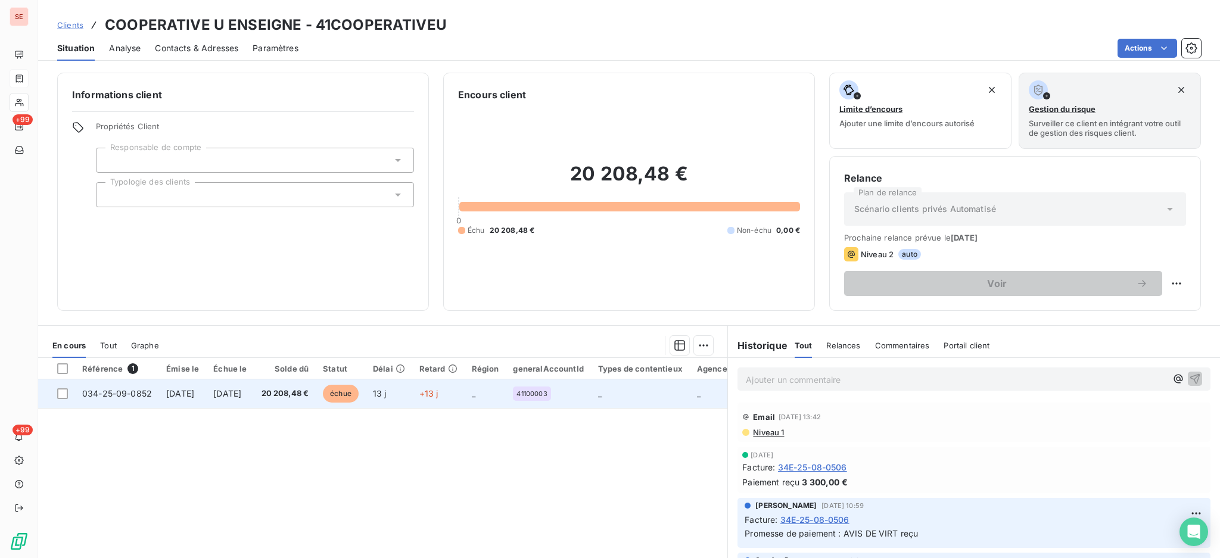
click at [277, 388] on html "SE +99 +99 Clients COOPERATIVE U ENSEIGNE - 41COOPERATIVEU Situation Analyse Co…" at bounding box center [610, 279] width 1220 height 558
click at [254, 403] on td "[DATE]" at bounding box center [230, 393] width 48 height 29
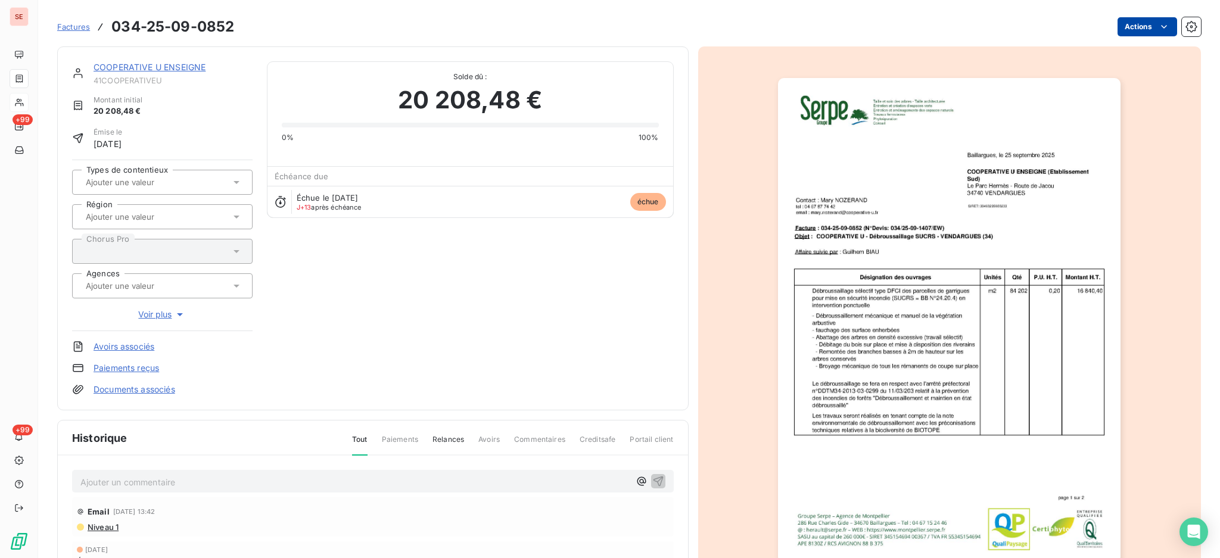
click at [1129, 27] on html "SE +99 +99 Factures 034-25-09-0852 Actions COOPERATIVE U ENSEIGNE 41COOPERATIVE…" at bounding box center [610, 279] width 1220 height 558
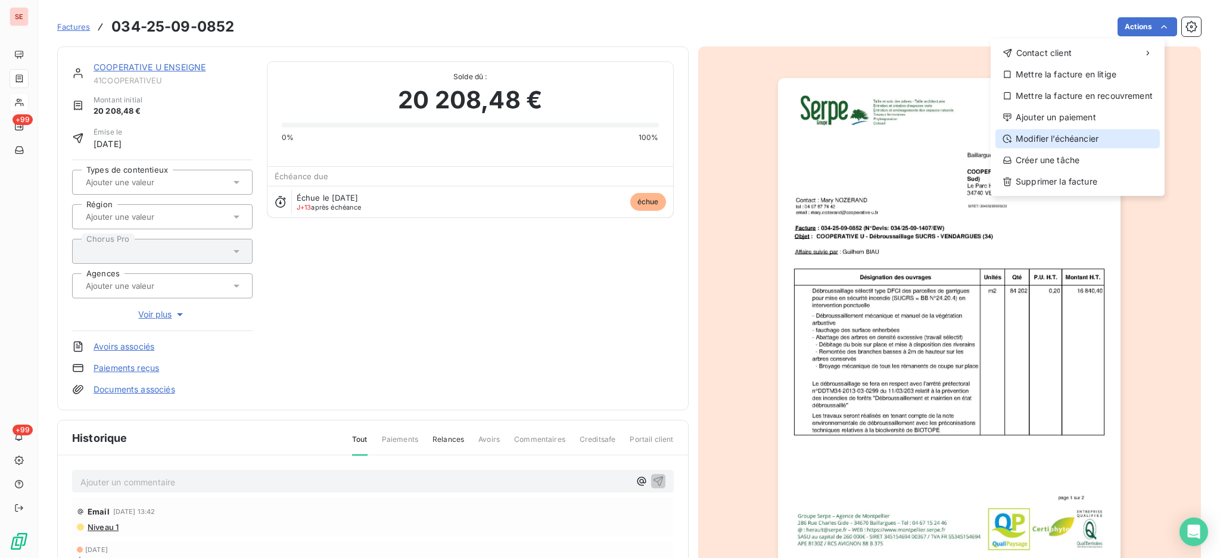
click at [1109, 130] on div "Modifier l’échéancier" at bounding box center [1077, 138] width 164 height 19
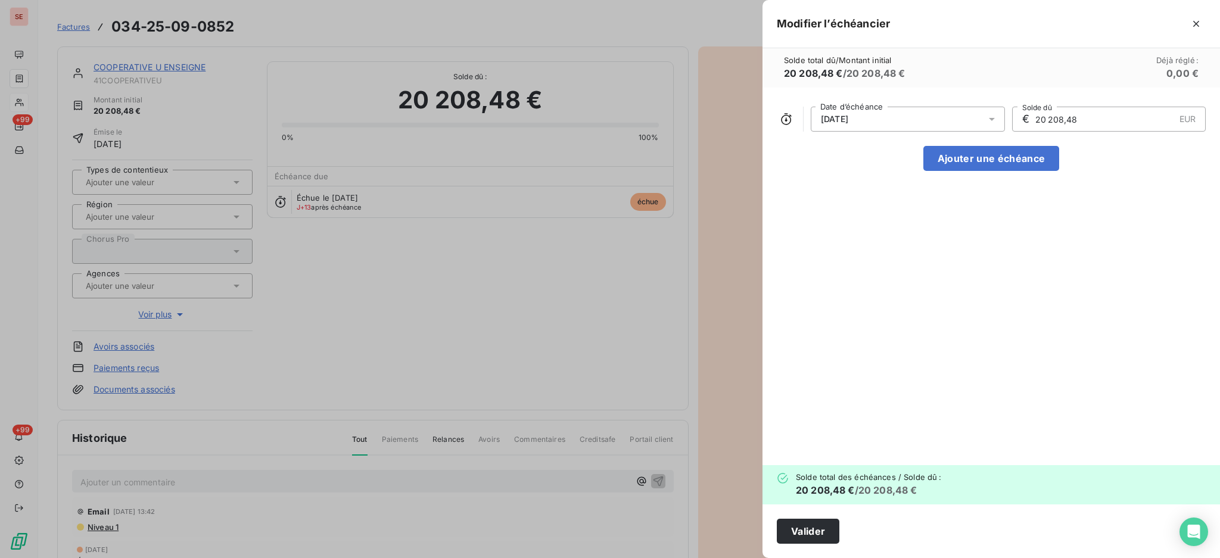
click at [995, 119] on icon at bounding box center [992, 119] width 12 height 12
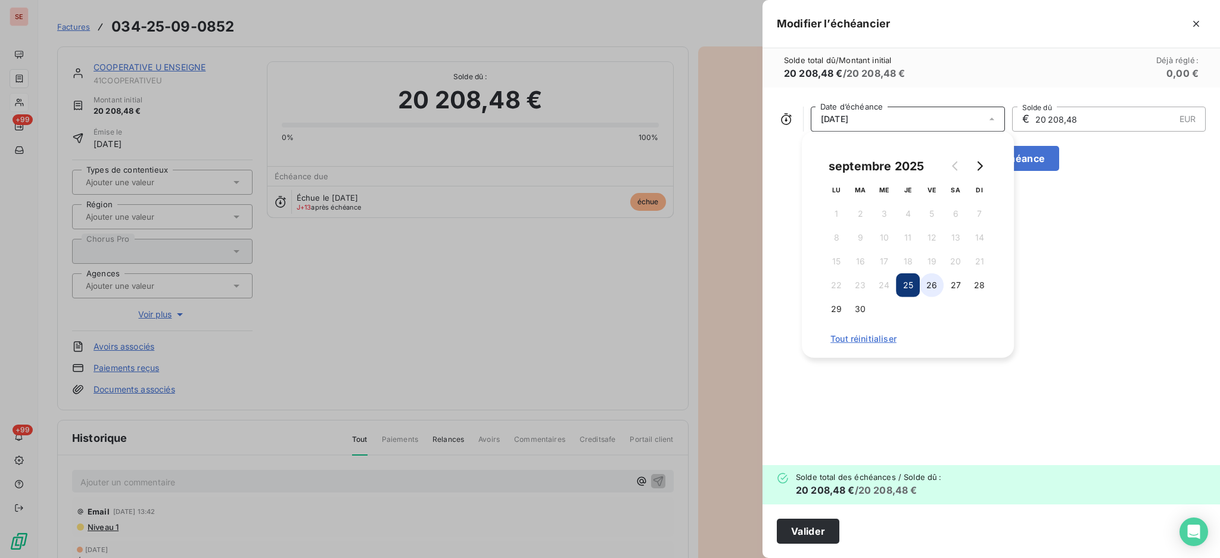
click at [925, 284] on button "26" at bounding box center [932, 285] width 24 height 24
click at [973, 165] on button "Go to next month" at bounding box center [979, 166] width 24 height 24
click at [951, 282] on button "25" at bounding box center [956, 285] width 24 height 24
click at [809, 535] on button "Valider" at bounding box center [808, 531] width 63 height 25
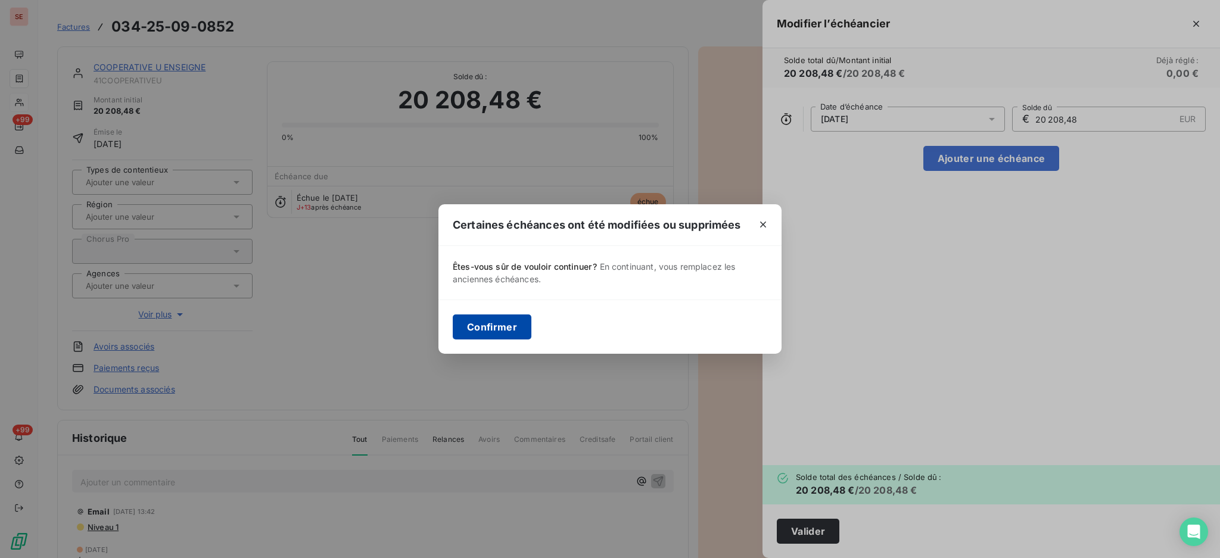
click at [474, 329] on button "Confirmer" at bounding box center [492, 327] width 79 height 25
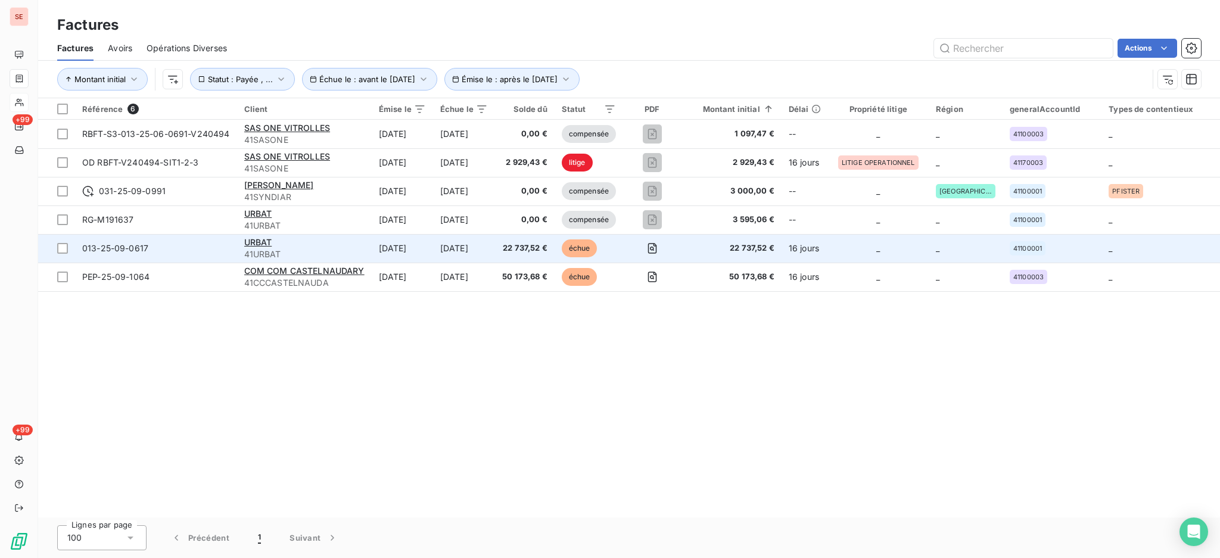
click at [272, 249] on span "41URBAT" at bounding box center [304, 254] width 120 height 12
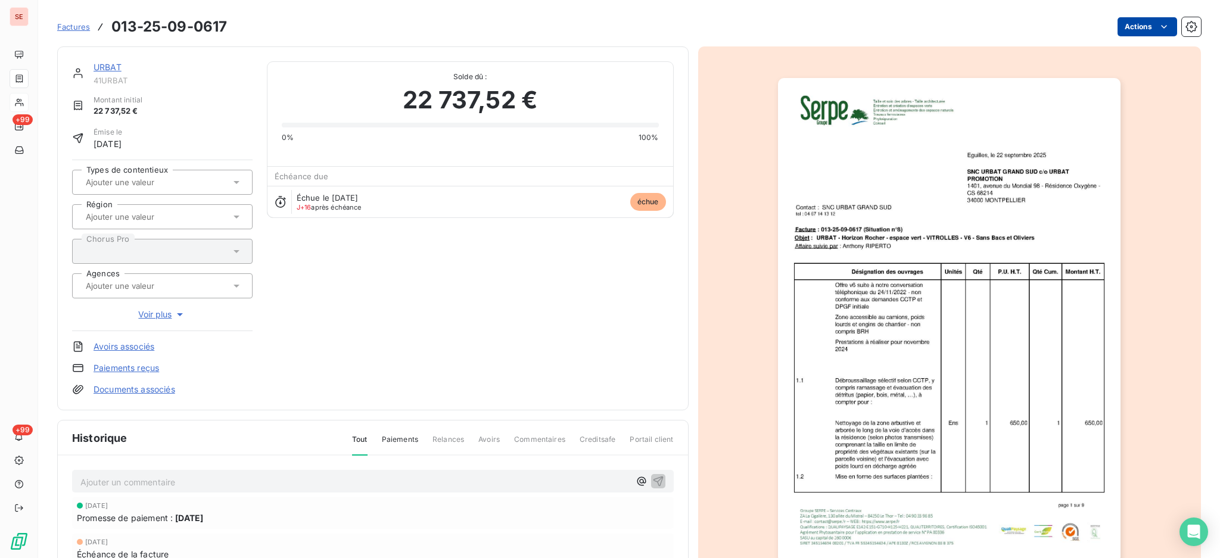
click at [1137, 30] on html "SE +99 +99 Factures 013-25-09-0617 Actions URBAT 41URBAT Montant initial 22 737…" at bounding box center [610, 279] width 1220 height 558
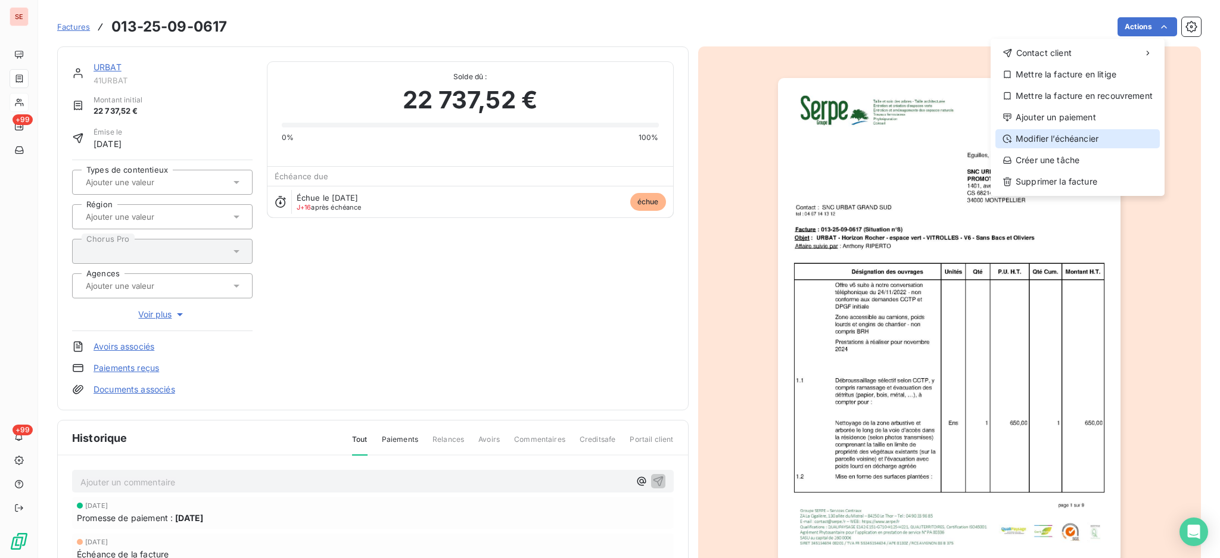
click at [1073, 139] on div "Modifier l’échéancier" at bounding box center [1077, 138] width 164 height 19
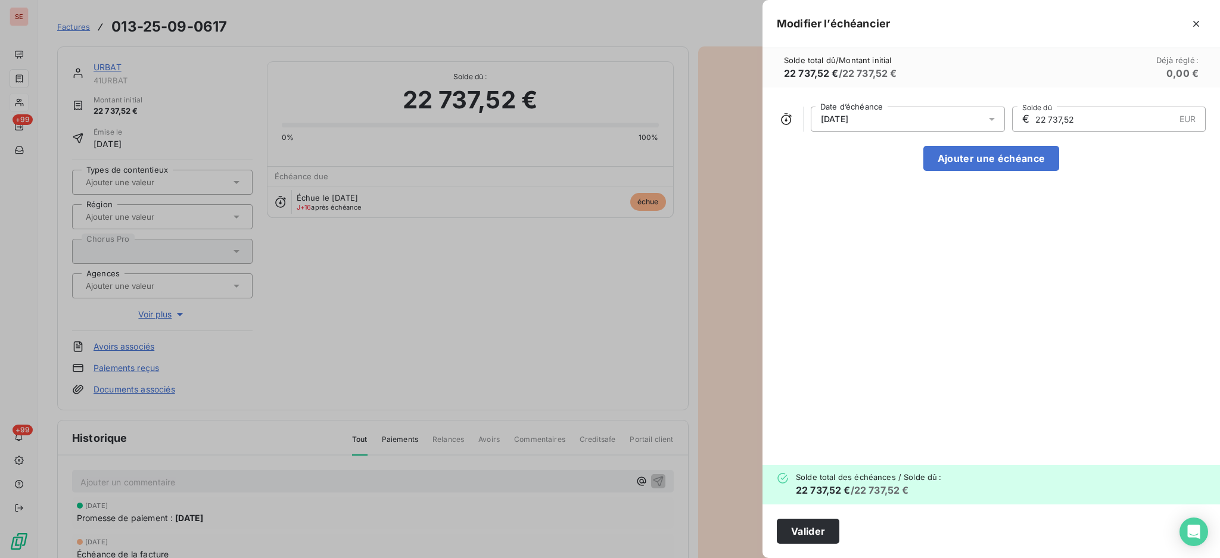
click at [993, 119] on icon at bounding box center [992, 119] width 6 height 3
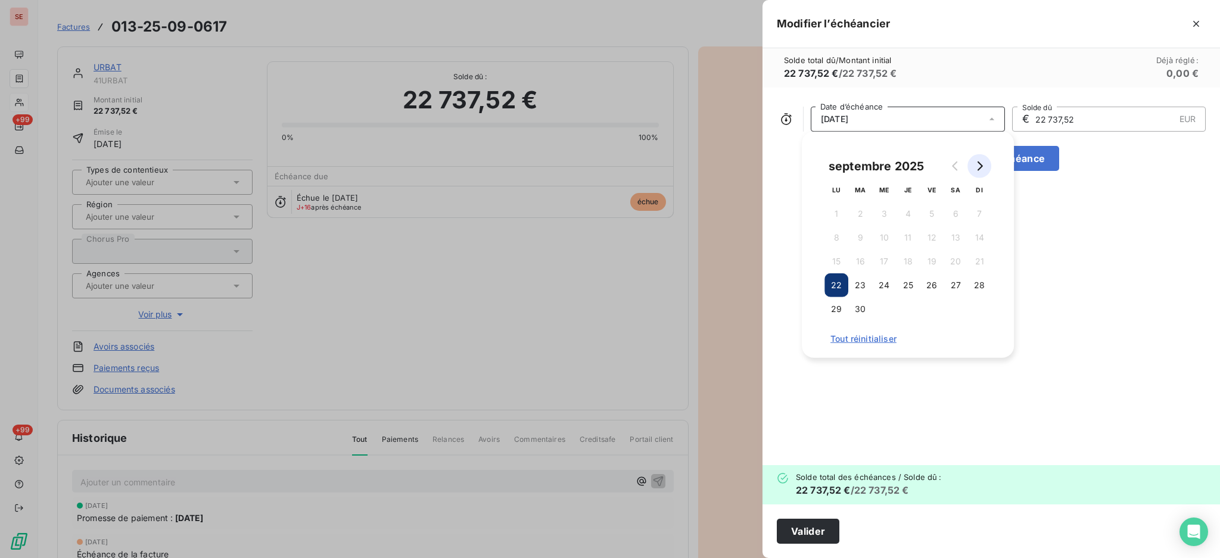
click at [979, 166] on icon "Go to next month" at bounding box center [980, 166] width 10 height 10
click at [982, 168] on icon "Go to next month" at bounding box center [980, 166] width 10 height 10
click at [836, 262] on button "10" at bounding box center [836, 262] width 24 height 24
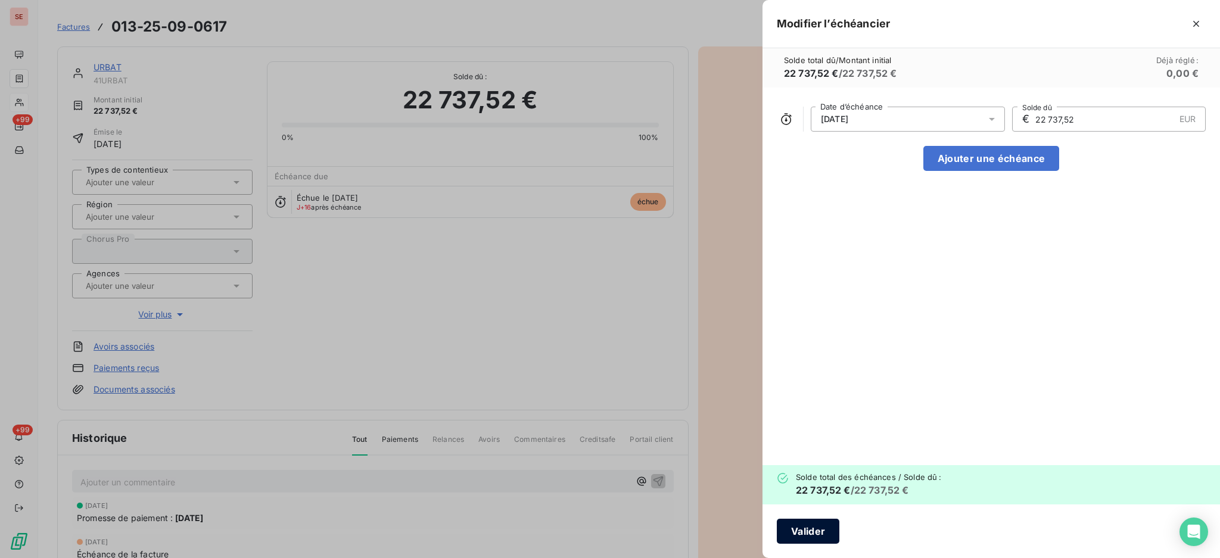
click at [799, 527] on button "Valider" at bounding box center [808, 531] width 63 height 25
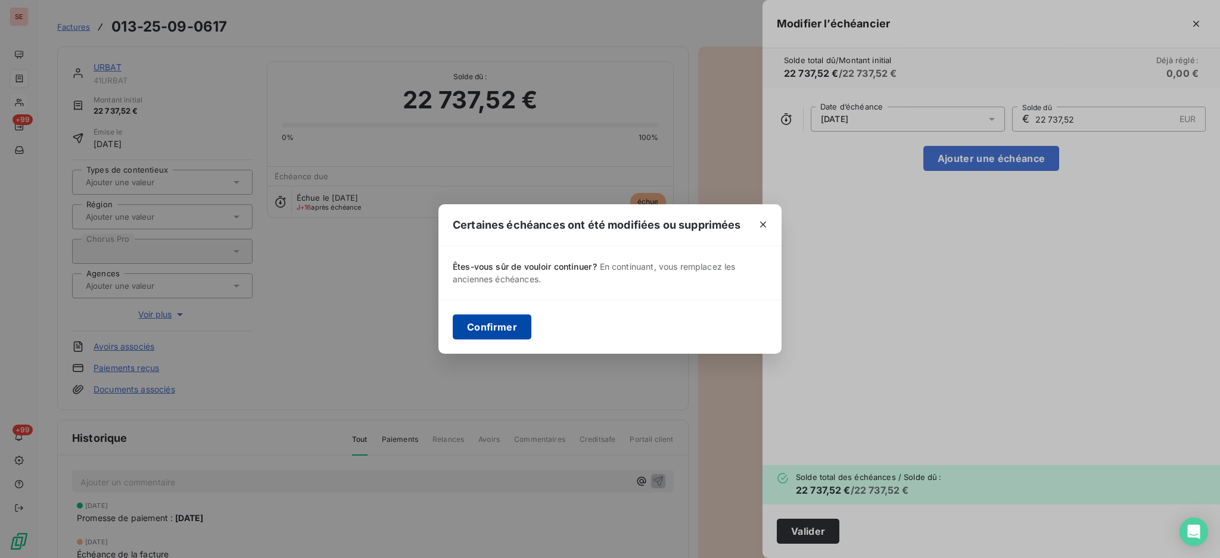
click at [471, 318] on button "Confirmer" at bounding box center [492, 327] width 79 height 25
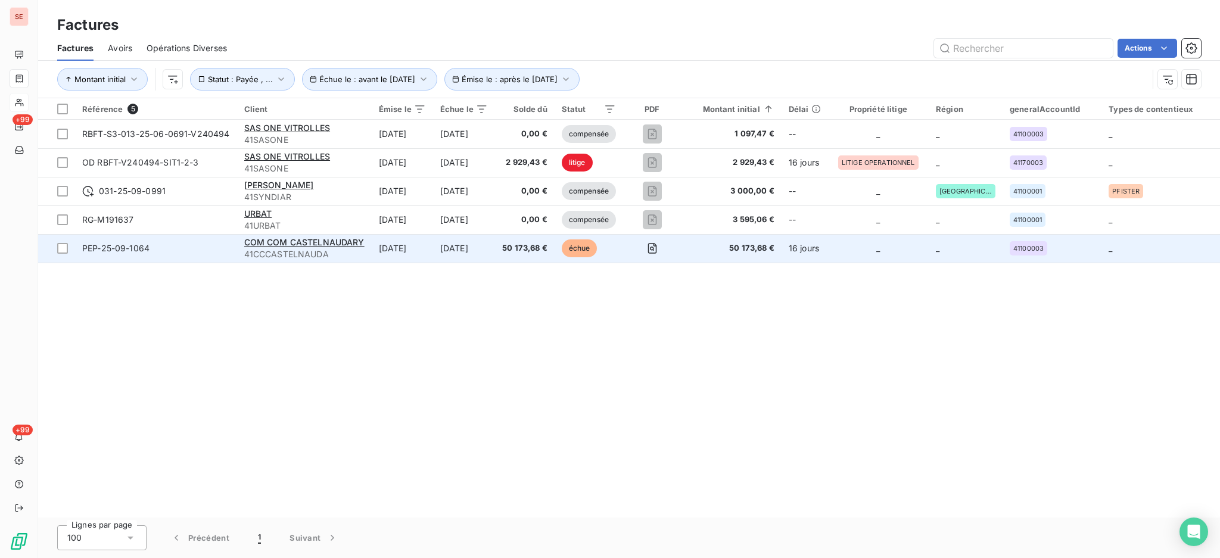
click at [249, 251] on span "41CCCASTELNAUDA" at bounding box center [304, 254] width 120 height 12
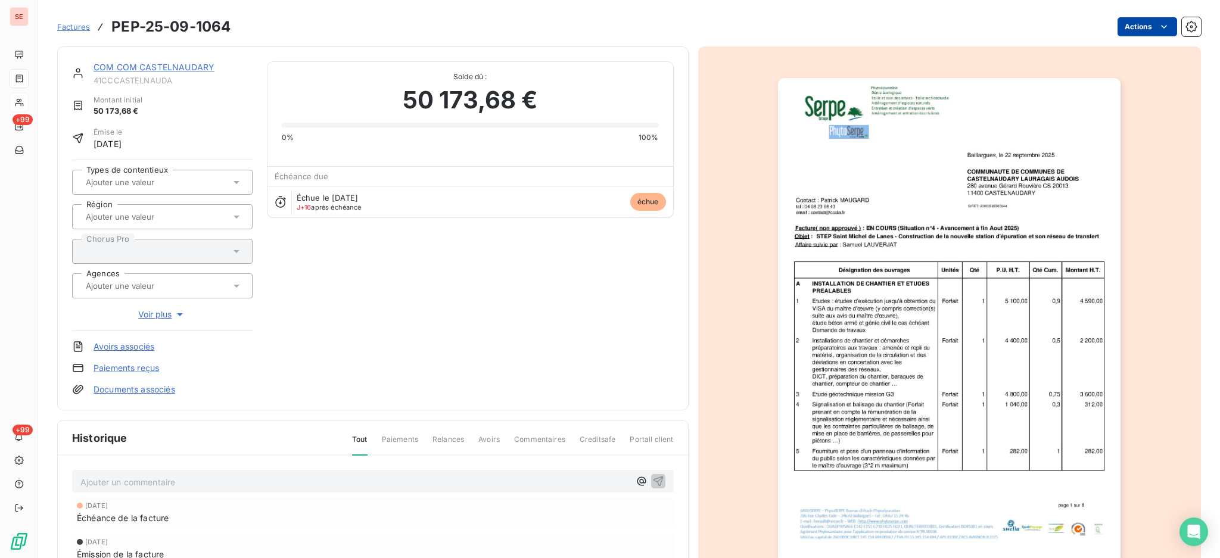
click at [1133, 32] on html "SE +99 +99 Factures PEP-25-09-1064 Actions COM COM CASTELNAUDARY 41CCCASTELNAUD…" at bounding box center [610, 279] width 1220 height 558
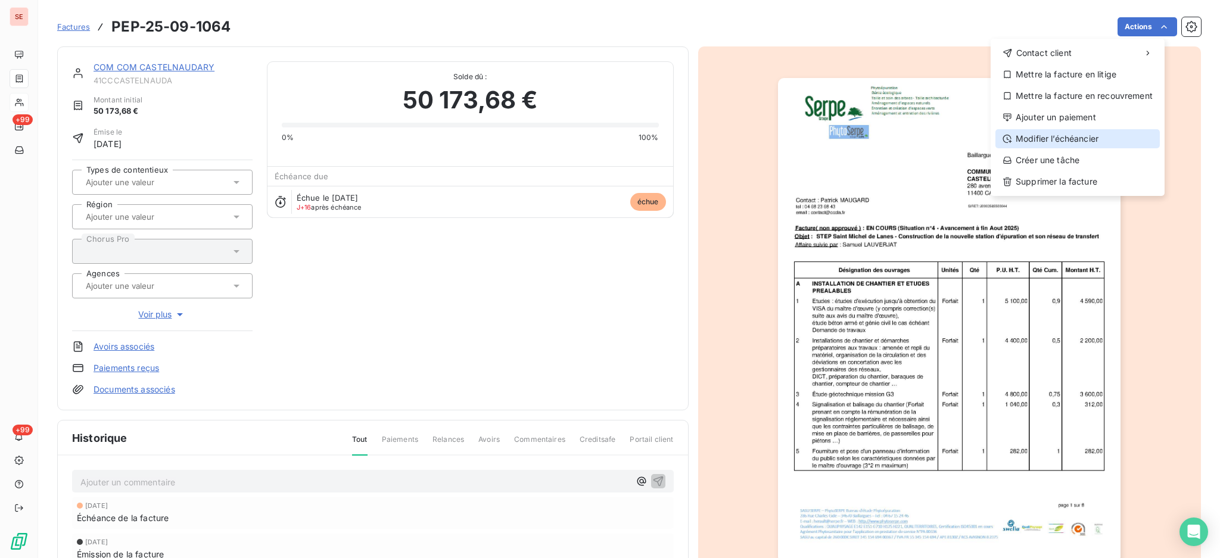
click at [1085, 142] on div "Modifier l’échéancier" at bounding box center [1077, 138] width 164 height 19
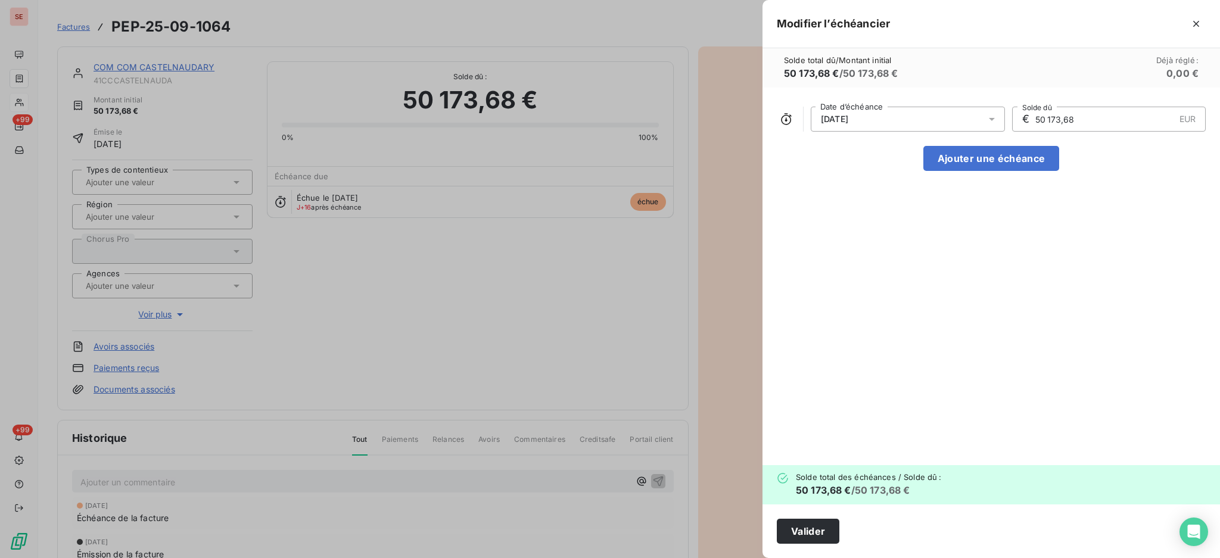
click at [989, 117] on icon at bounding box center [992, 119] width 12 height 12
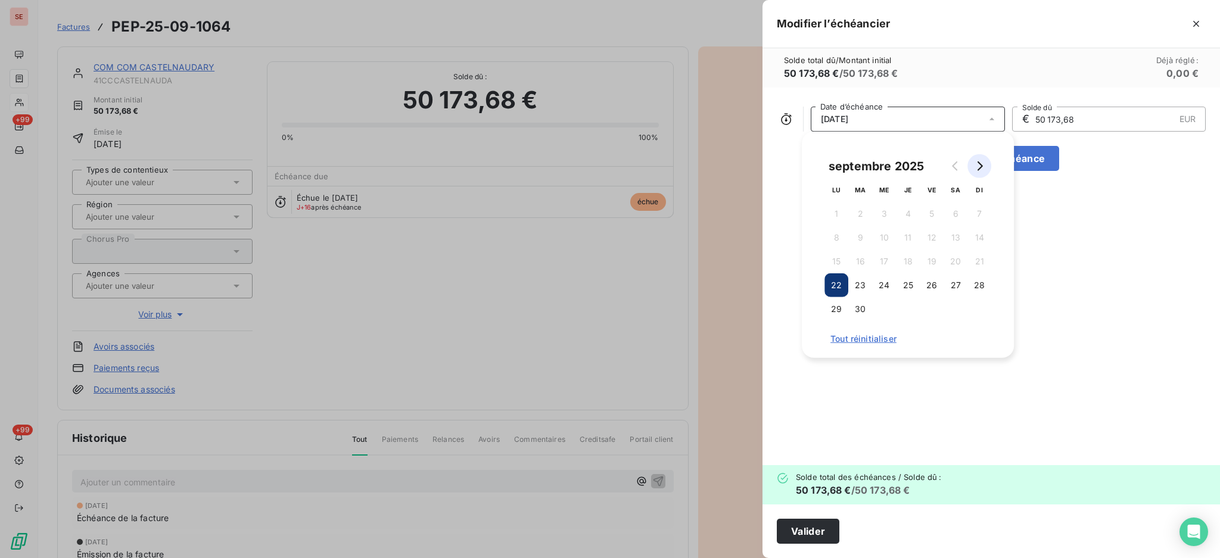
click at [975, 171] on button "Go to next month" at bounding box center [979, 166] width 24 height 24
click at [890, 282] on button "22" at bounding box center [884, 285] width 24 height 24
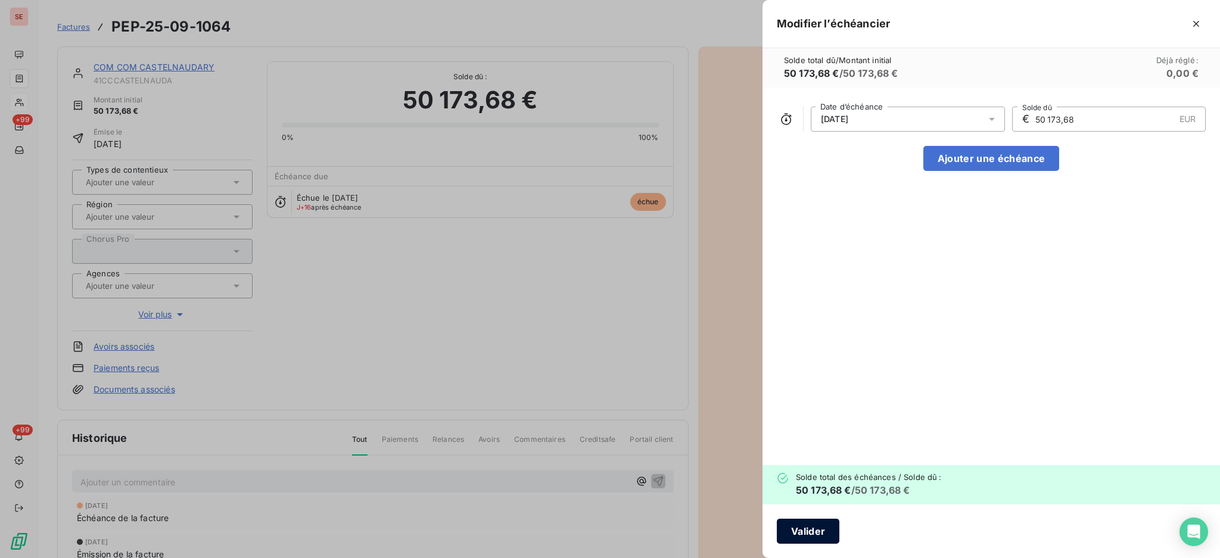
click at [799, 528] on button "Valider" at bounding box center [808, 531] width 63 height 25
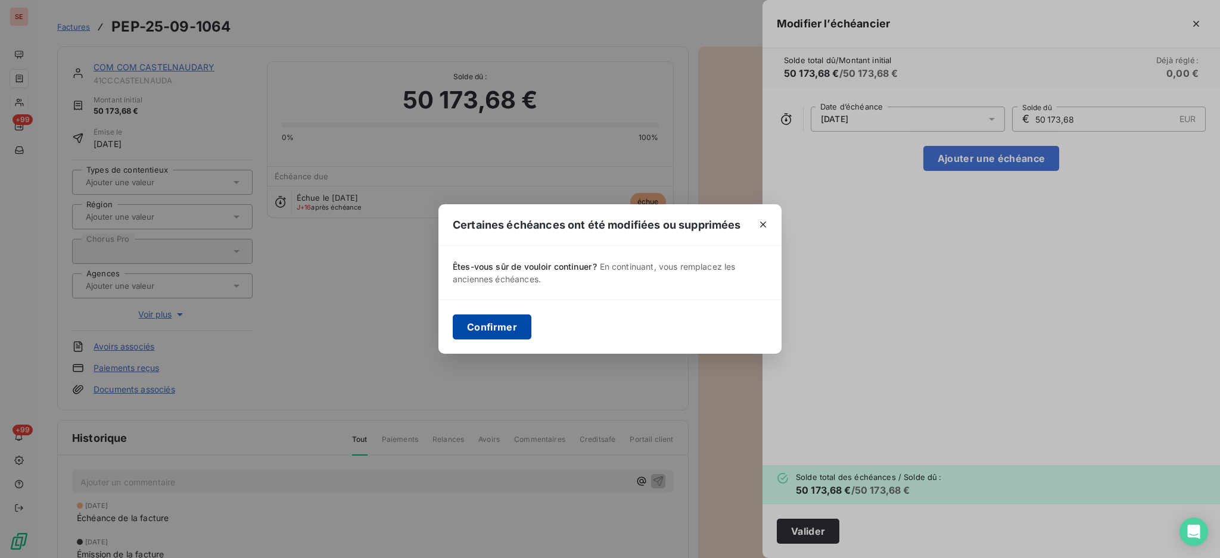
click at [519, 325] on button "Confirmer" at bounding box center [492, 327] width 79 height 25
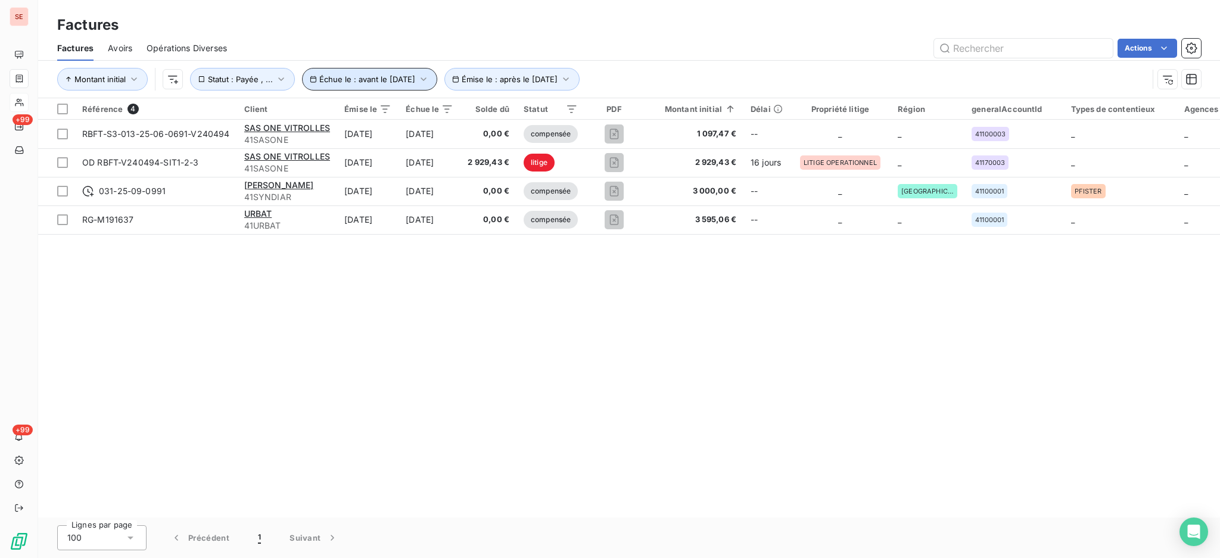
click at [430, 75] on icon "button" at bounding box center [424, 79] width 12 height 12
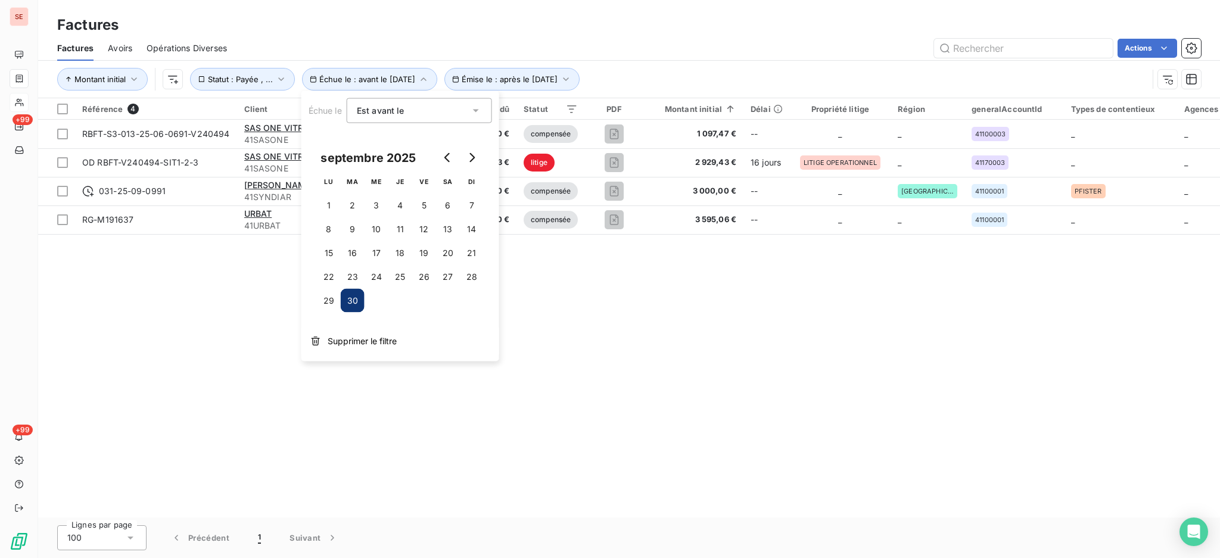
click at [477, 109] on icon at bounding box center [476, 111] width 12 height 12
click at [361, 201] on div at bounding box center [360, 203] width 12 height 12
click at [350, 337] on span "Supprimer le filtre" at bounding box center [362, 341] width 69 height 12
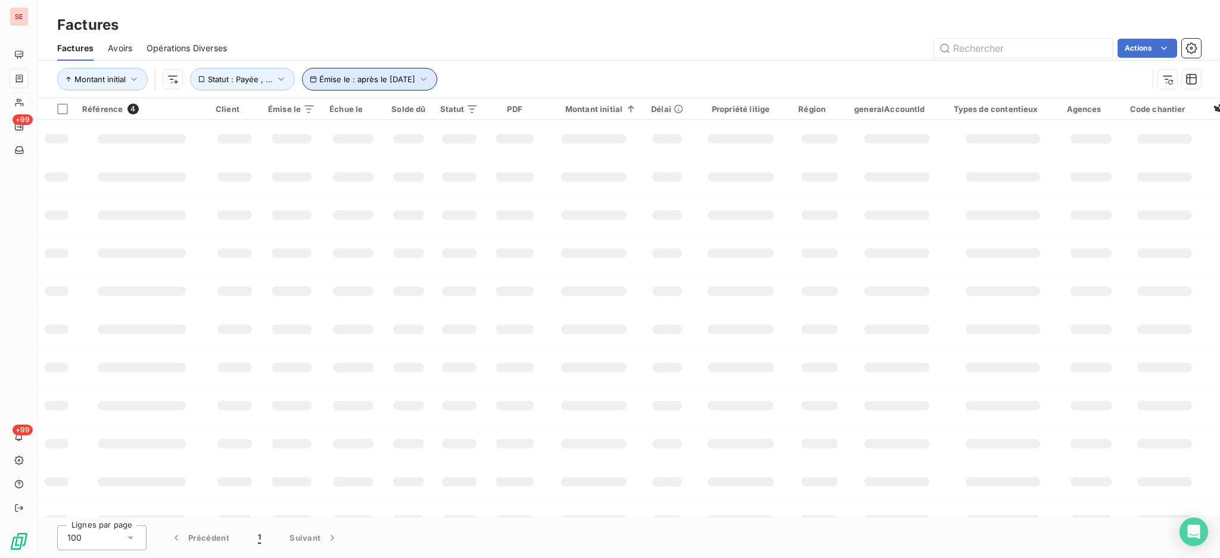
click at [430, 76] on icon "button" at bounding box center [424, 79] width 12 height 12
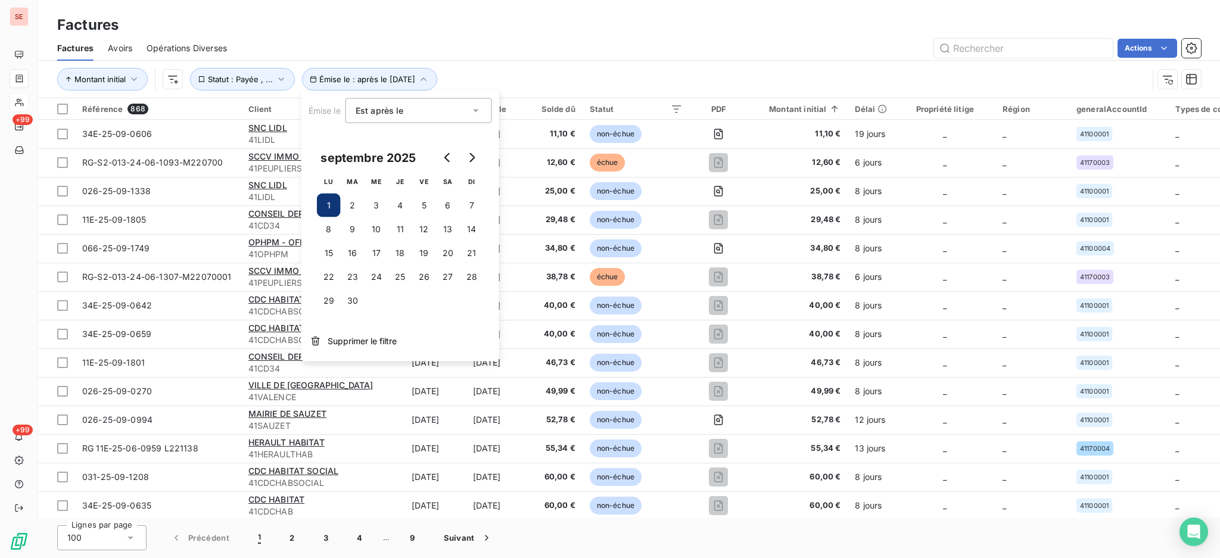
click at [578, 32] on div "Factures" at bounding box center [629, 24] width 1182 height 21
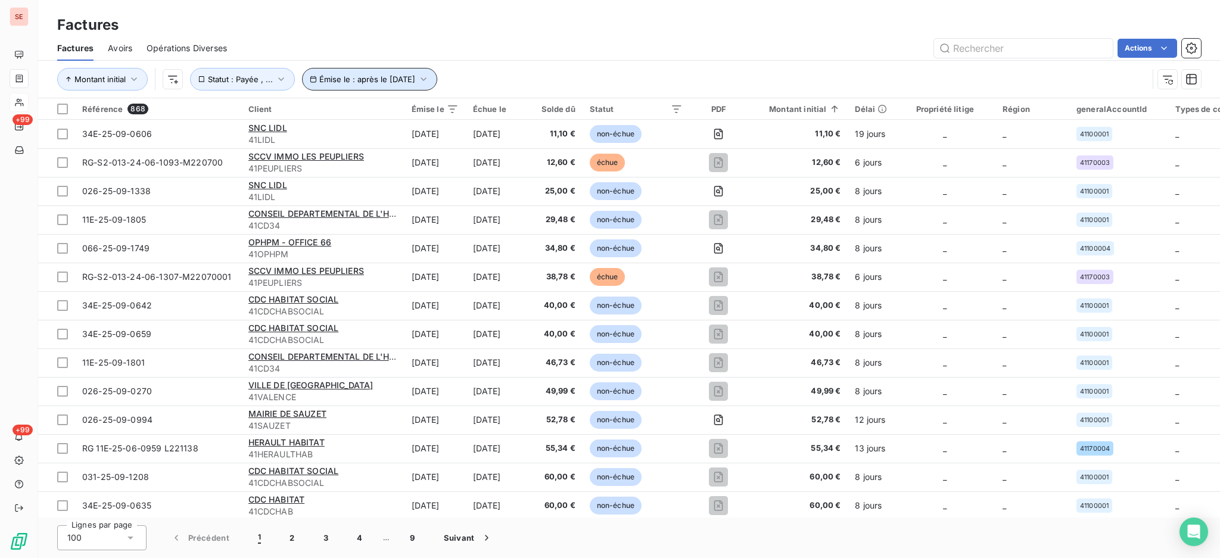
click at [430, 79] on icon "button" at bounding box center [424, 79] width 12 height 12
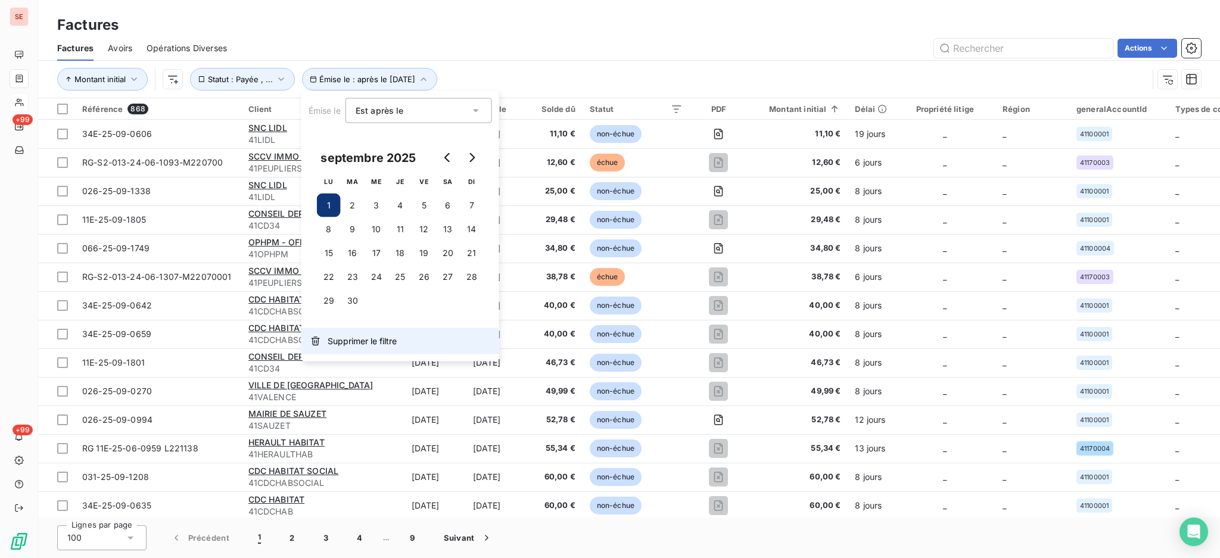
click at [351, 336] on span "Supprimer le filtre" at bounding box center [362, 341] width 69 height 12
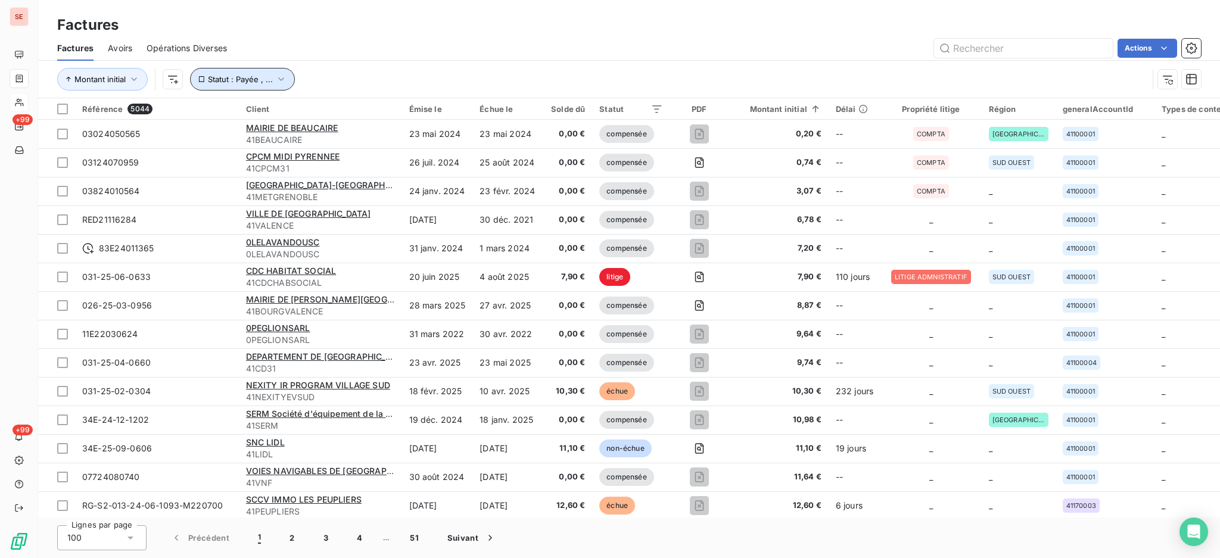
click at [278, 76] on icon "button" at bounding box center [281, 79] width 12 height 12
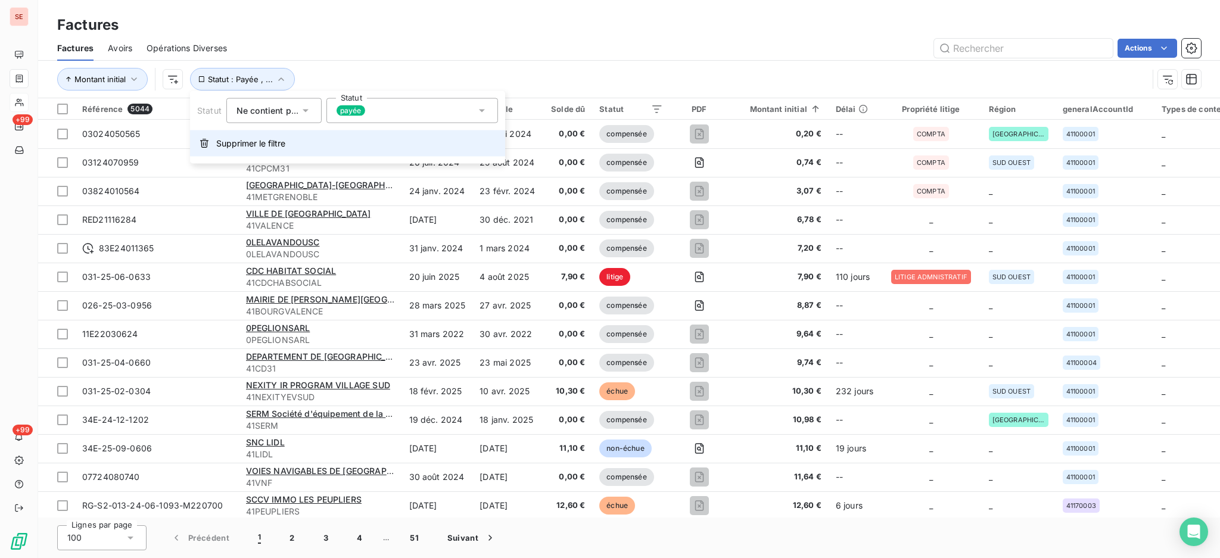
click at [262, 136] on button "Supprimer le filtre" at bounding box center [347, 143] width 315 height 26
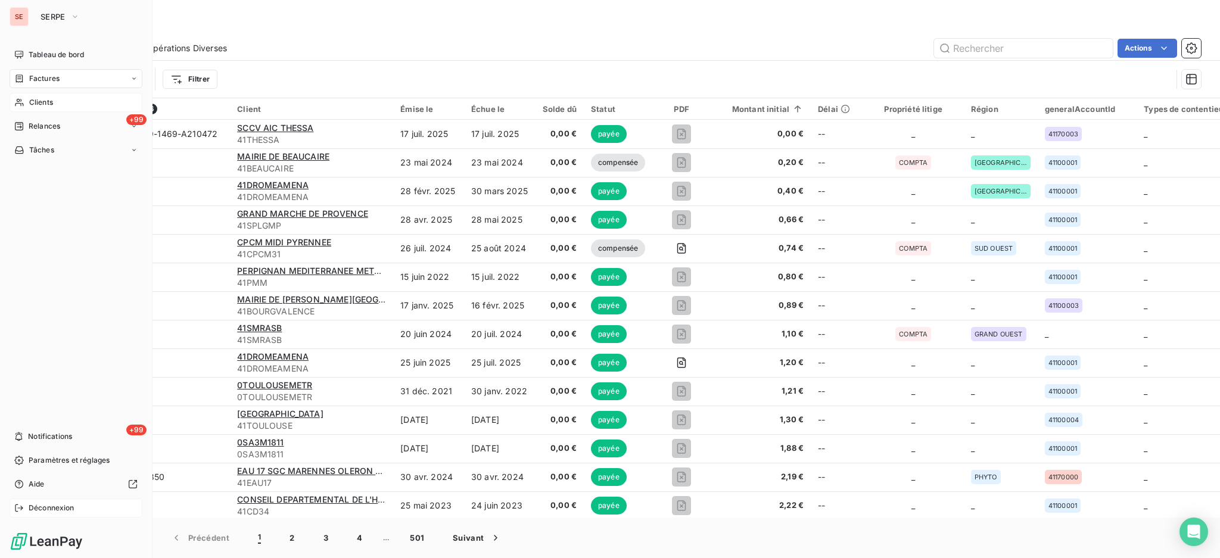
click at [33, 511] on span "Déconnexion" at bounding box center [52, 508] width 46 height 11
